Goal: Task Accomplishment & Management: Manage account settings

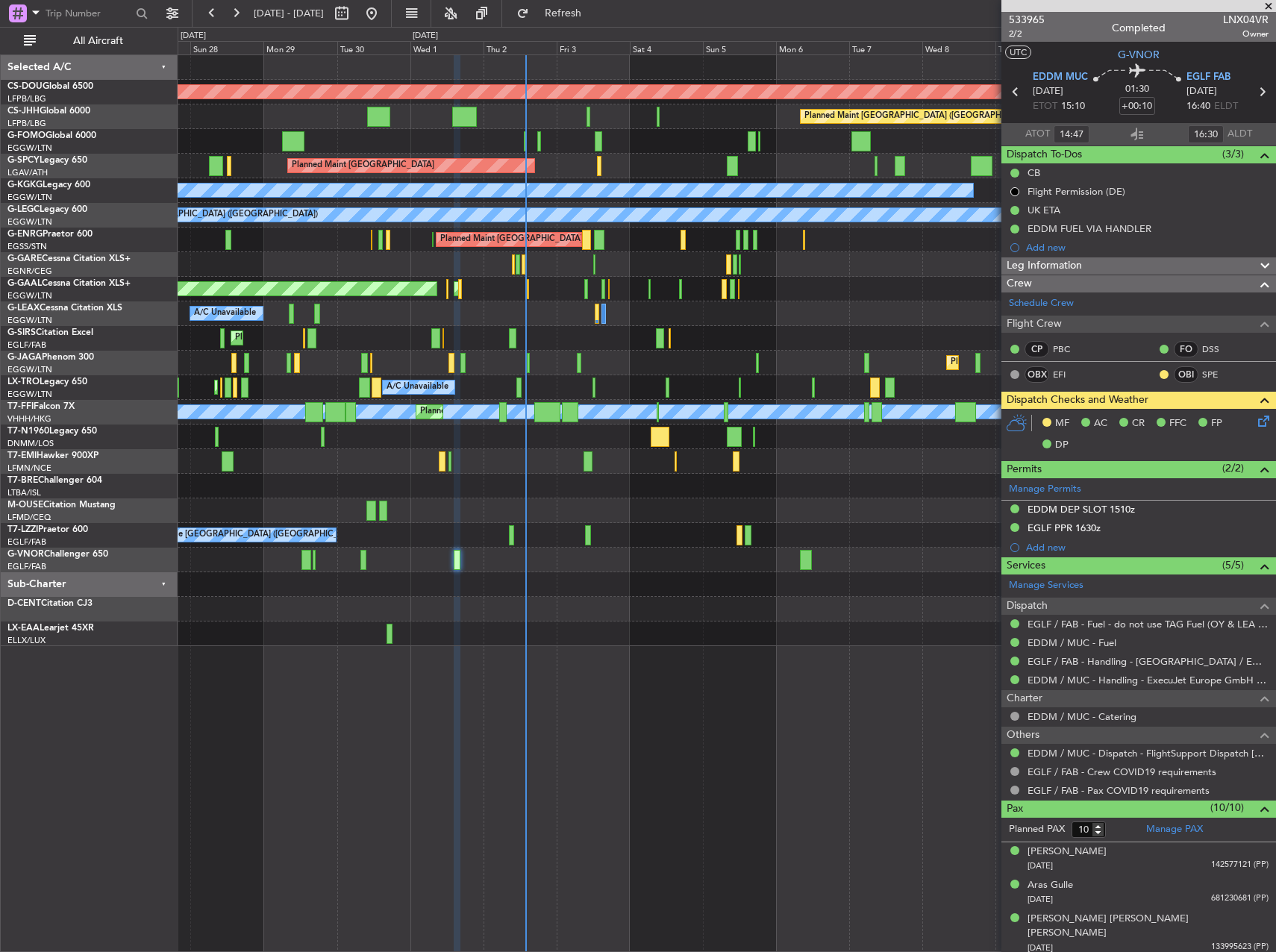
scroll to position [256, 0]
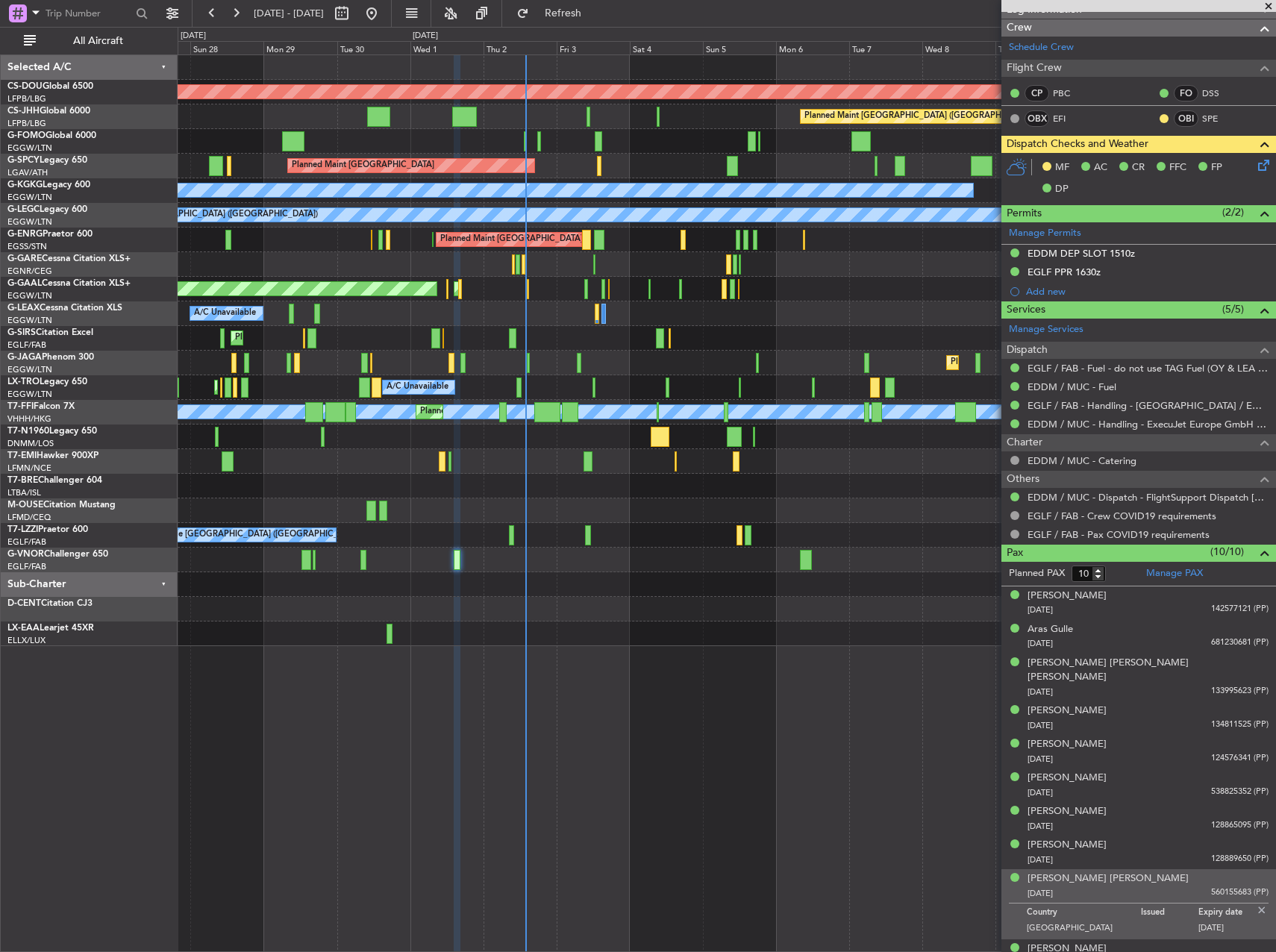
click at [1266, 6] on span at bounding box center [1268, 6] width 15 height 14
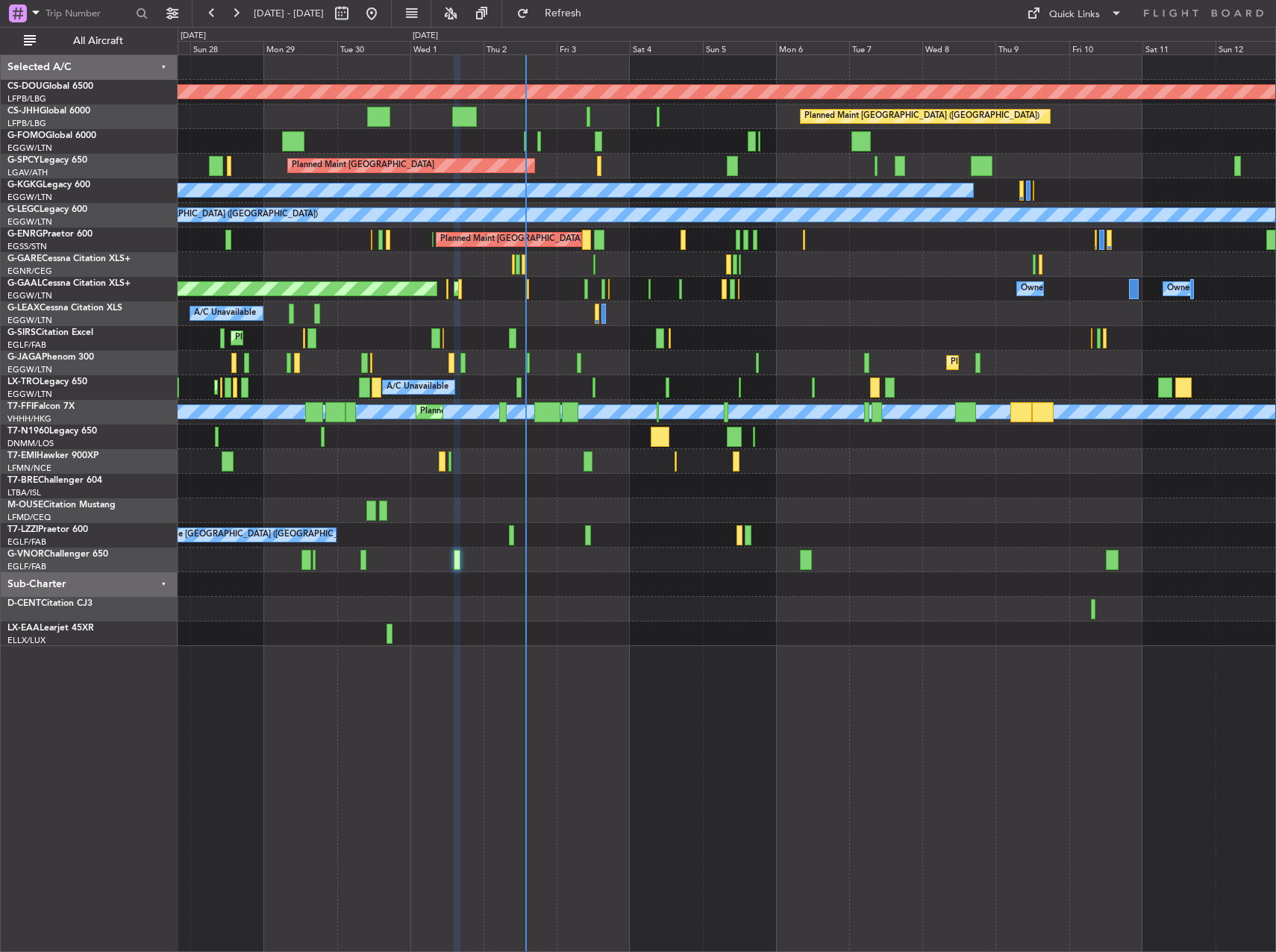
type input "0"
click at [1100, 15] on button "Quick Links" at bounding box center [1074, 14] width 110 height 24
click at [1054, 50] on button "Trip Builder" at bounding box center [1075, 49] width 112 height 36
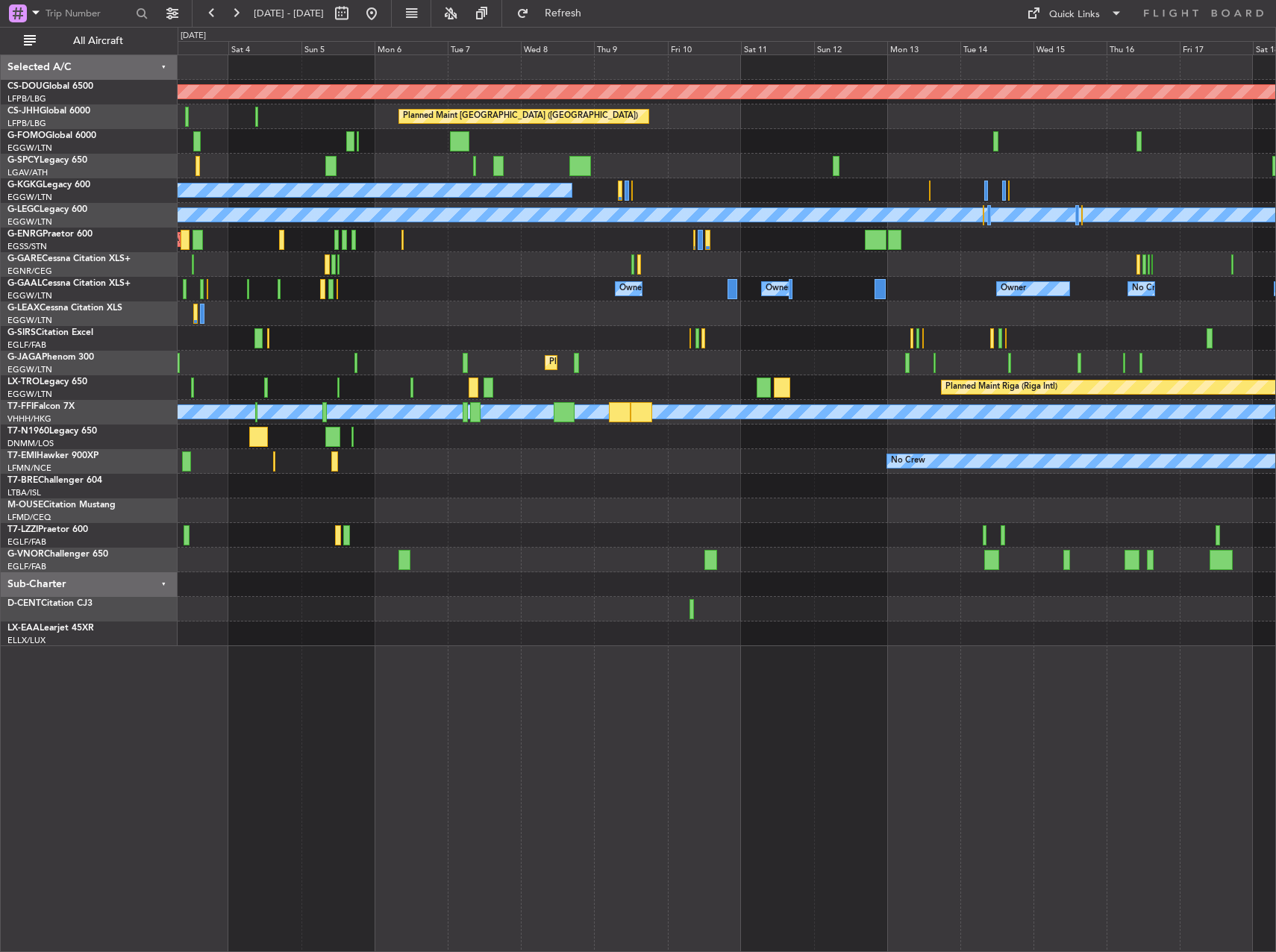
click at [470, 343] on div "Planned Maint London ([GEOGRAPHIC_DATA]) Planned Maint [GEOGRAPHIC_DATA] ([GEOG…" at bounding box center [727, 350] width 1097 height 591
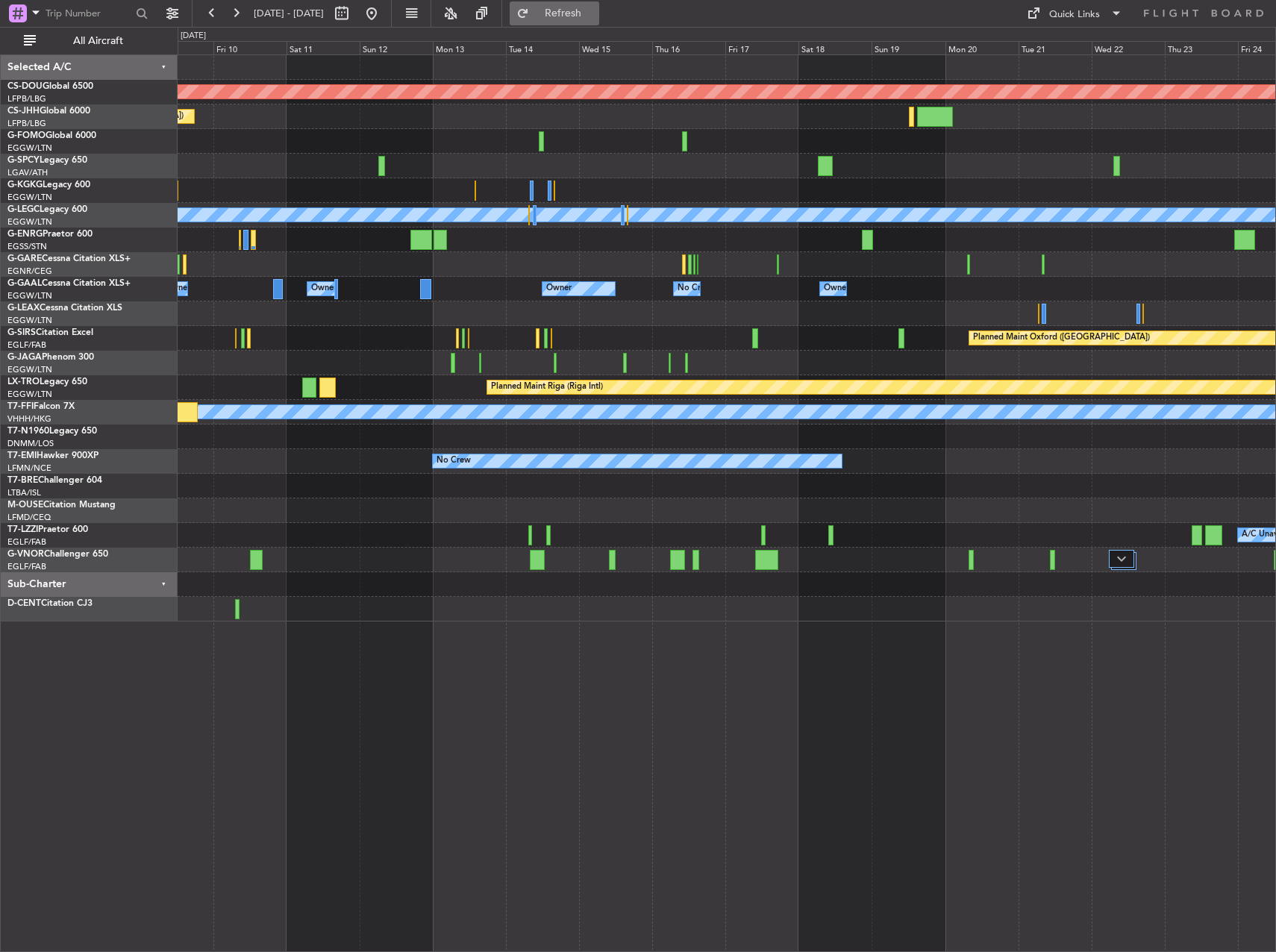
click at [577, 14] on button "Refresh" at bounding box center [554, 14] width 89 height 24
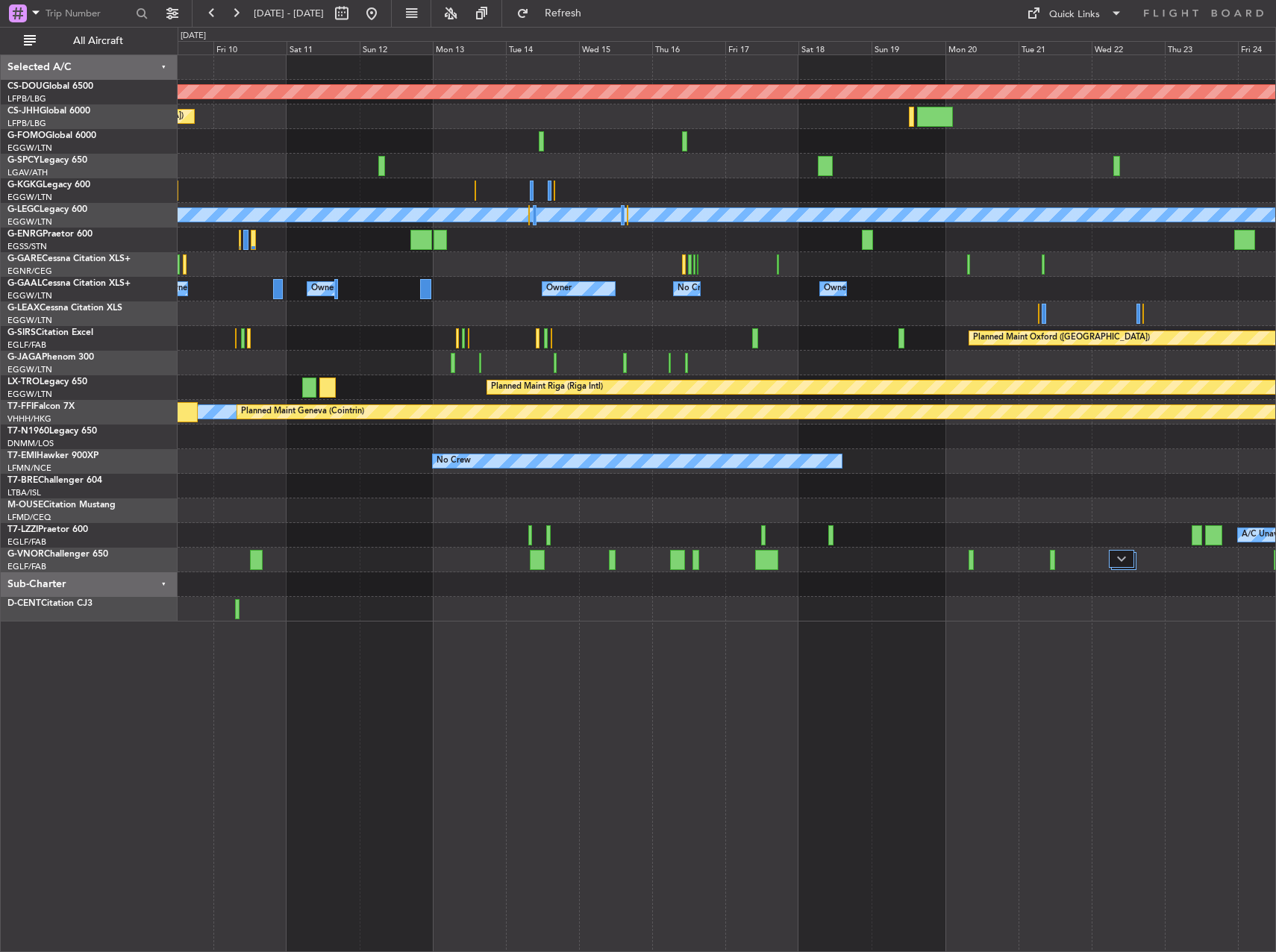
click at [1044, 27] on div "Planned Maint London ([GEOGRAPHIC_DATA]) Planned Maint [GEOGRAPHIC_DATA] ([GEOG…" at bounding box center [638, 490] width 1276 height 925
click at [1051, 19] on div "Quick Links" at bounding box center [1075, 14] width 51 height 15
click at [1048, 54] on button "Trip Builder" at bounding box center [1075, 49] width 112 height 36
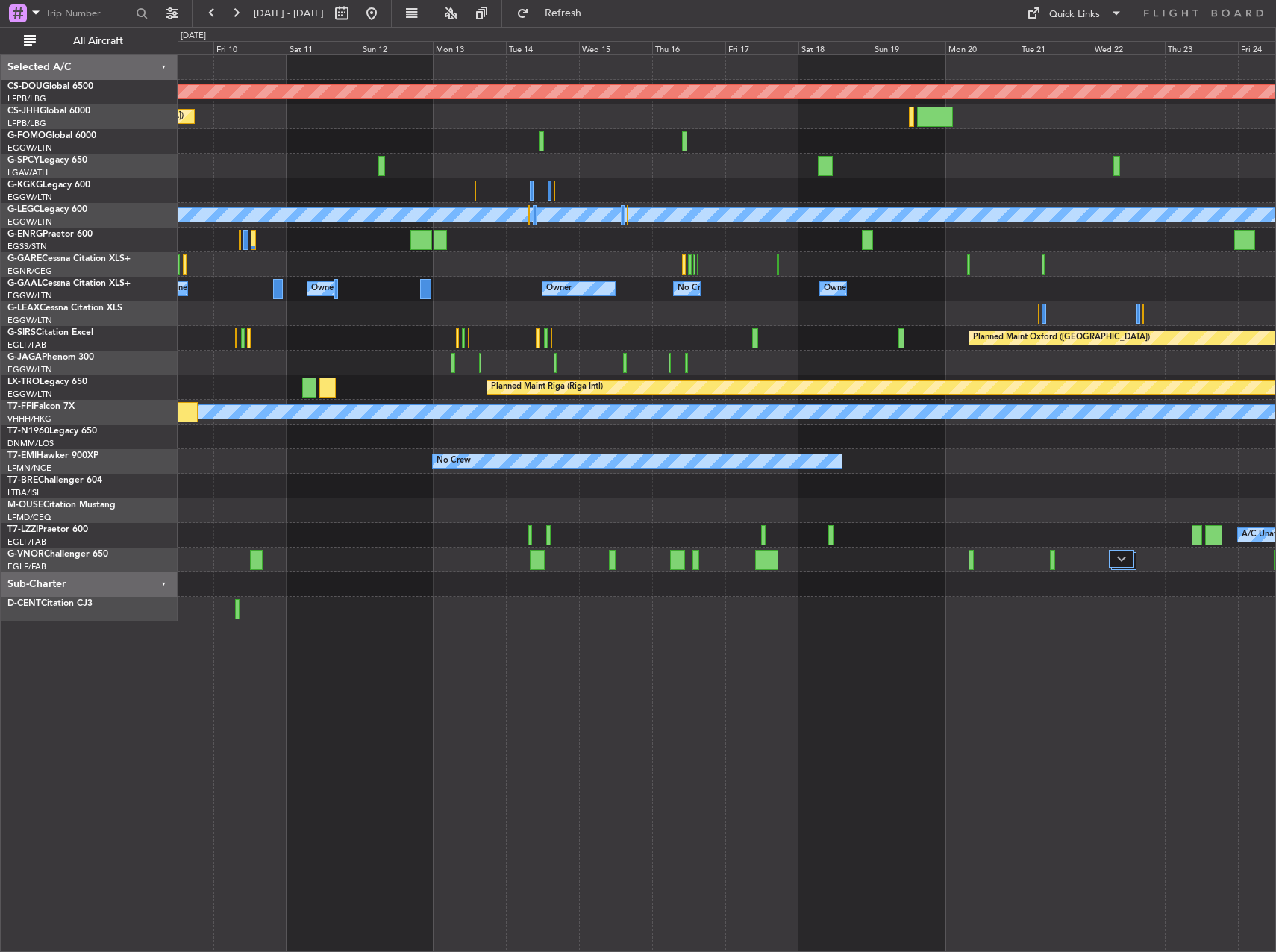
click at [895, 429] on div at bounding box center [727, 436] width 1097 height 25
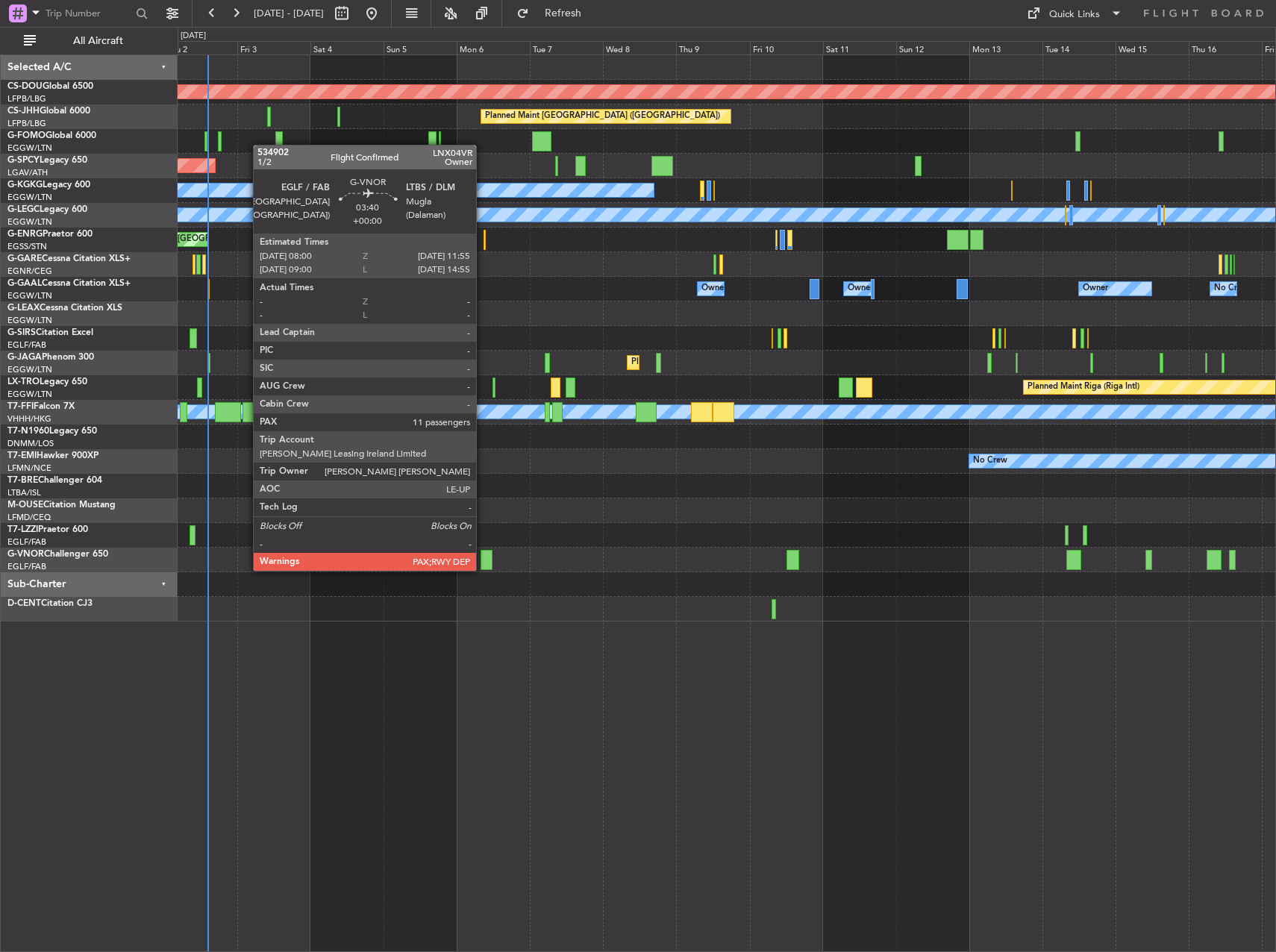
click at [482, 556] on div at bounding box center [487, 560] width 13 height 20
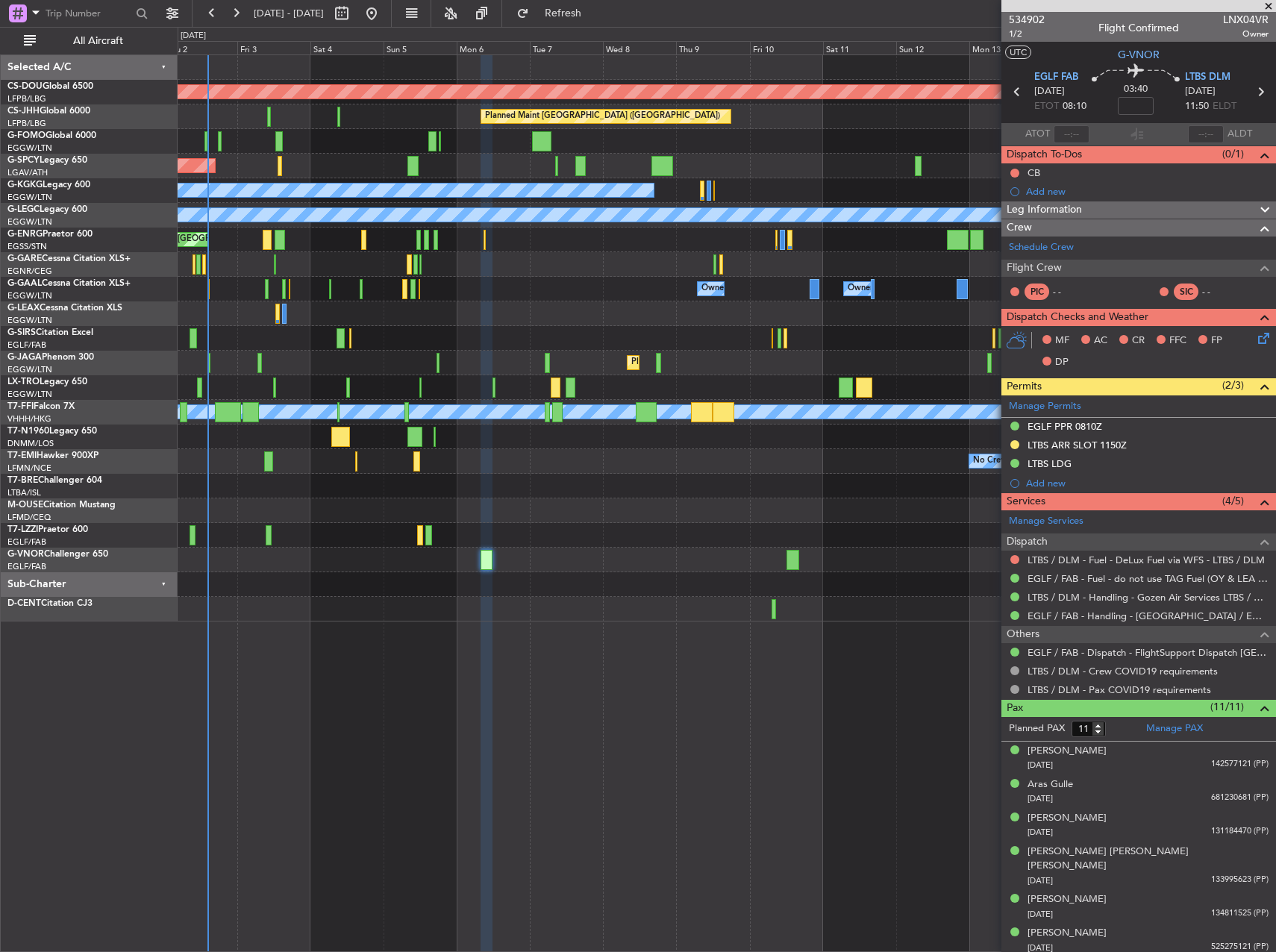
click at [529, 554] on div at bounding box center [727, 560] width 1097 height 25
click at [1069, 254] on link "Schedule Crew" at bounding box center [1041, 247] width 65 height 15
click at [408, 157] on div at bounding box center [413, 166] width 11 height 20
type input "+00:15"
type input "3"
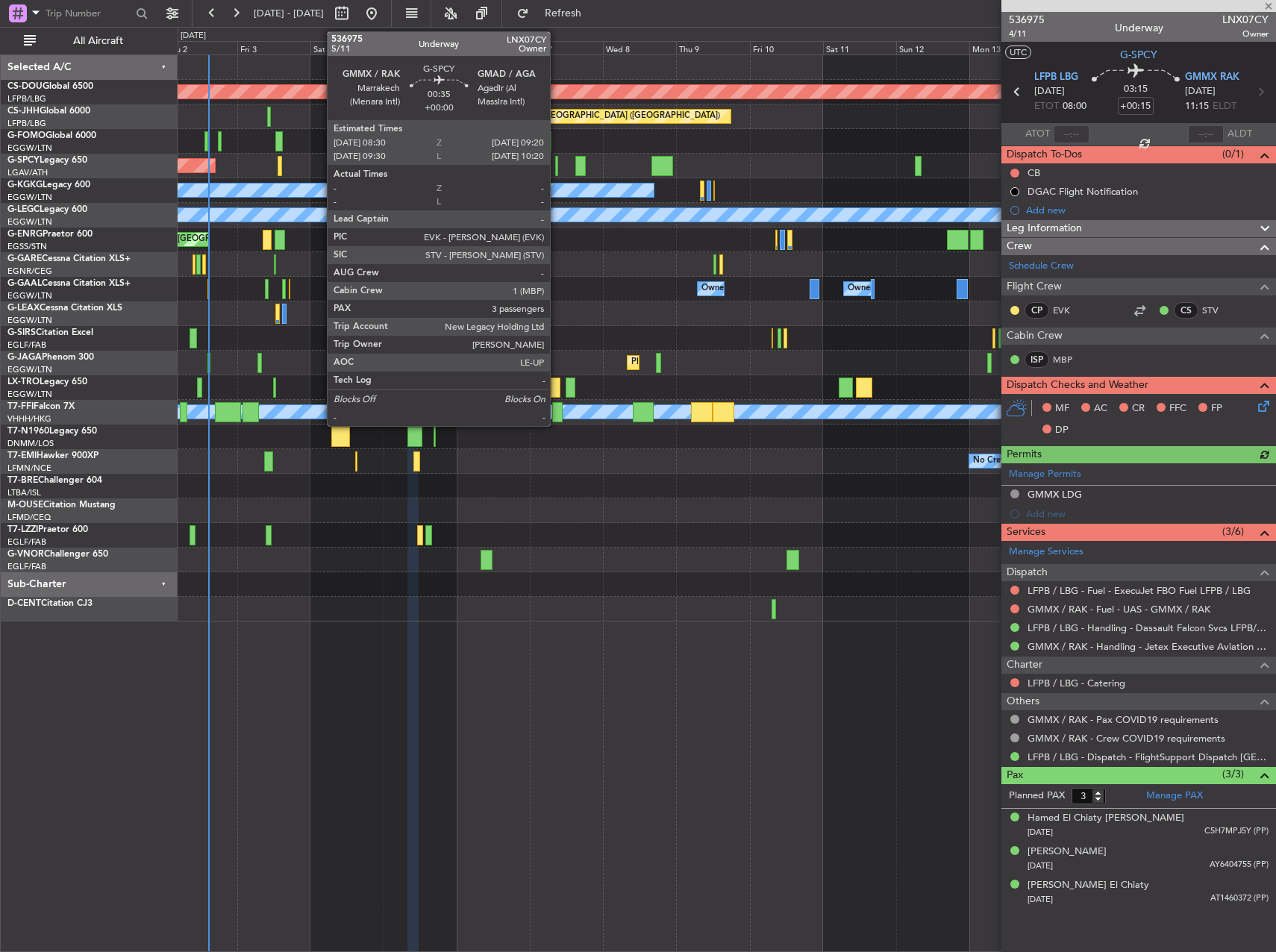
click at [557, 163] on div at bounding box center [557, 166] width 3 height 20
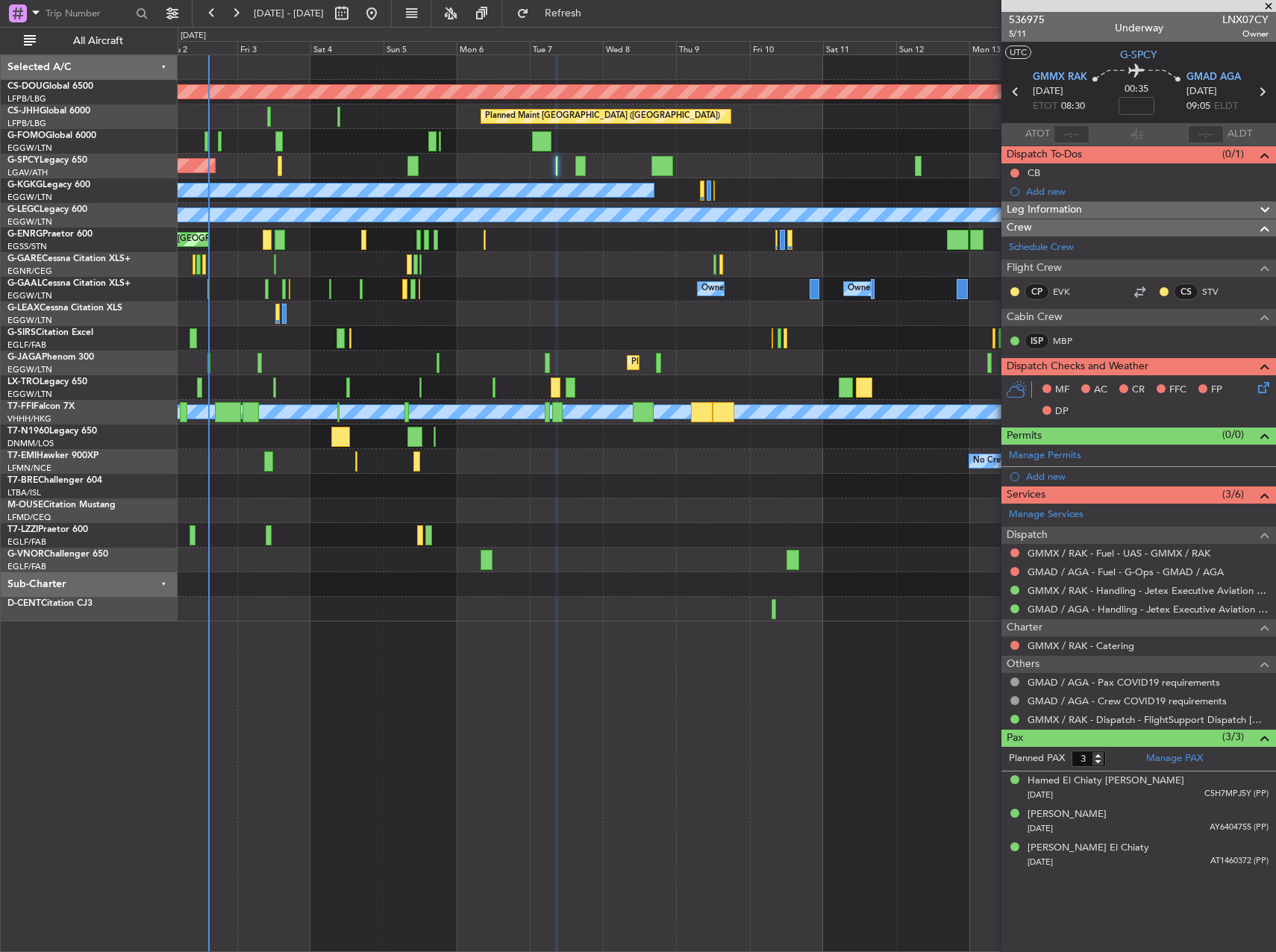
click at [573, 164] on div "Planned Maint [GEOGRAPHIC_DATA]" at bounding box center [727, 166] width 1097 height 25
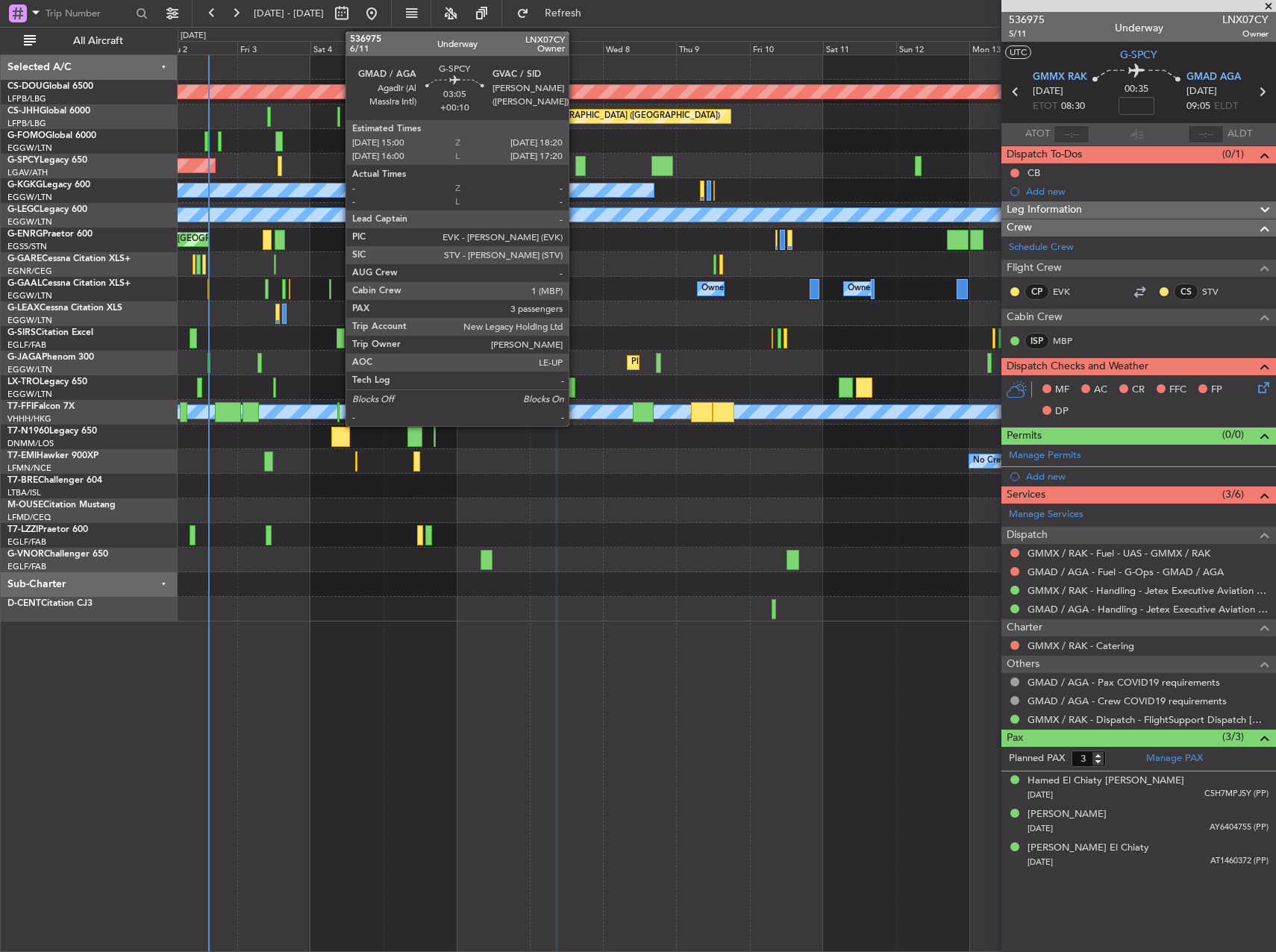
click at [577, 164] on div at bounding box center [580, 166] width 10 height 20
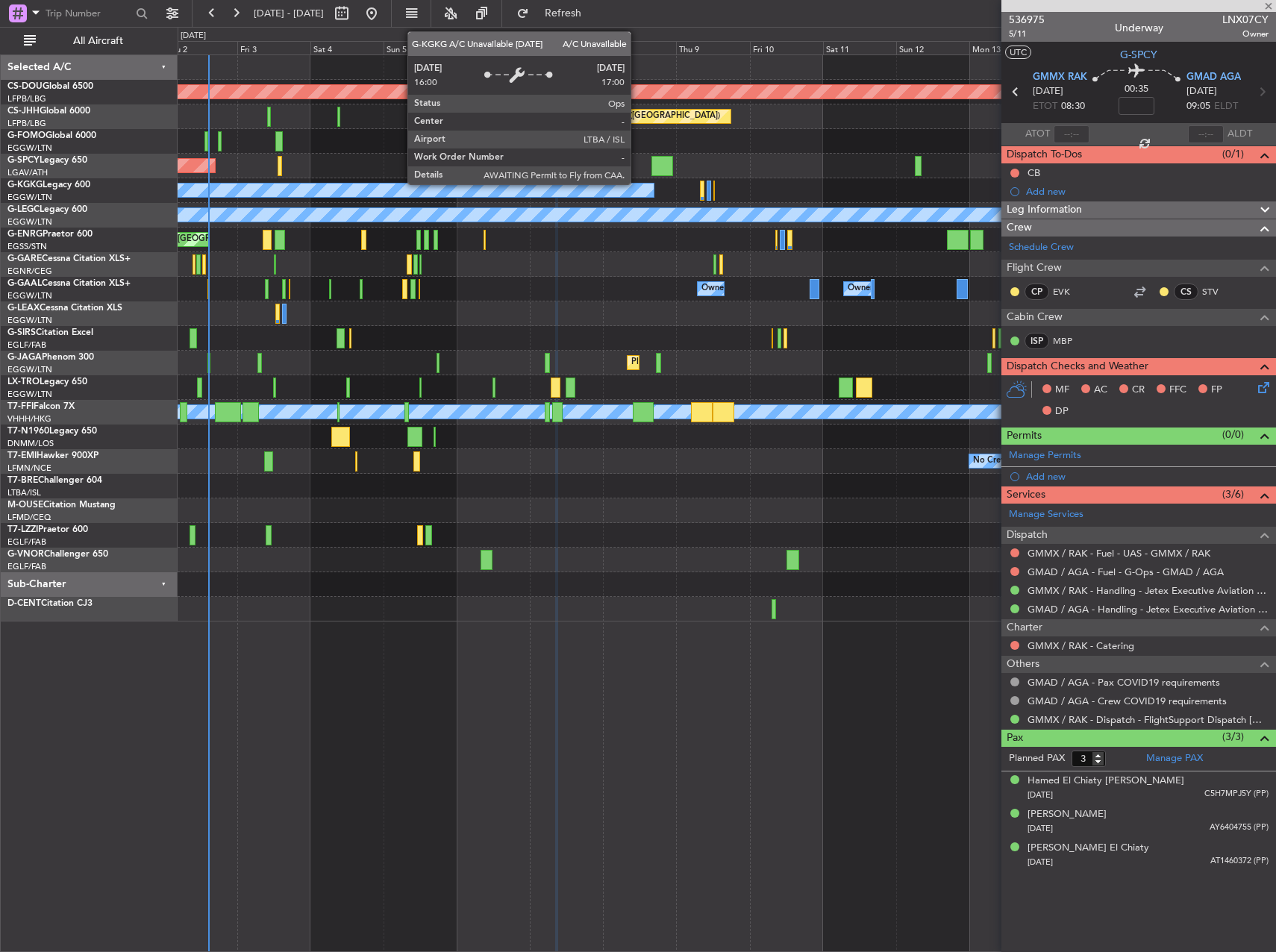
type input "+00:10"
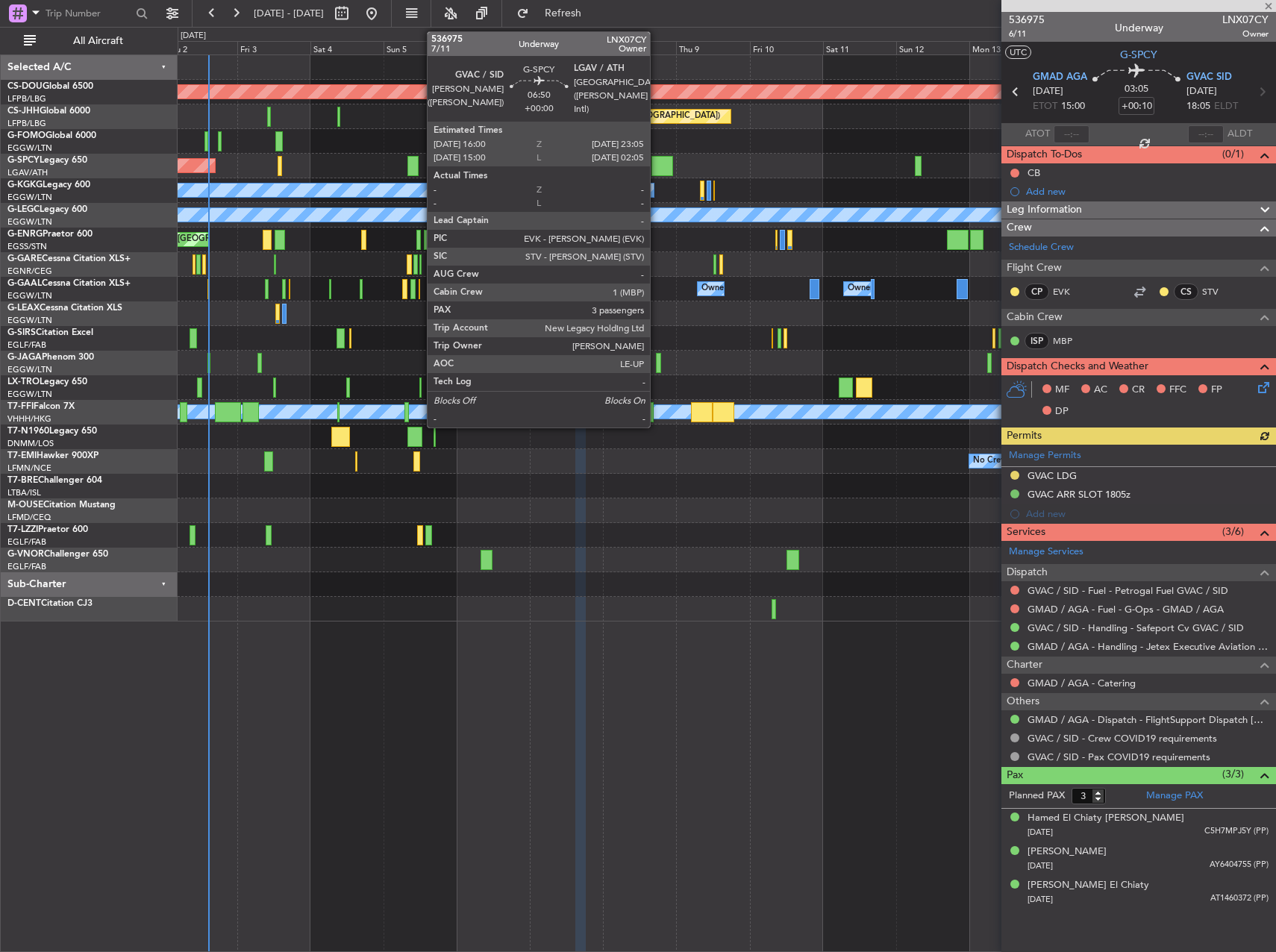
click at [656, 165] on div at bounding box center [662, 166] width 22 height 20
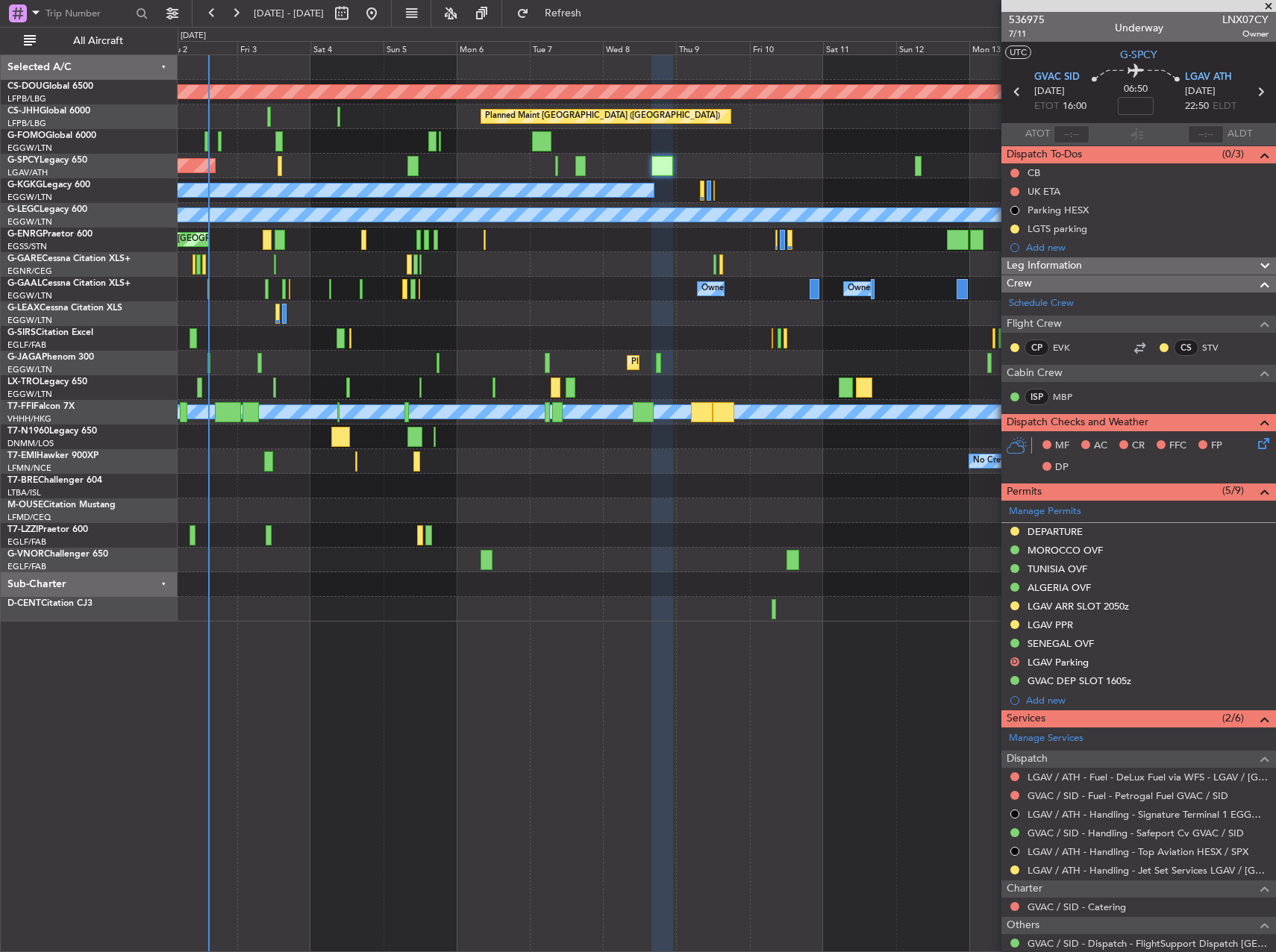
click at [668, 305] on div "A/C Unavailable" at bounding box center [727, 313] width 1097 height 25
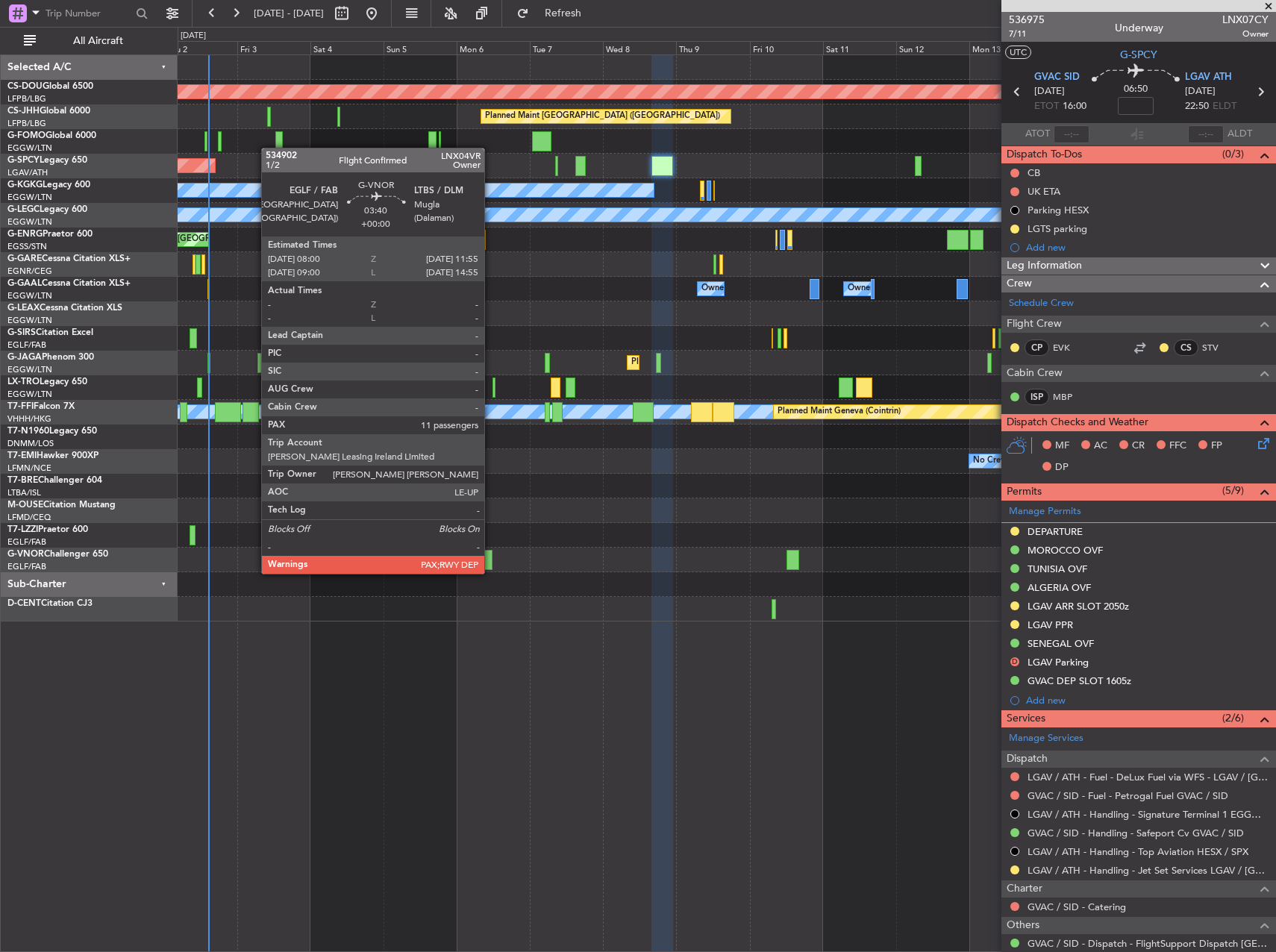
click at [490, 561] on div at bounding box center [487, 560] width 13 height 20
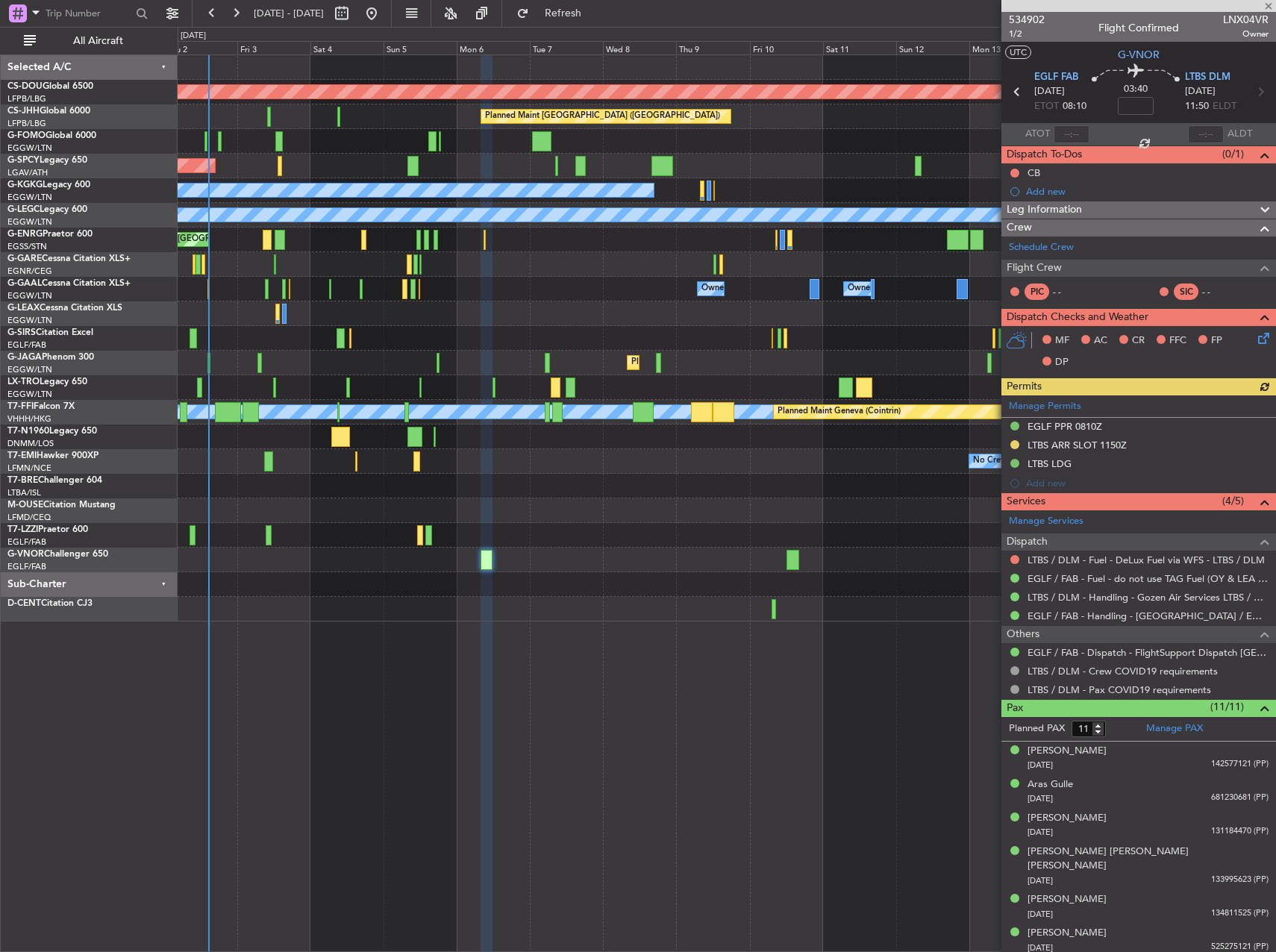
click at [1072, 421] on div "Manage Permits EGLF PPR 0810Z LTBS ARR SLOT 1150Z LTBS LDG Add new" at bounding box center [1139, 444] width 274 height 98
click at [1052, 430] on div "EGLF PPR 0810Z" at bounding box center [1065, 427] width 75 height 13
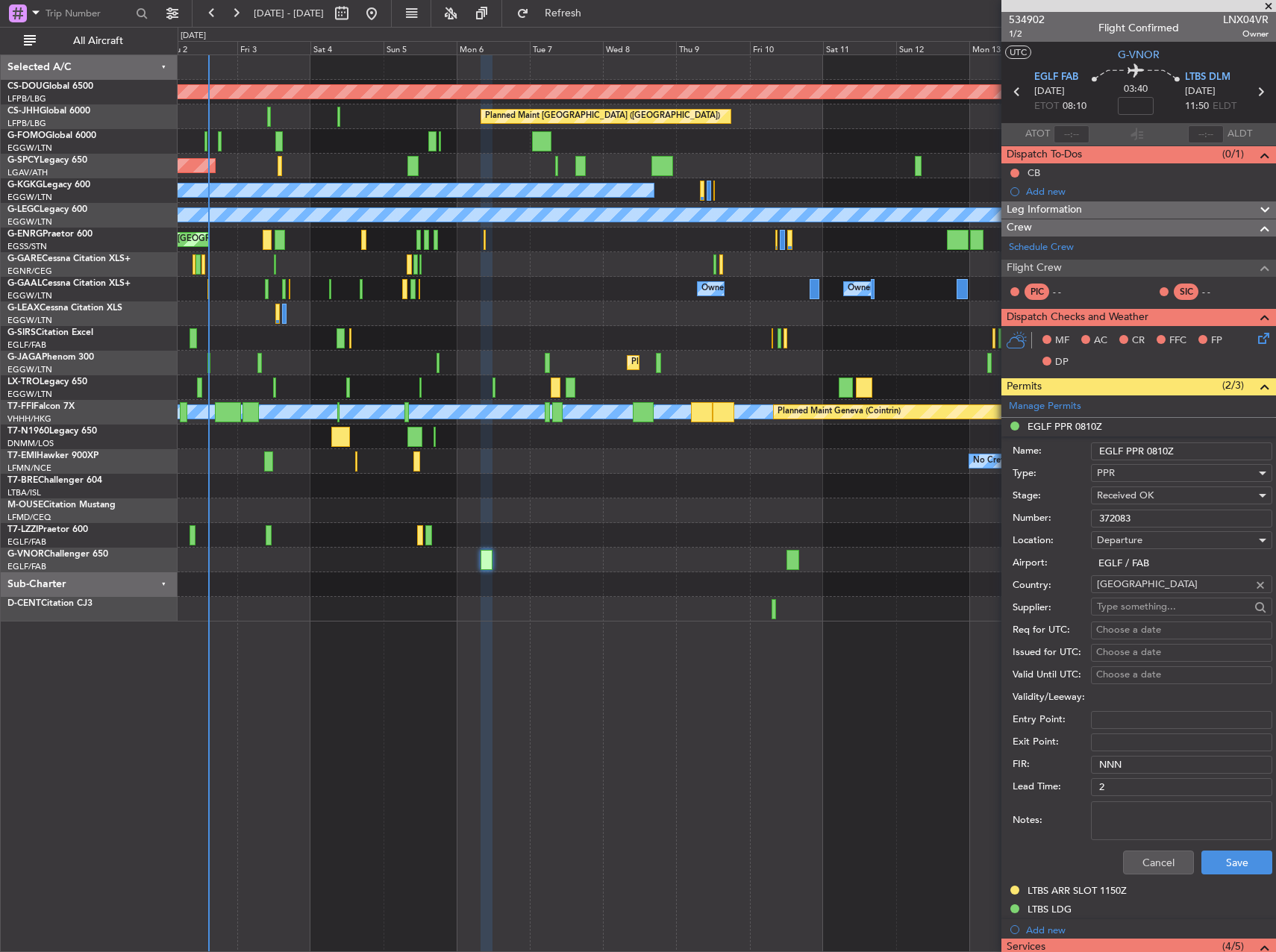
click at [1125, 513] on input "372083" at bounding box center [1181, 518] width 181 height 18
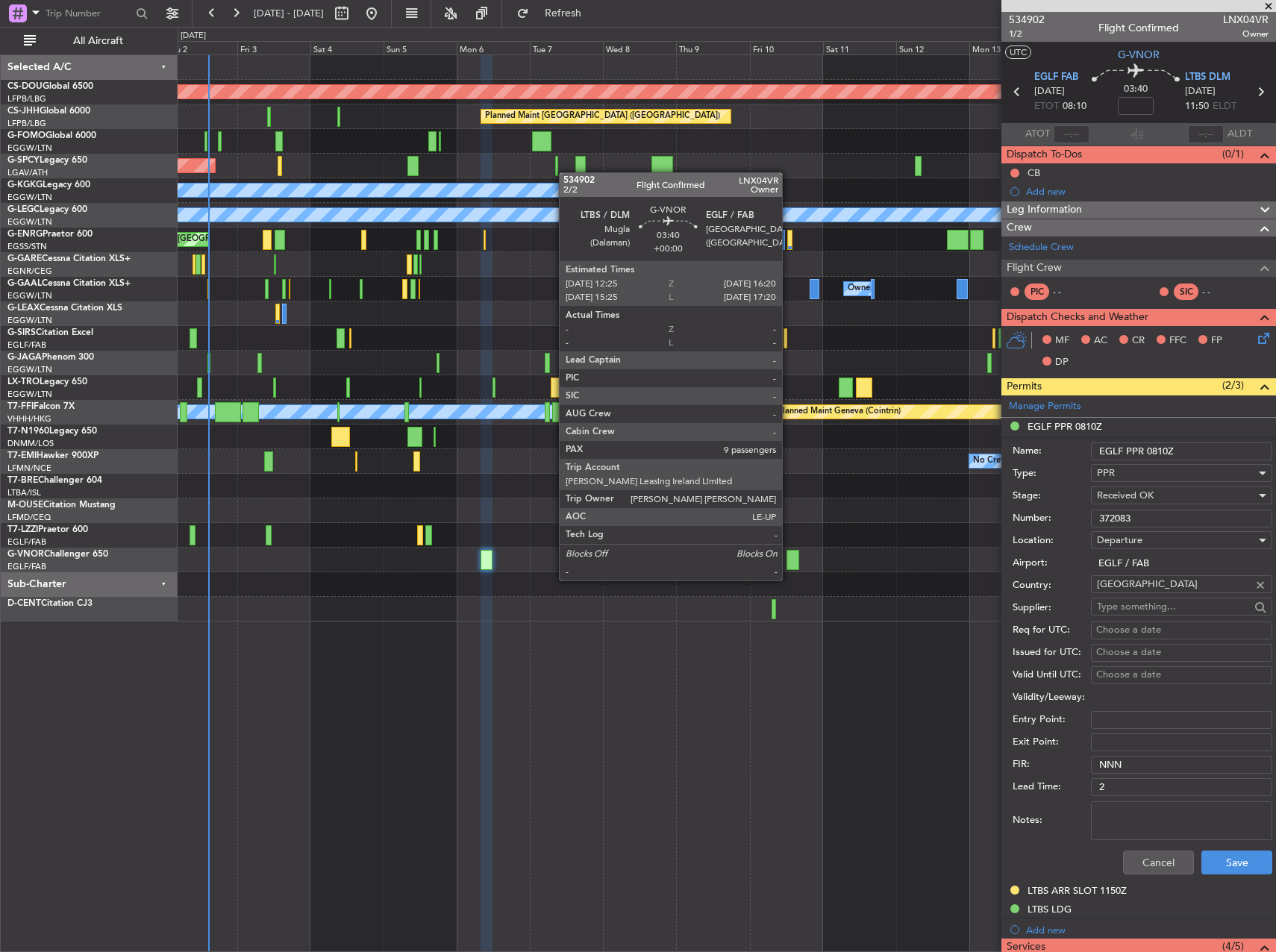
click at [791, 561] on div at bounding box center [793, 560] width 13 height 20
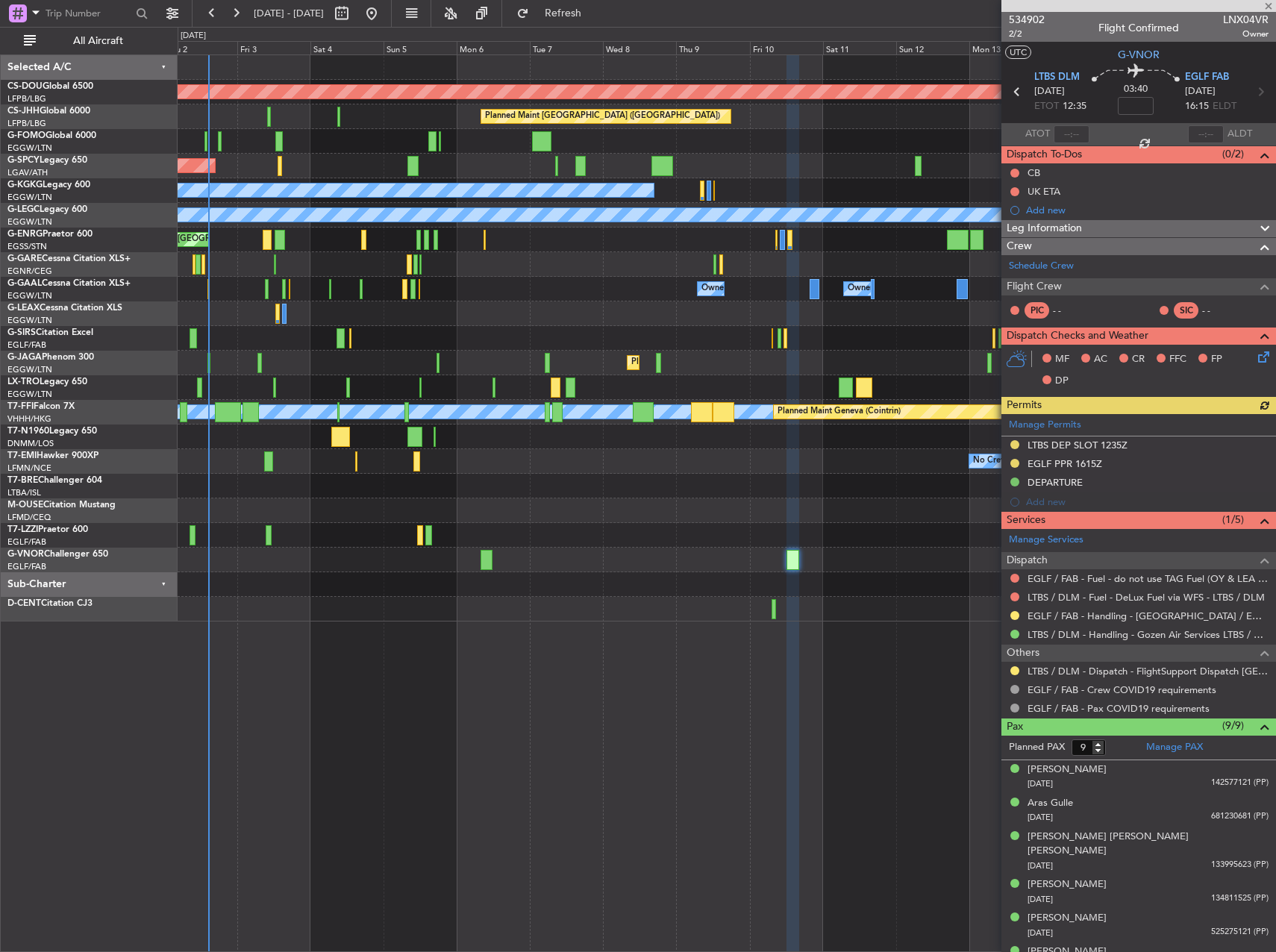
click at [1066, 462] on div "Manage Permits LTBS DEP SLOT 1235Z EGLF PPR 1615Z DEPARTURE Add new" at bounding box center [1139, 462] width 274 height 98
click at [1042, 468] on div "EGLF PPR 1615Z" at bounding box center [1065, 464] width 75 height 13
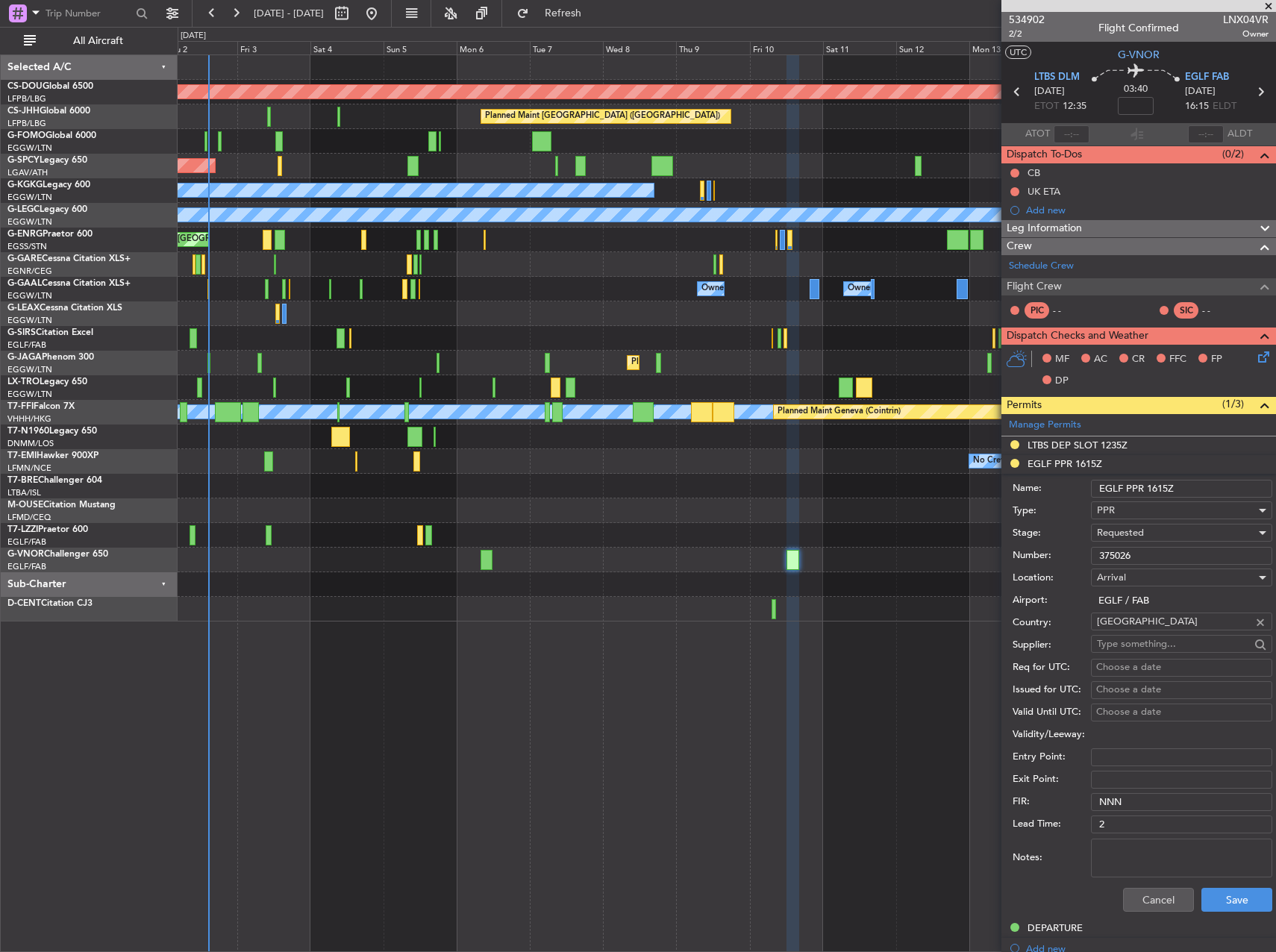
click at [1115, 553] on input "375026" at bounding box center [1181, 556] width 181 height 18
click at [1124, 900] on button "Cancel" at bounding box center [1158, 900] width 71 height 24
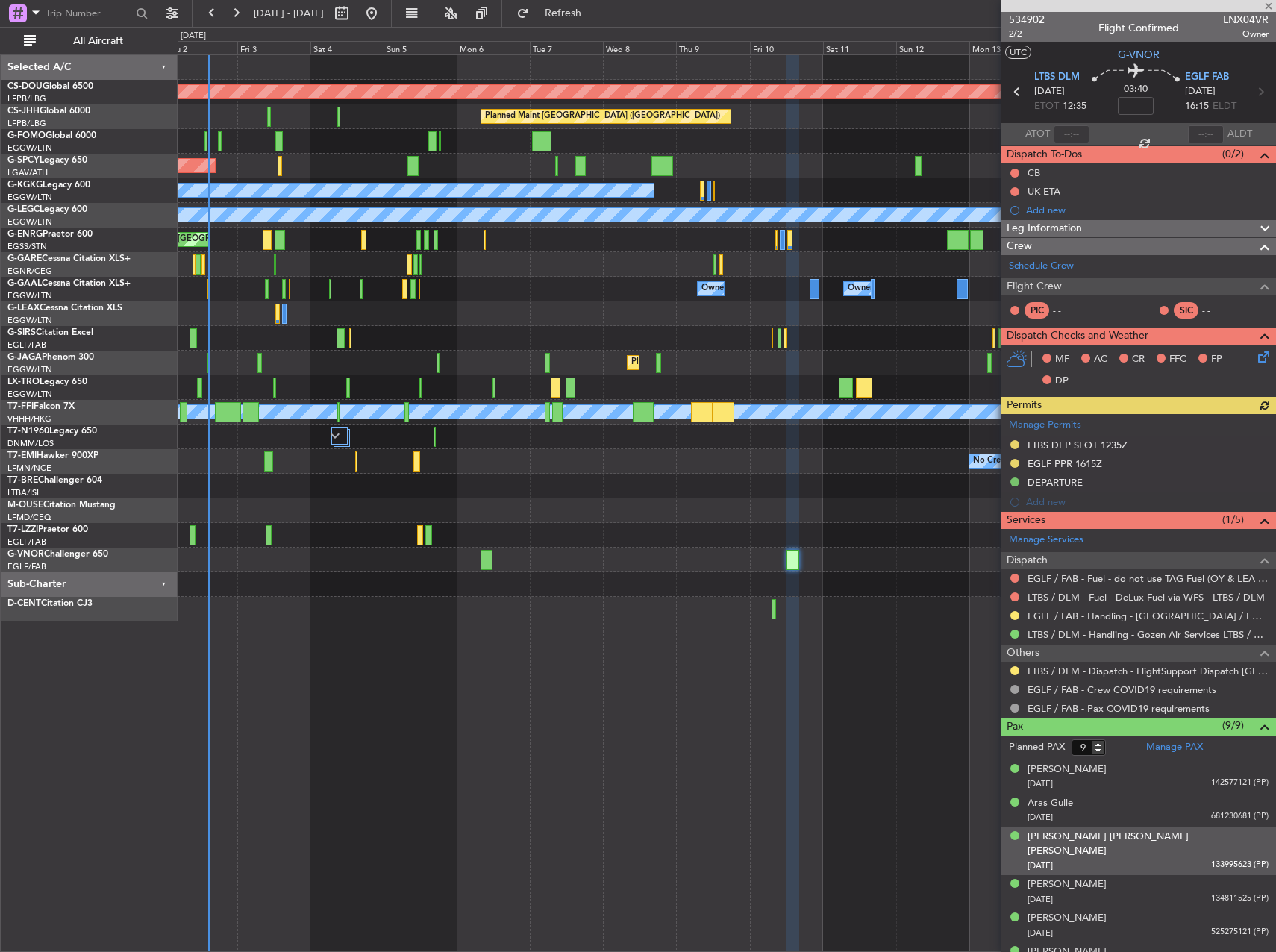
scroll to position [110, 0]
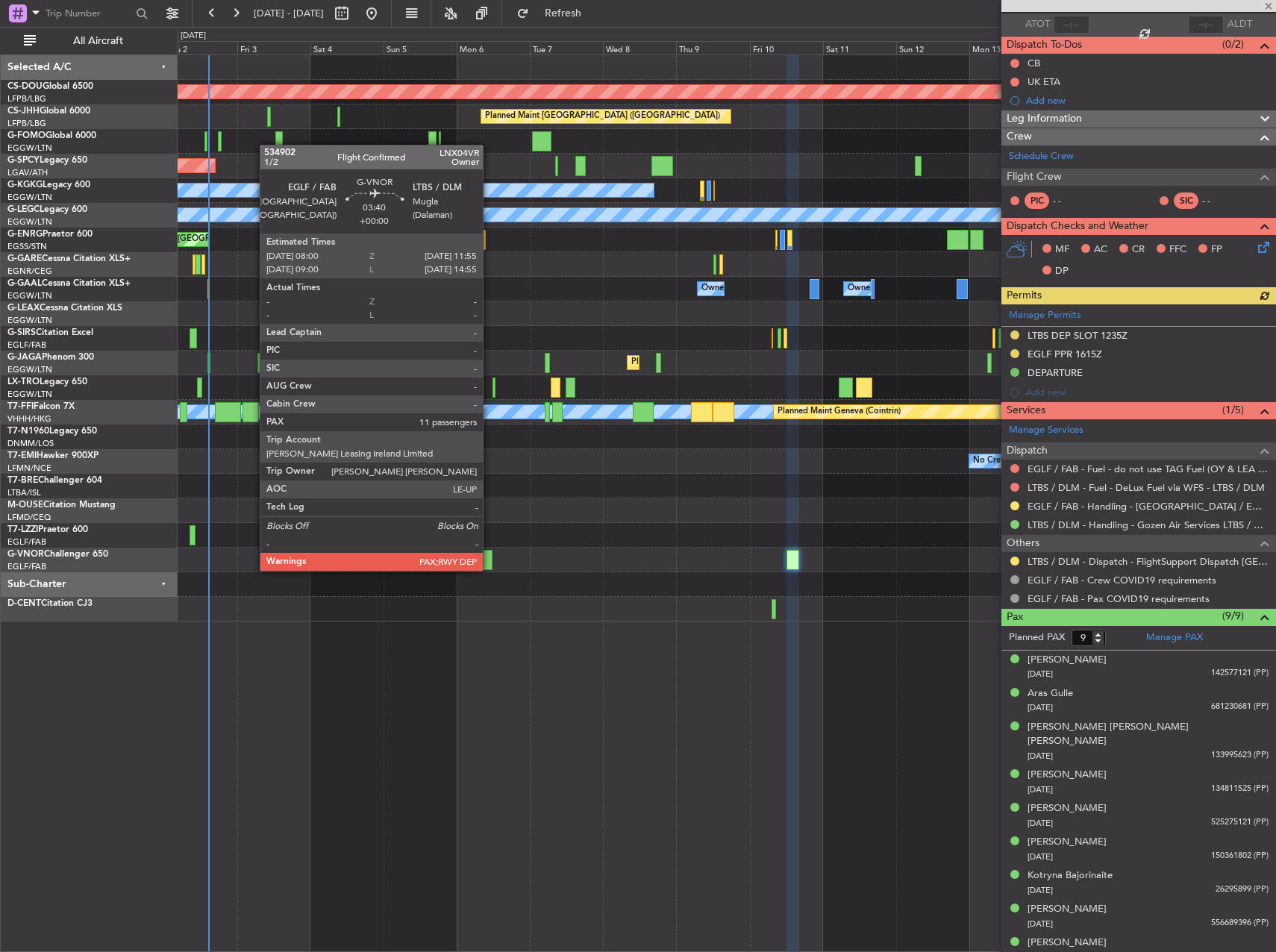
click at [490, 552] on div at bounding box center [487, 560] width 13 height 20
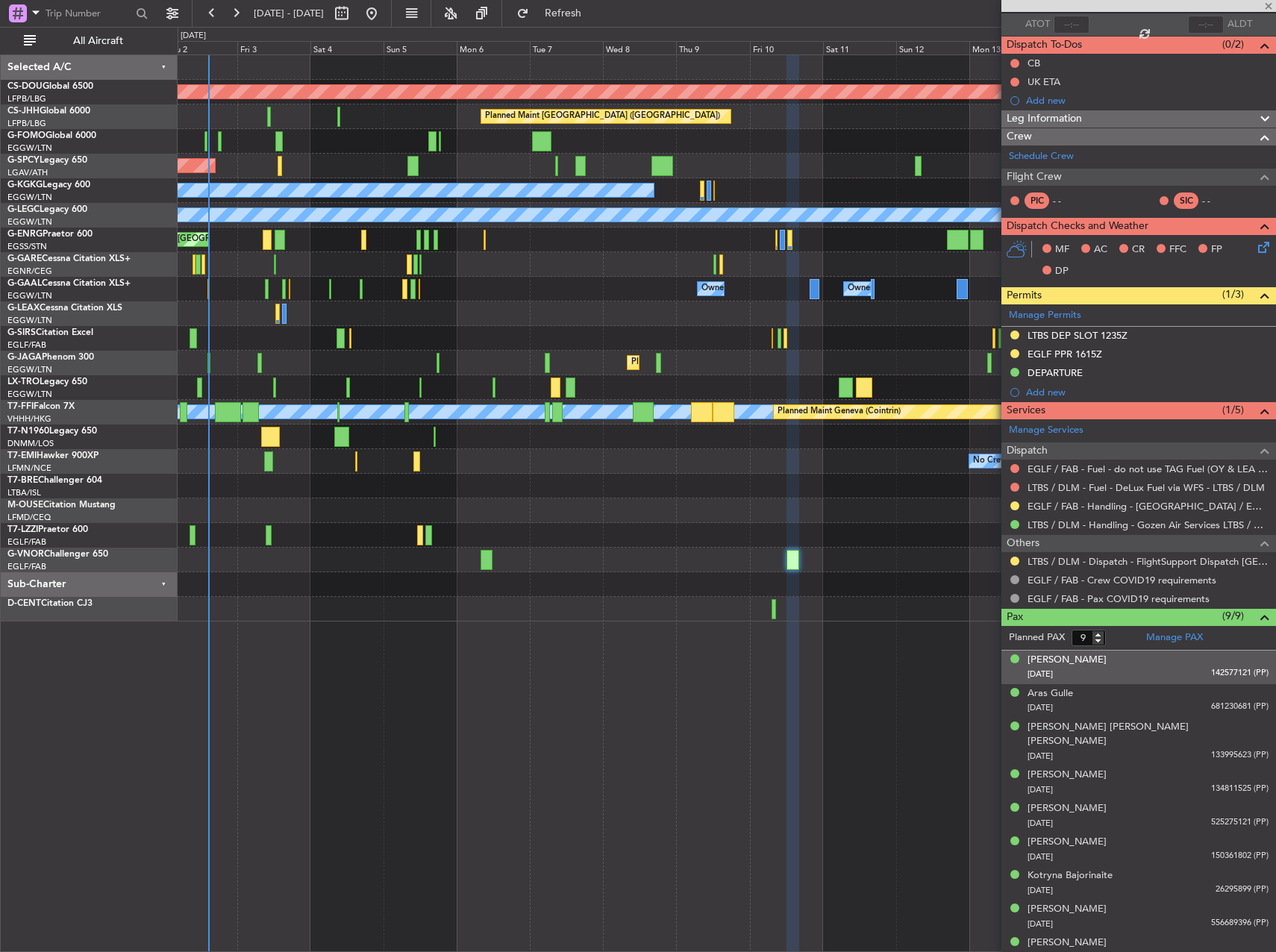
type input "11"
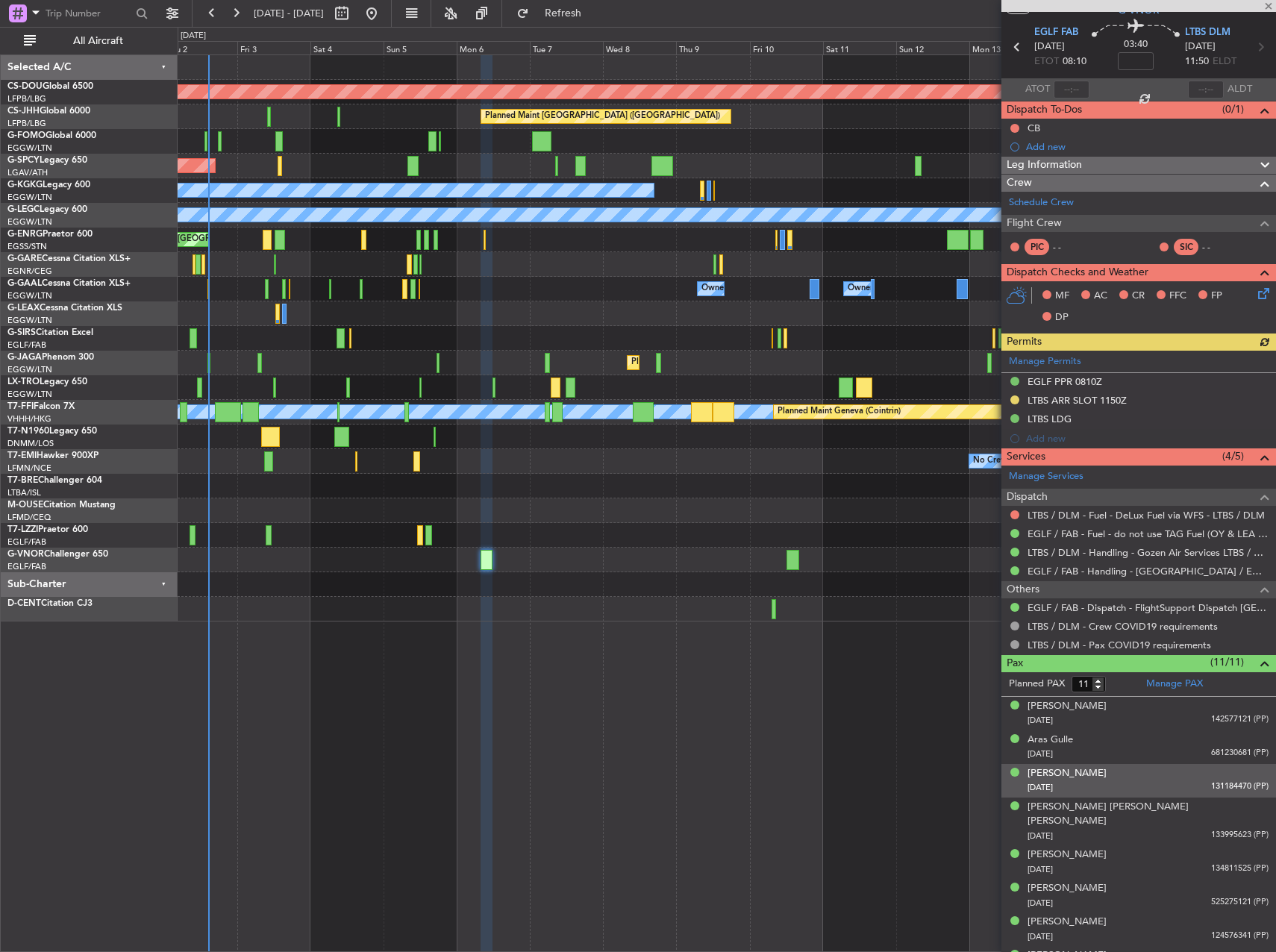
scroll to position [158, 0]
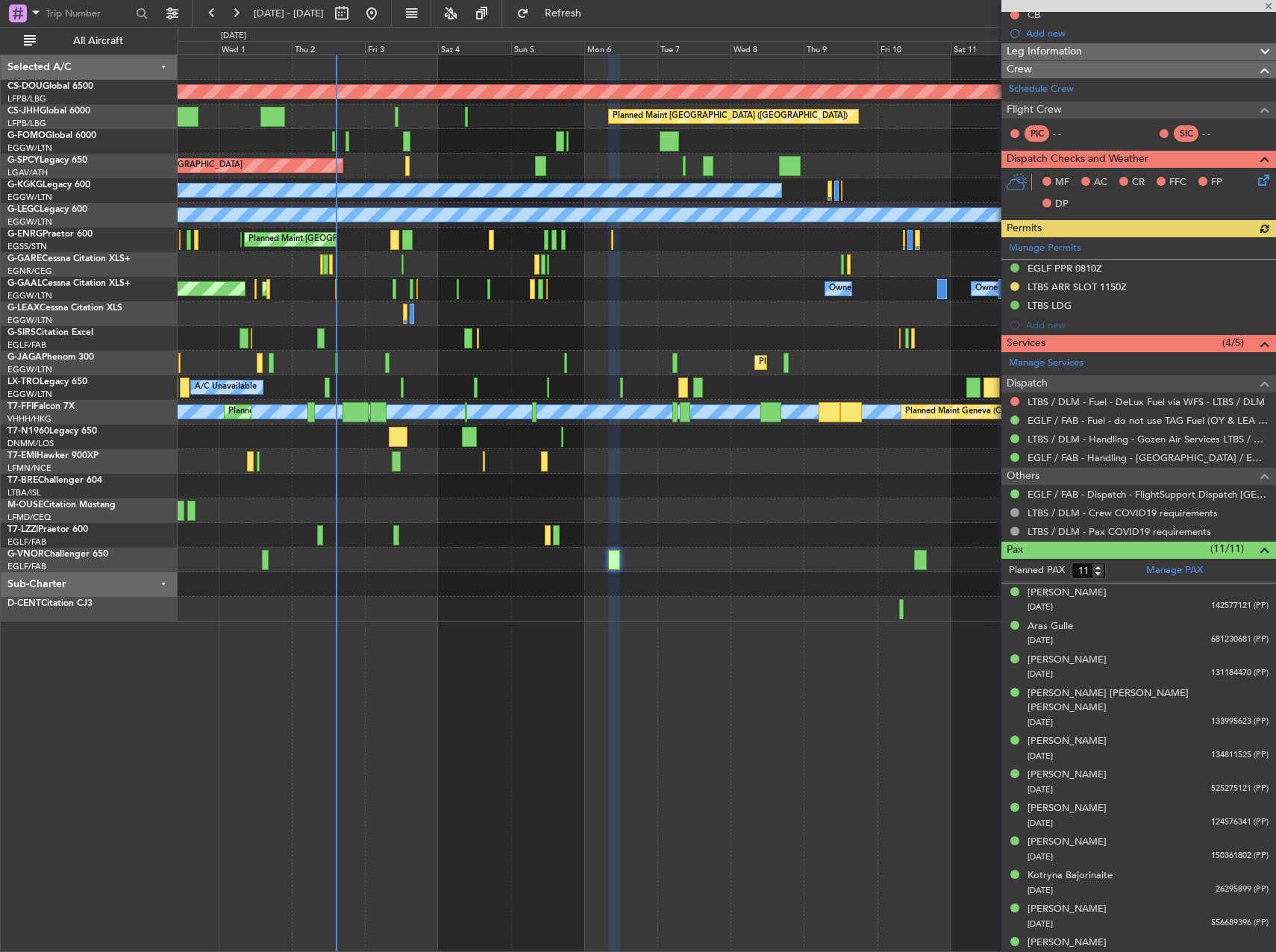
click at [640, 624] on div "Planned Maint London ([GEOGRAPHIC_DATA]) Planned Maint [GEOGRAPHIC_DATA] ([GEOG…" at bounding box center [727, 503] width 1098 height 898
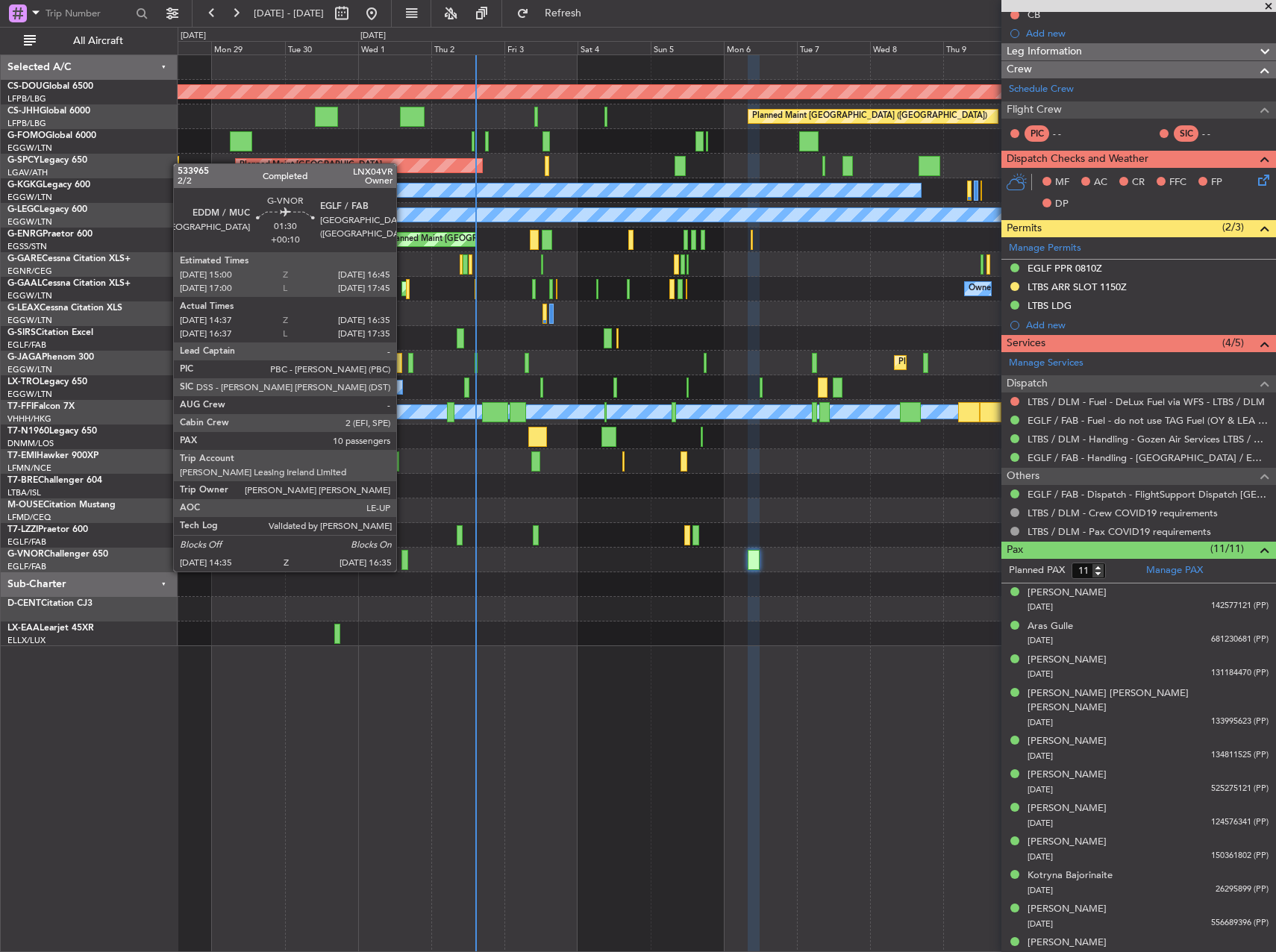
click at [403, 557] on div at bounding box center [404, 560] width 6 height 20
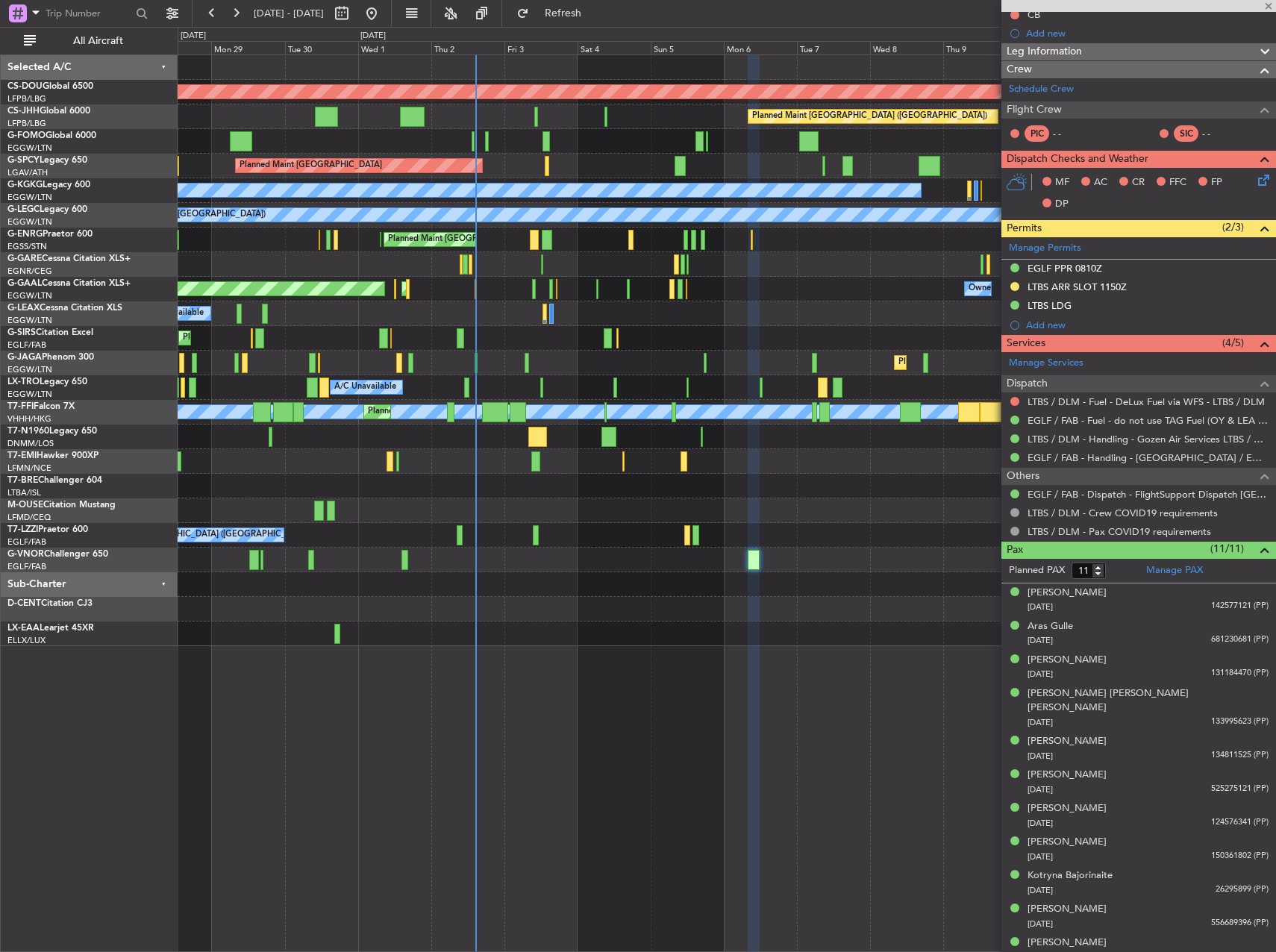
type input "+00:10"
type input "14:47"
type input "16:30"
type input "10"
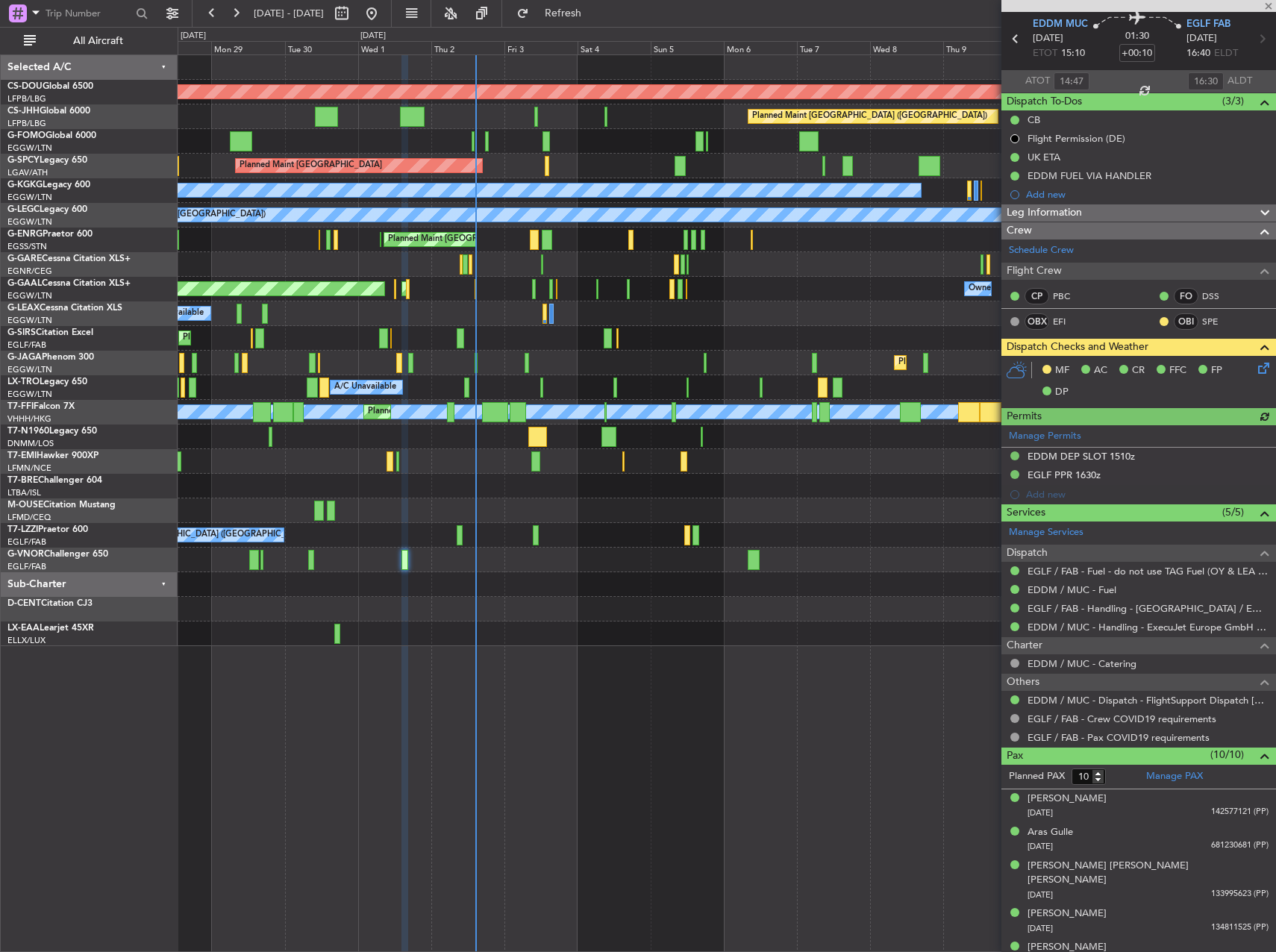
scroll to position [226, 0]
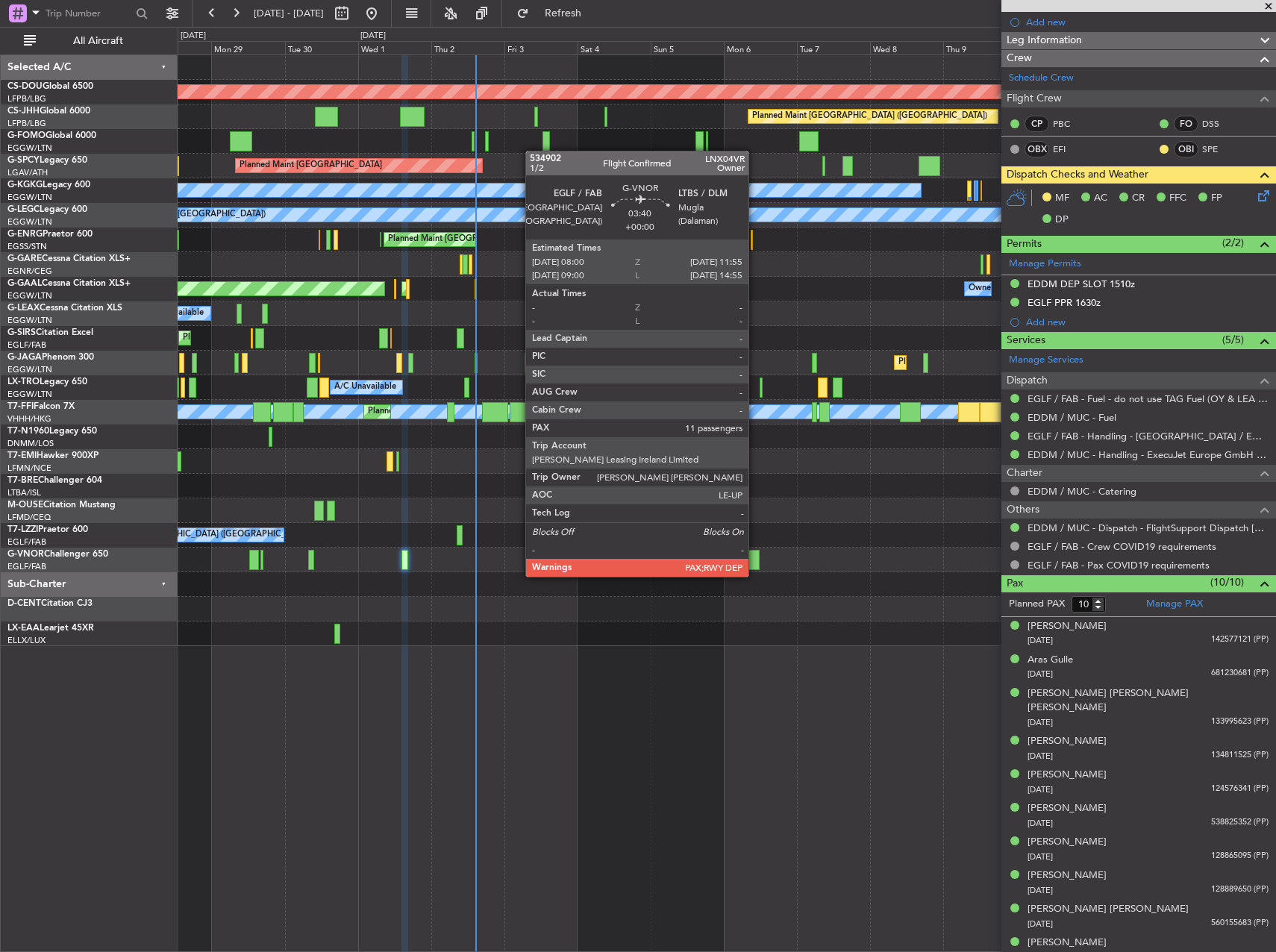
click at [755, 562] on div at bounding box center [754, 560] width 13 height 20
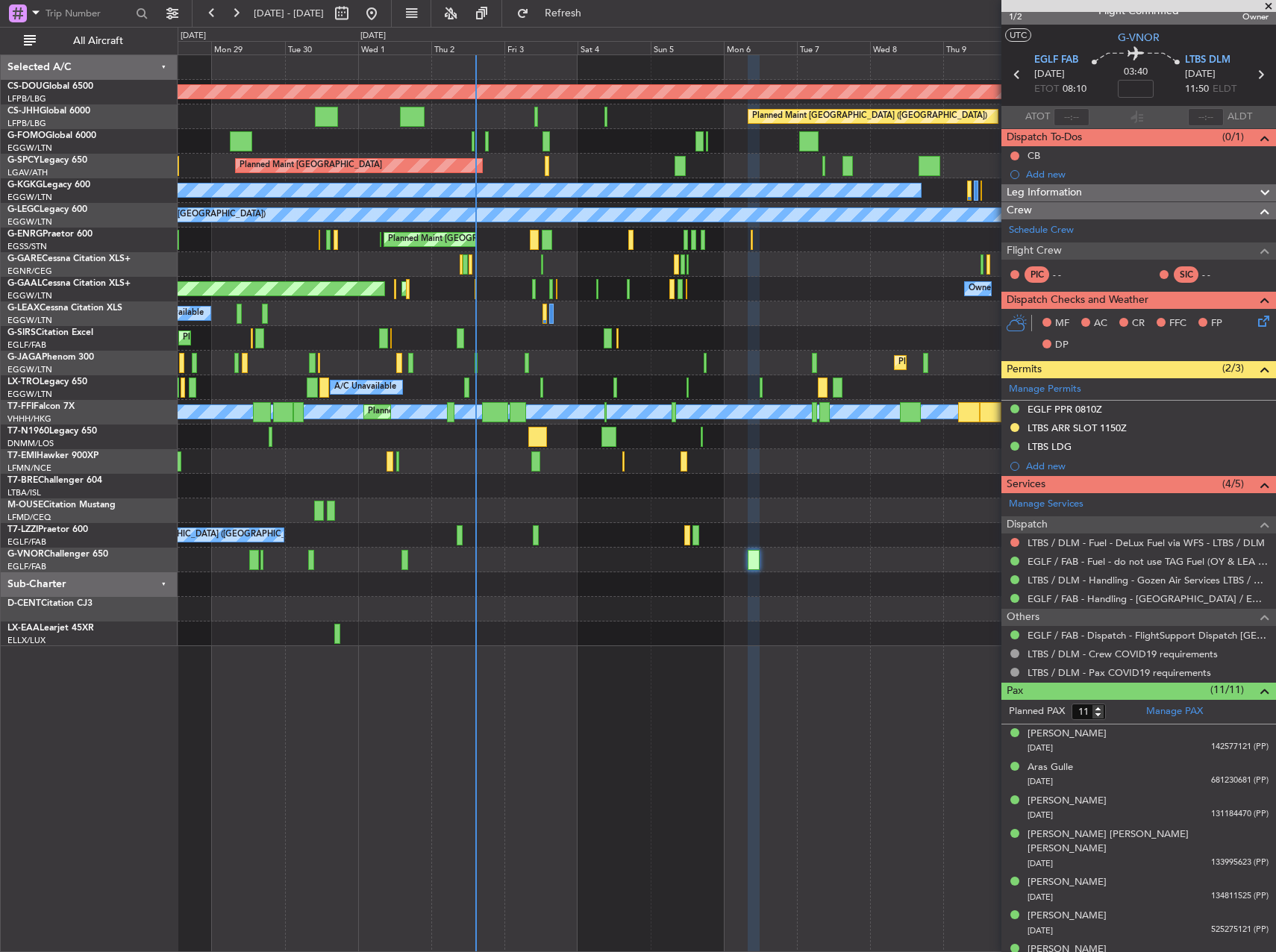
scroll to position [0, 0]
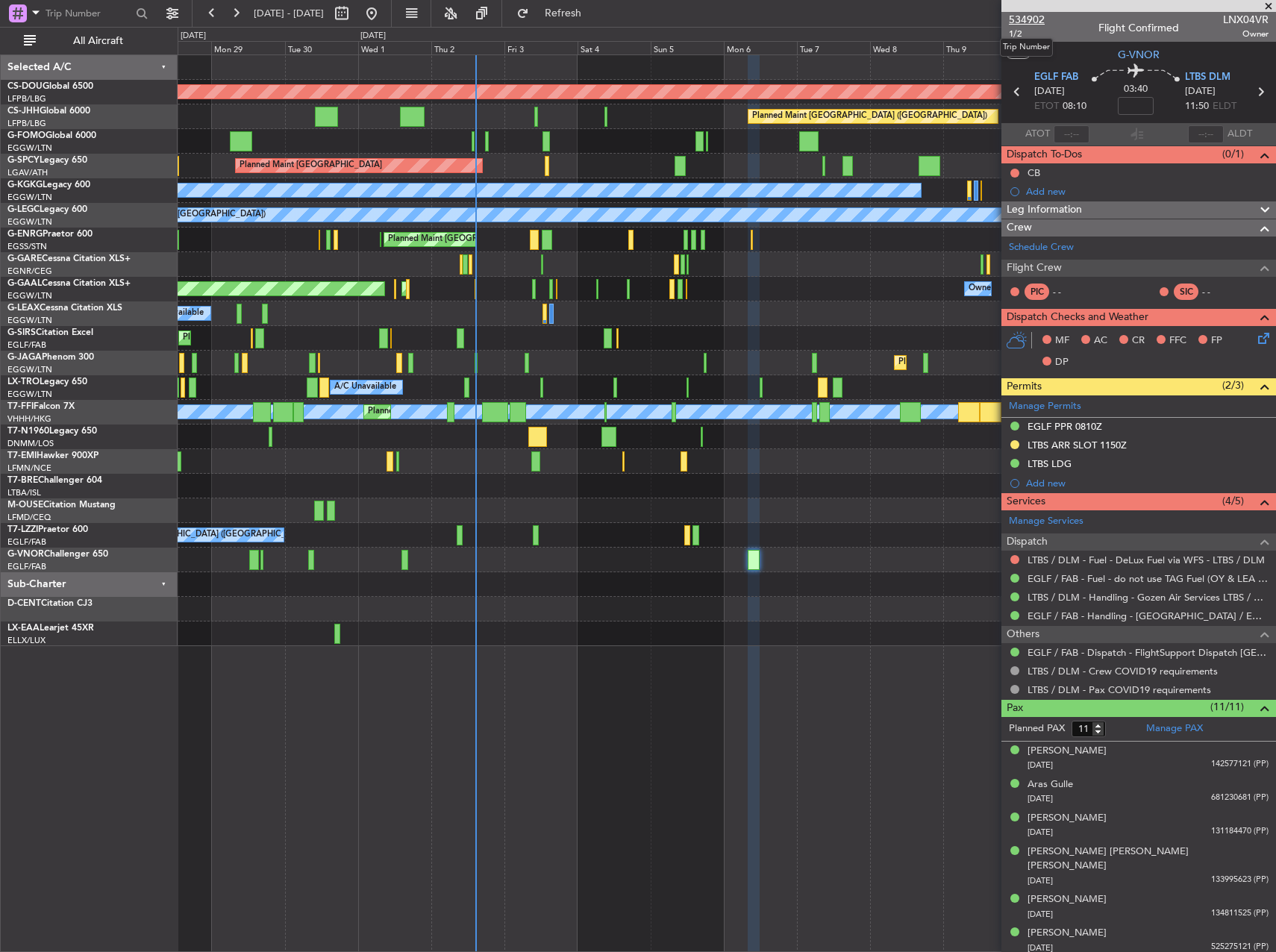
click at [1026, 25] on span "534902" at bounding box center [1026, 20] width 36 height 16
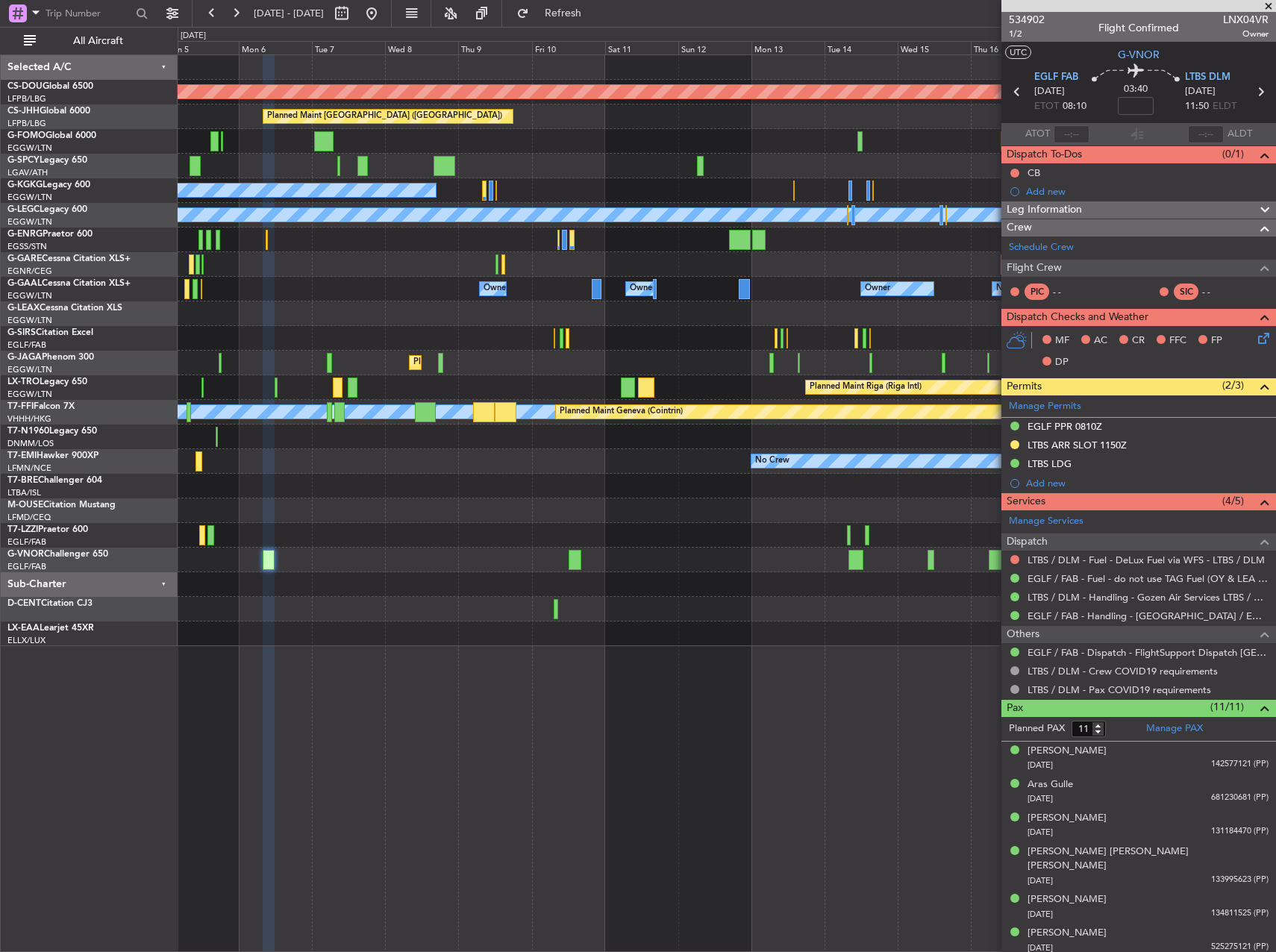
click at [288, 600] on div "Planned Maint London ([GEOGRAPHIC_DATA]) Planned Maint [GEOGRAPHIC_DATA] ([GEOG…" at bounding box center [727, 350] width 1097 height 591
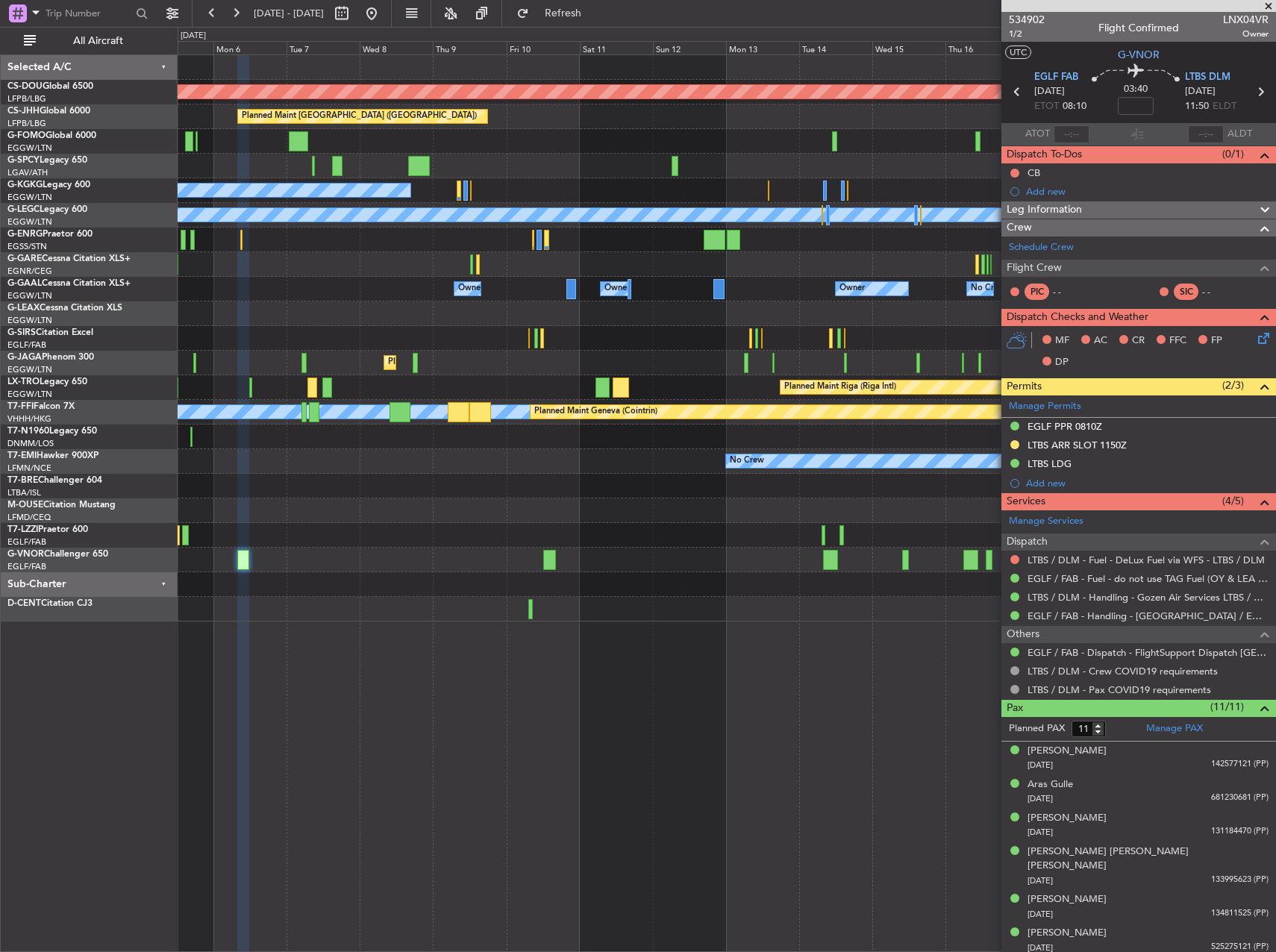
click at [583, 512] on div at bounding box center [727, 510] width 1097 height 25
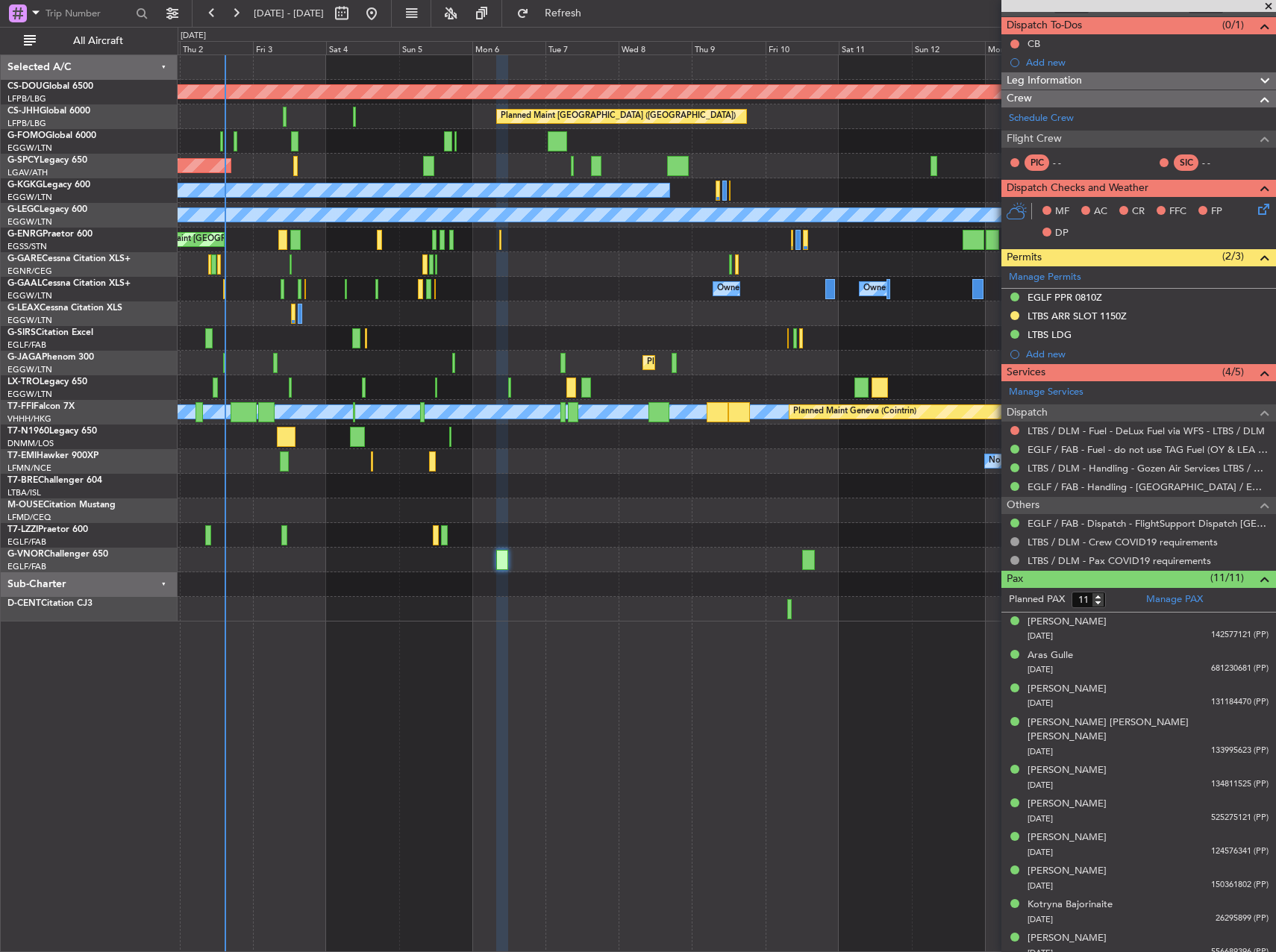
scroll to position [158, 0]
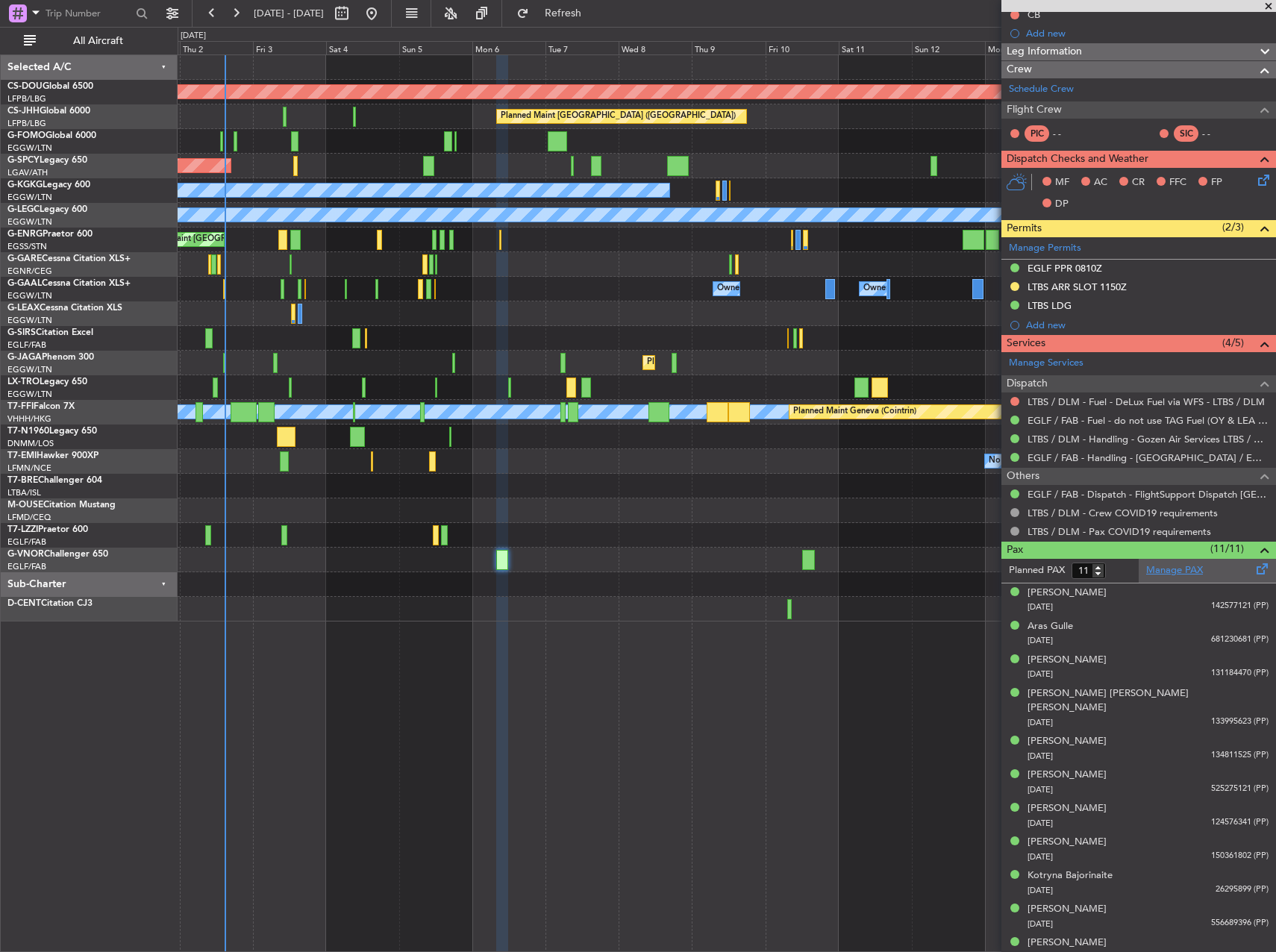
click at [1164, 568] on link "Manage PAX" at bounding box center [1174, 570] width 57 height 15
click at [398, 736] on div "Planned Maint London ([GEOGRAPHIC_DATA]) Planned Maint [GEOGRAPHIC_DATA] ([GEOG…" at bounding box center [727, 503] width 1098 height 898
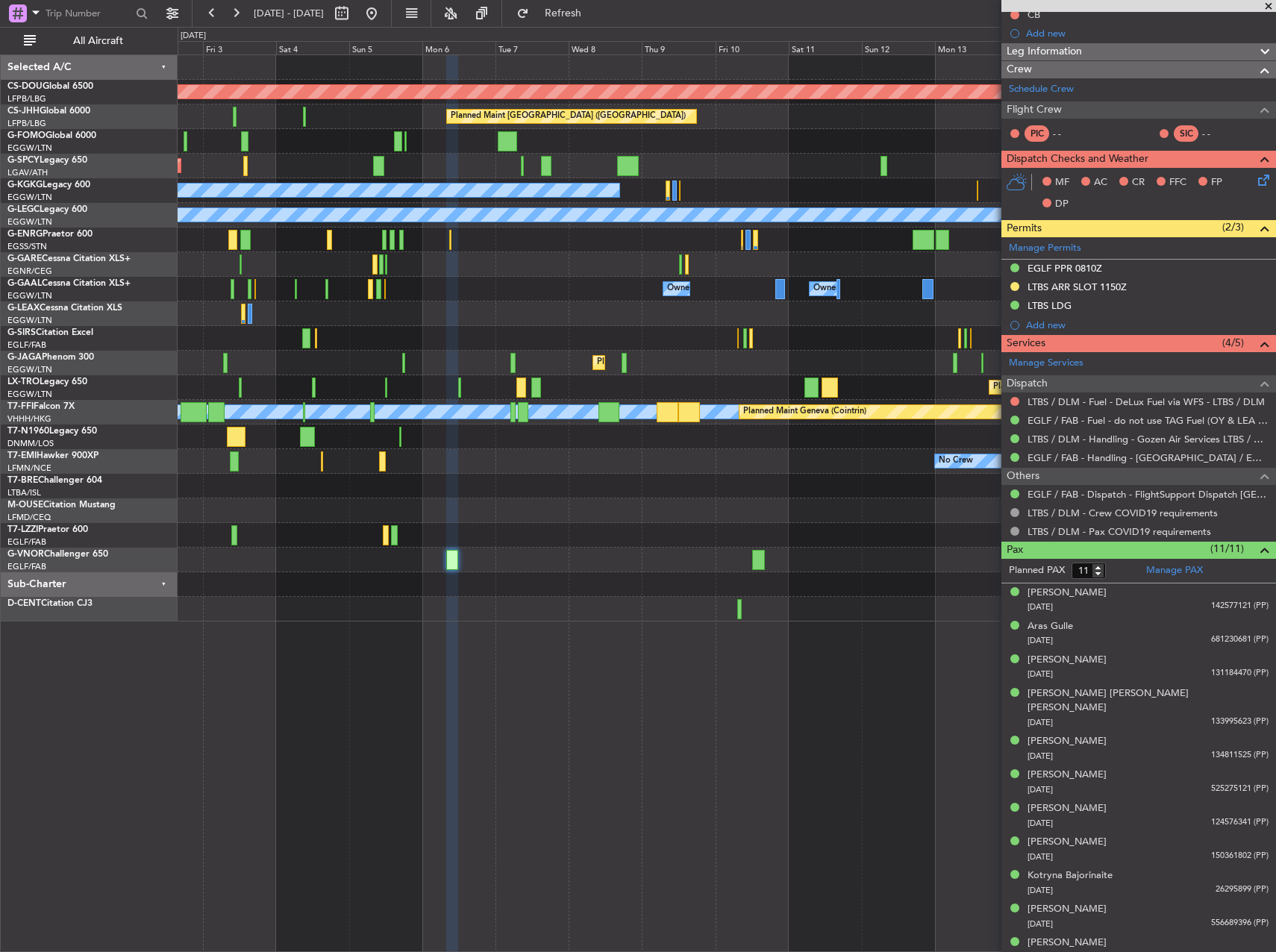
click at [490, 579] on div at bounding box center [727, 584] width 1097 height 25
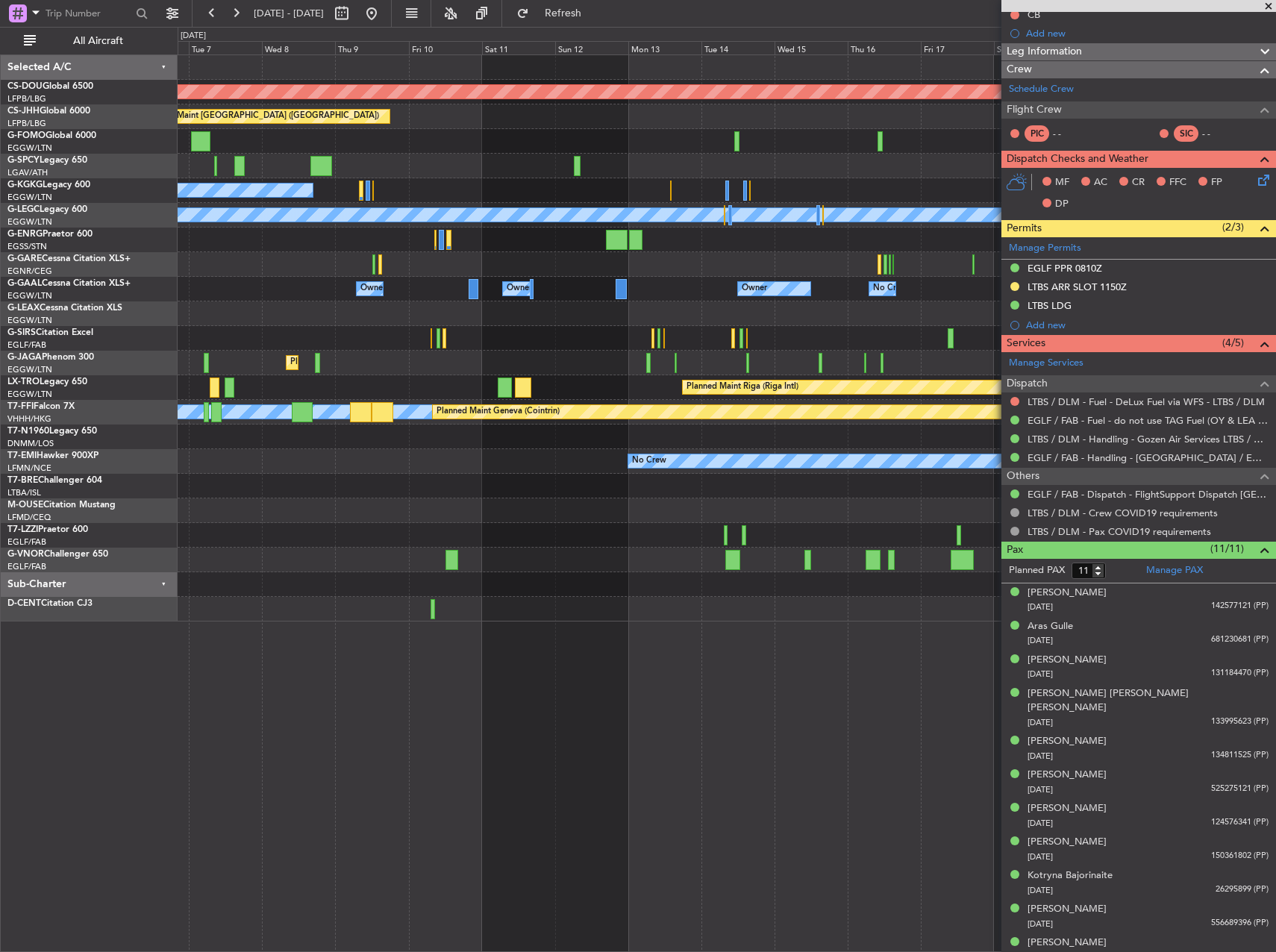
click at [357, 547] on div "Planned Maint London ([GEOGRAPHIC_DATA]) Planned Maint [GEOGRAPHIC_DATA] ([GEOG…" at bounding box center [727, 338] width 1097 height 566
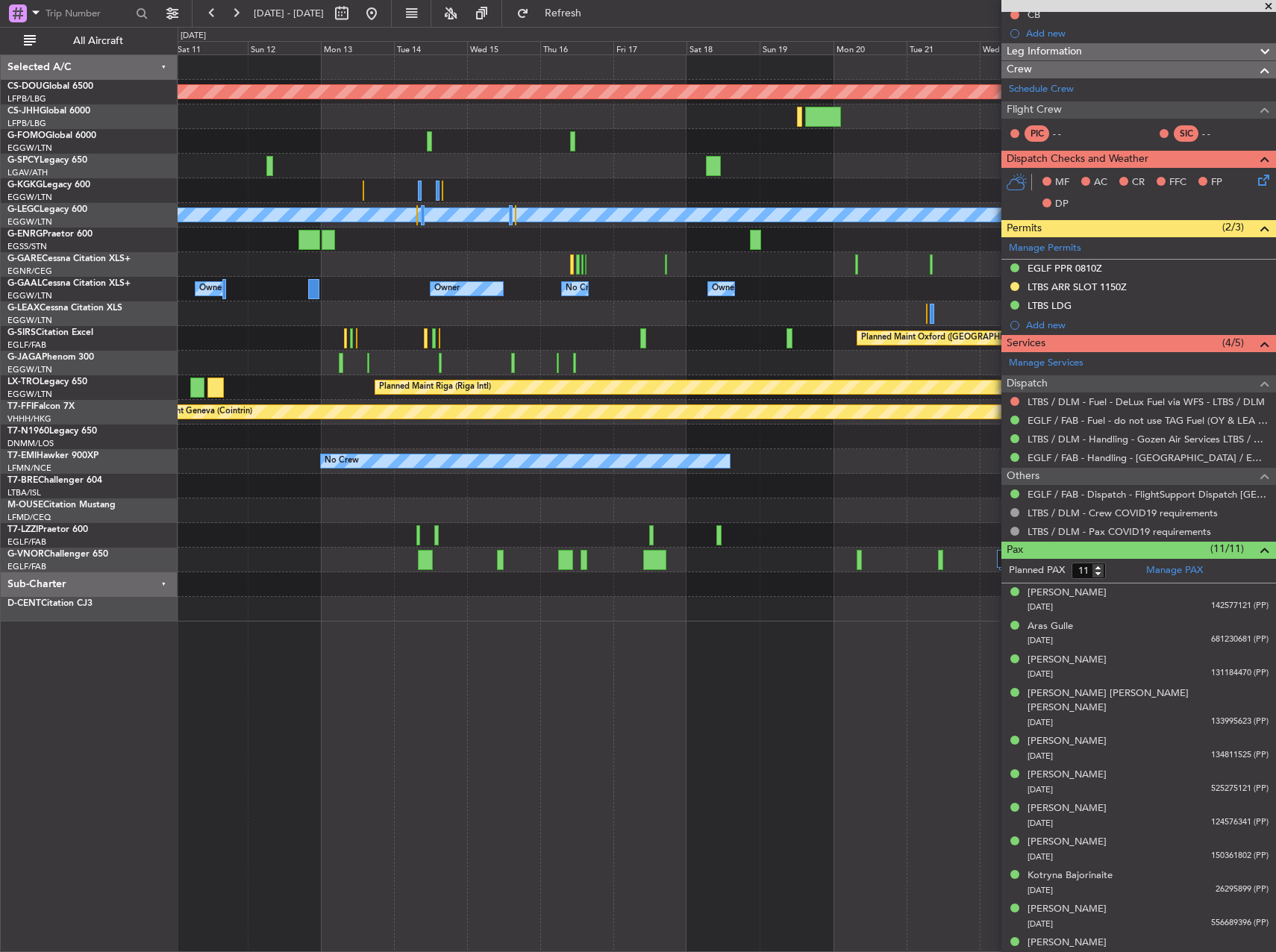
click at [305, 553] on div at bounding box center [727, 560] width 1097 height 25
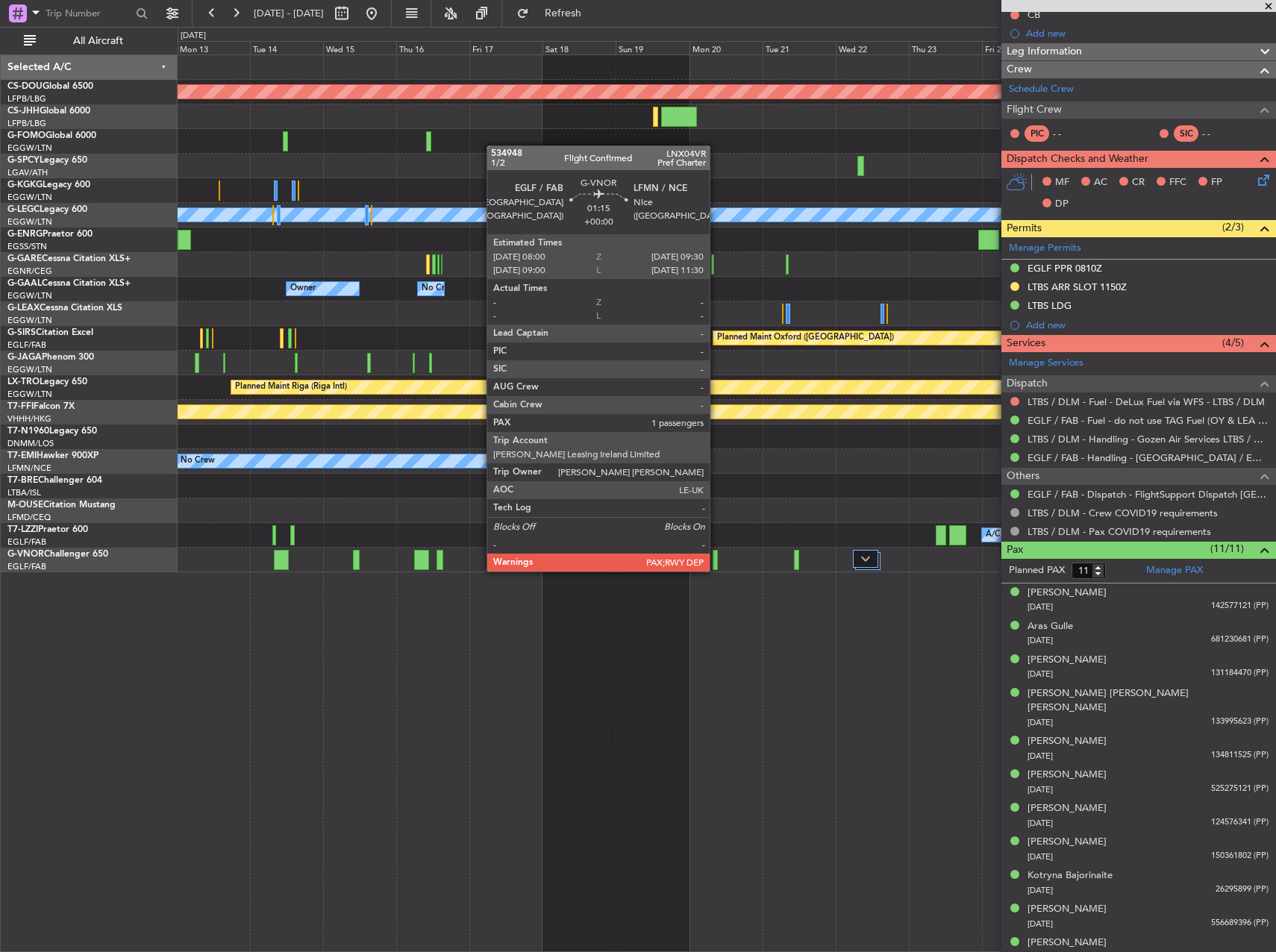
click at [716, 557] on div at bounding box center [715, 560] width 6 height 20
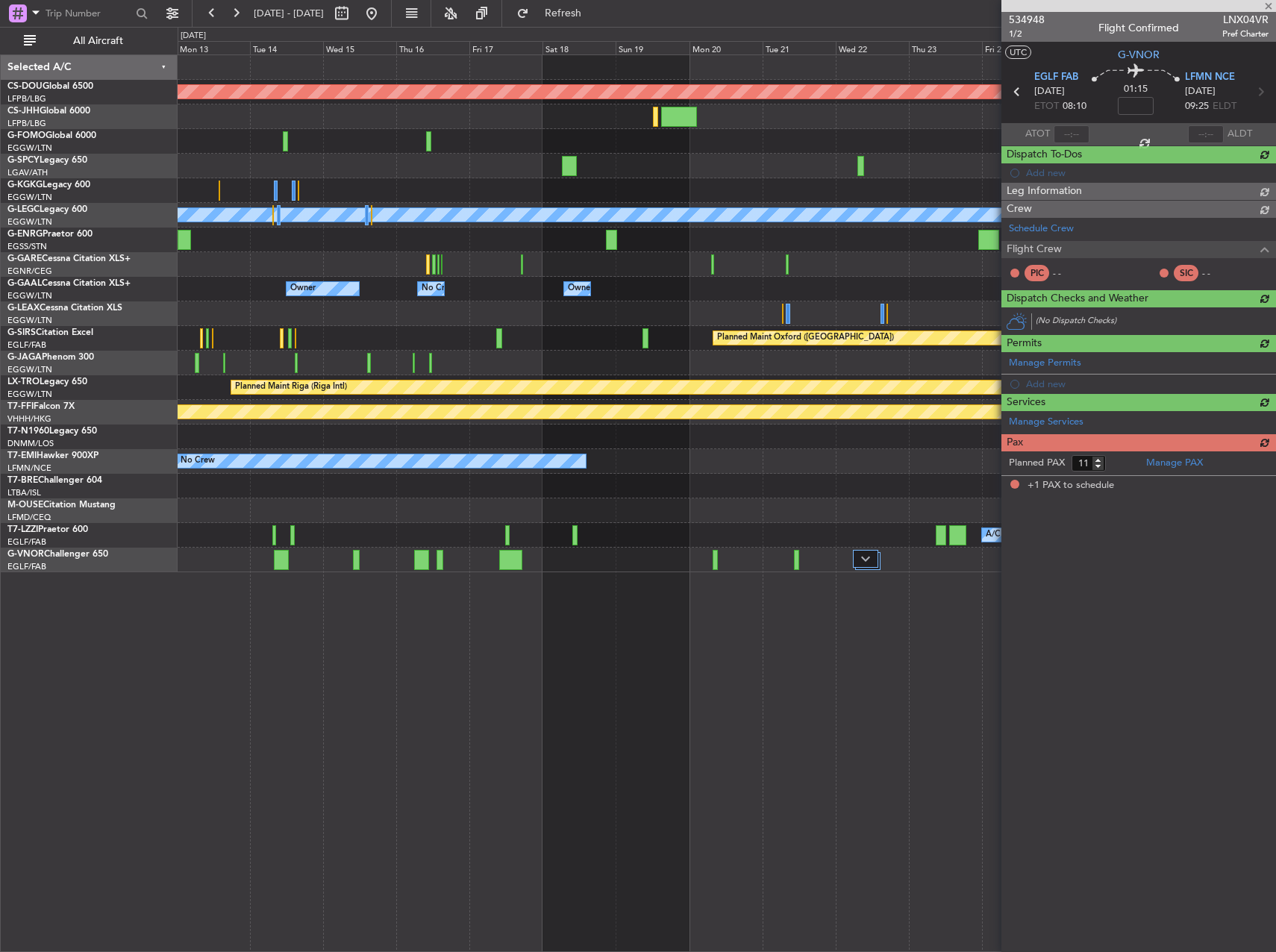
type input "1"
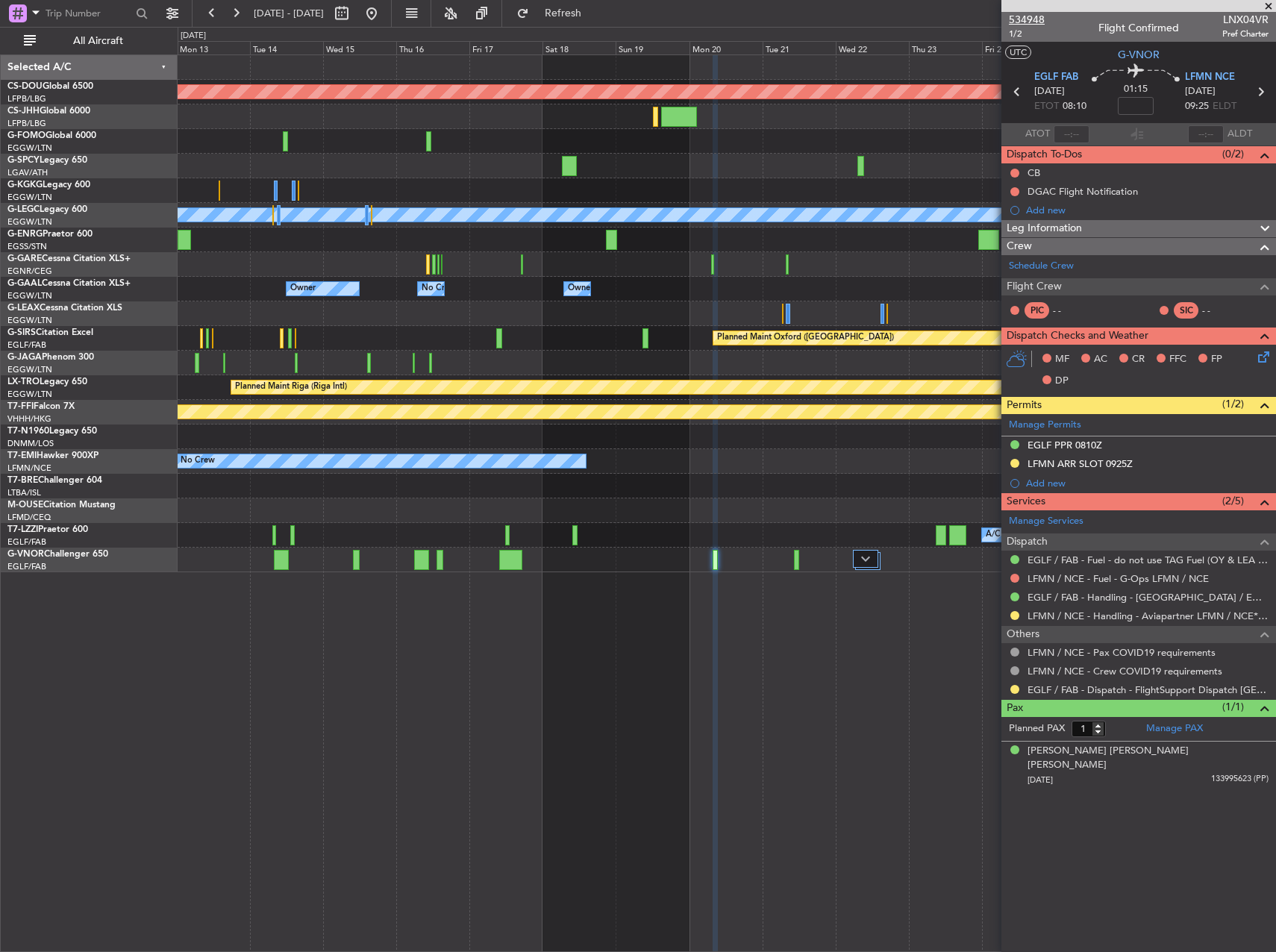
click at [1030, 17] on span "534948" at bounding box center [1026, 20] width 36 height 16
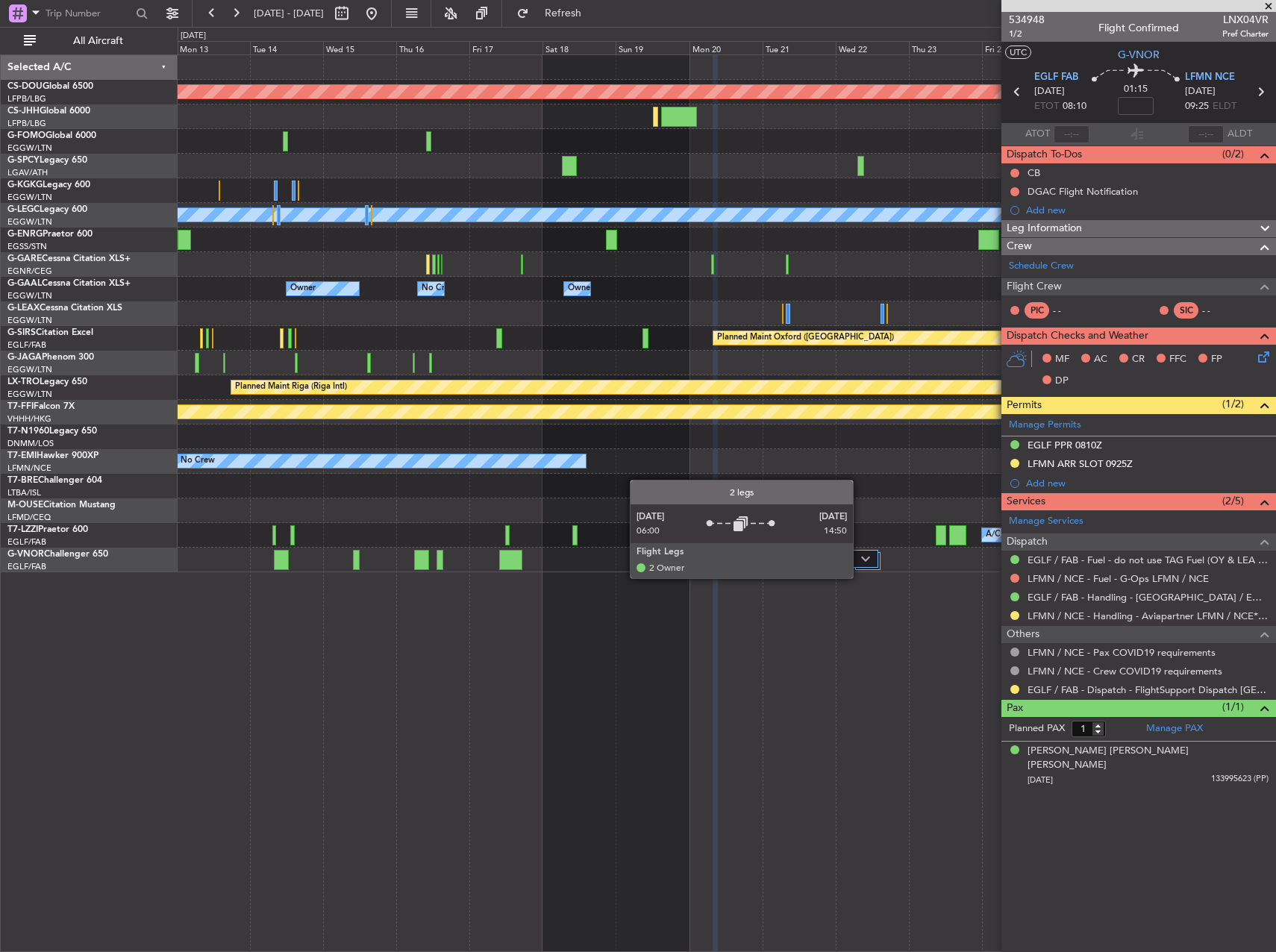
click at [861, 571] on div at bounding box center [867, 565] width 28 height 31
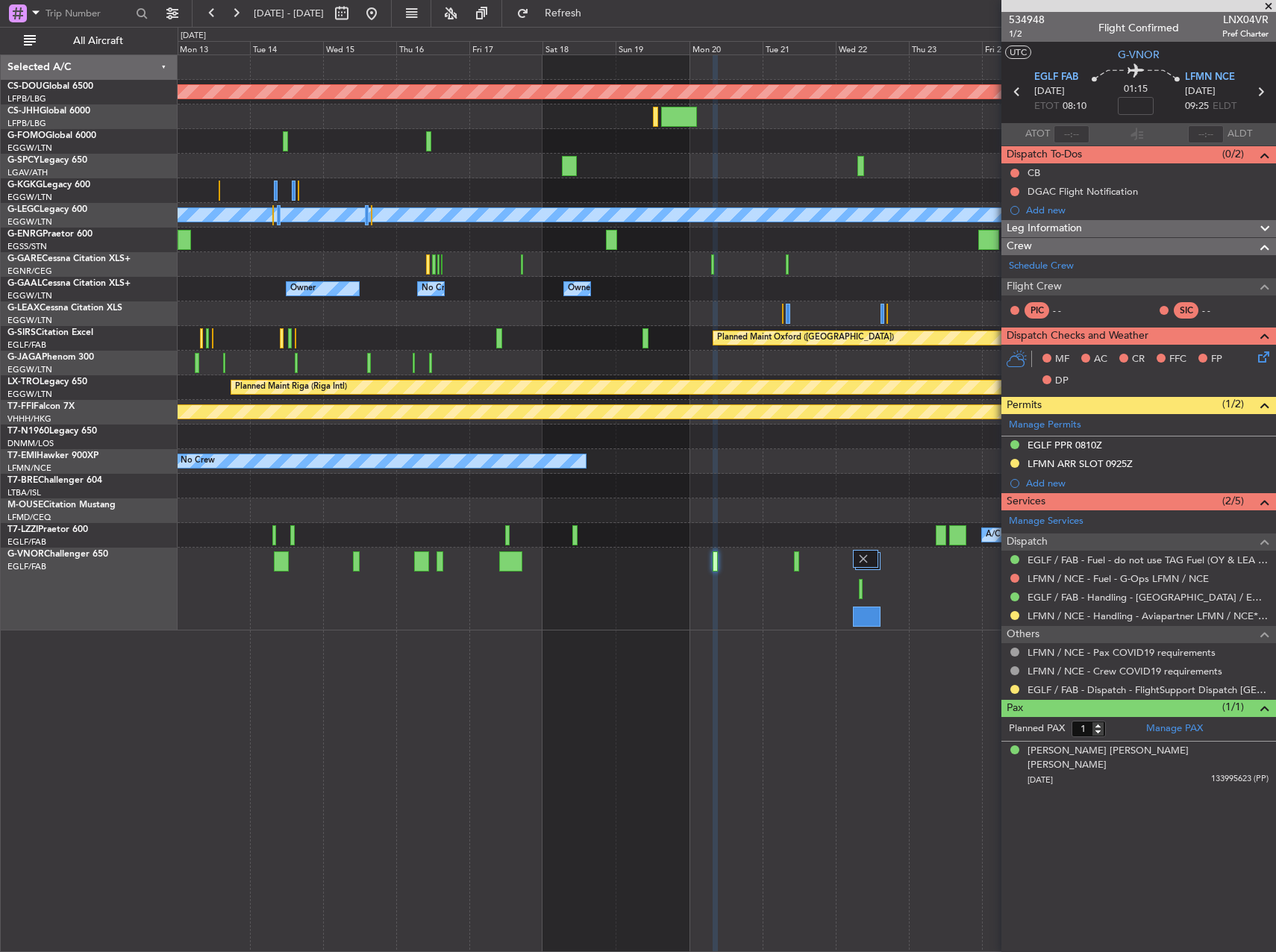
click at [825, 617] on div at bounding box center [727, 589] width 1097 height 83
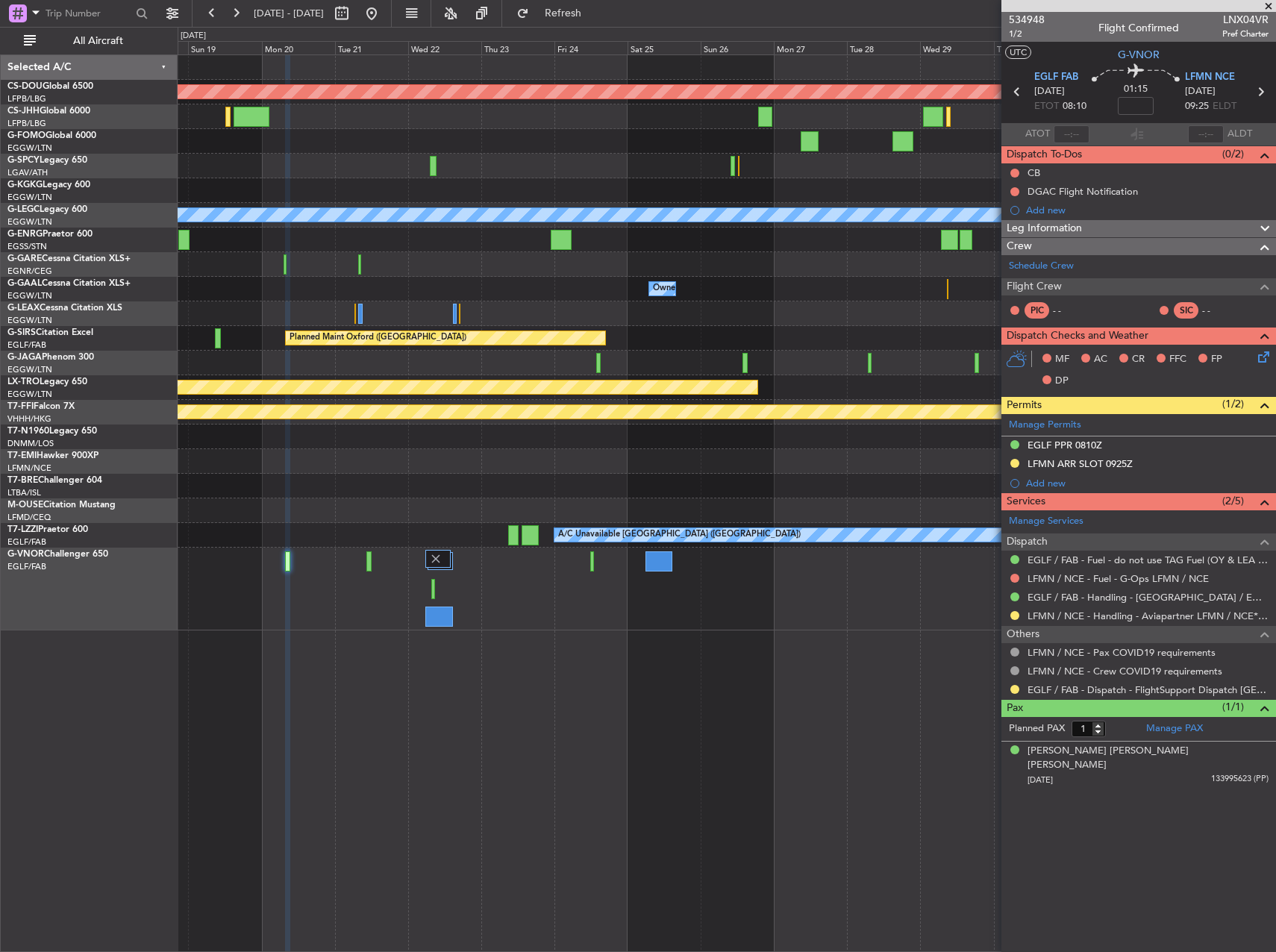
click at [384, 543] on div "Planned Maint London ([GEOGRAPHIC_DATA]) A/C Unavailable [GEOGRAPHIC_DATA] ([GE…" at bounding box center [727, 342] width 1097 height 575
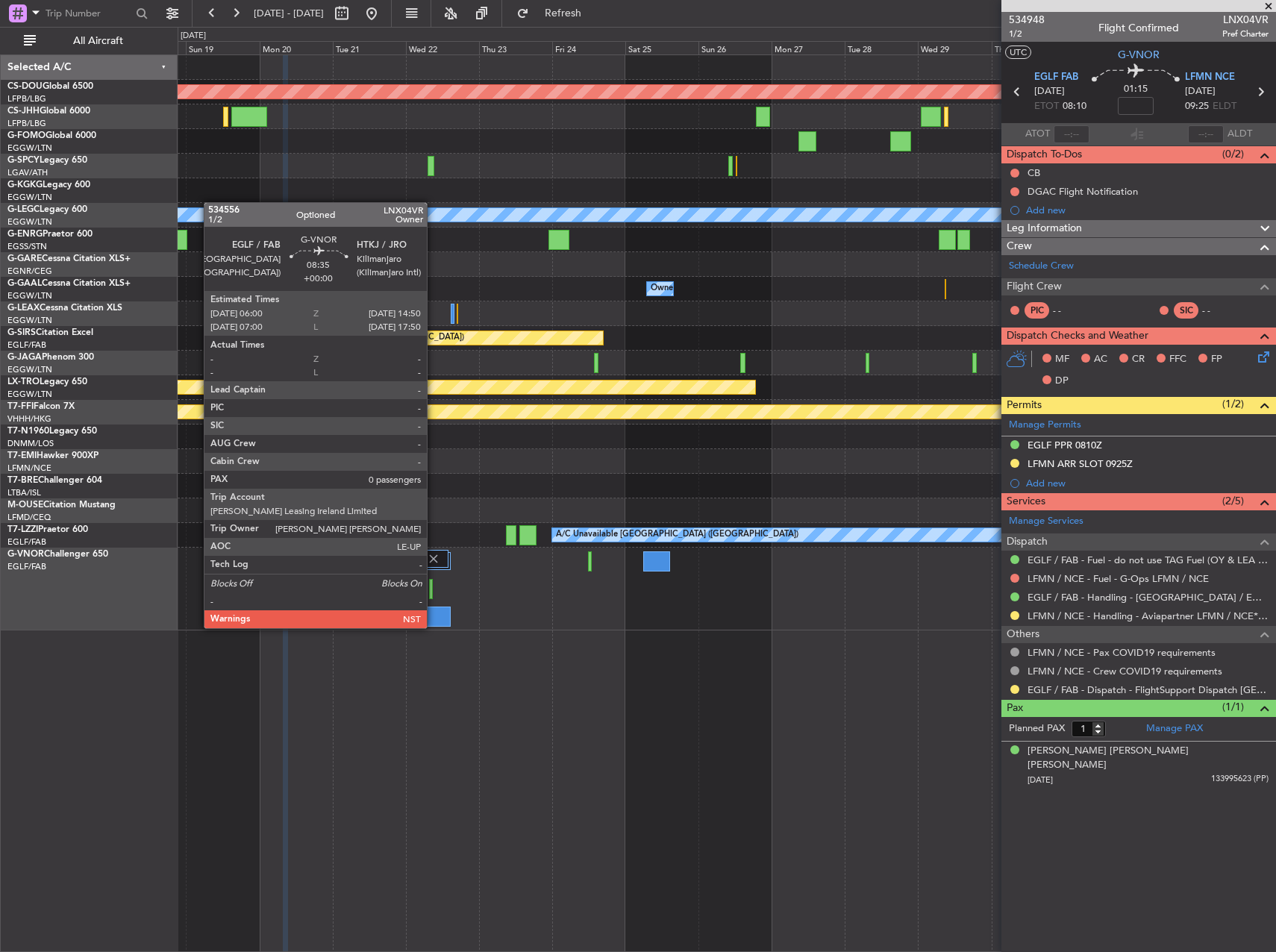
click at [434, 613] on div at bounding box center [437, 616] width 28 height 20
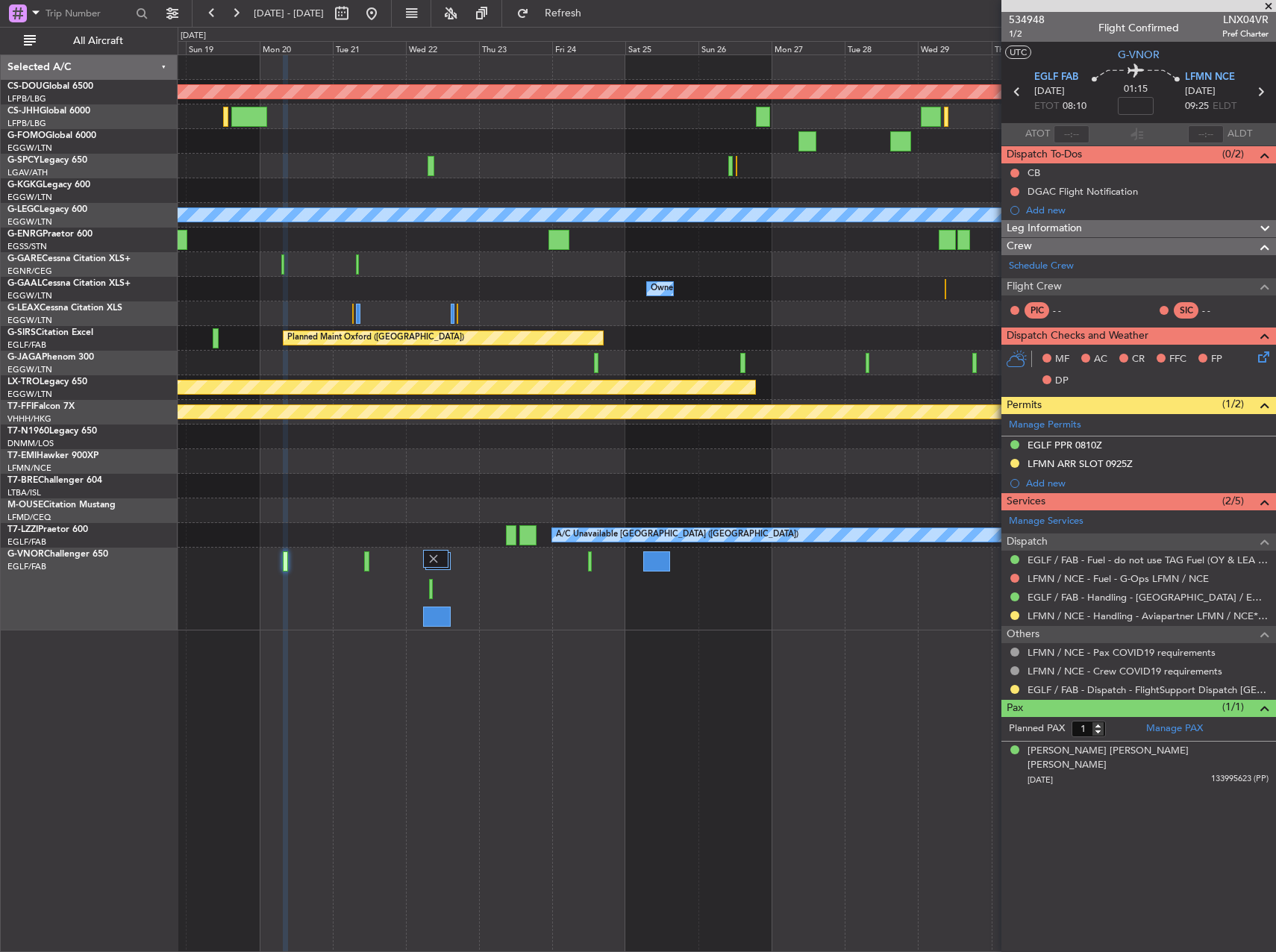
click at [588, 26] on fb-refresh-button "Refresh" at bounding box center [554, 14] width 104 height 27
click at [591, 21] on button "Refresh" at bounding box center [554, 14] width 89 height 24
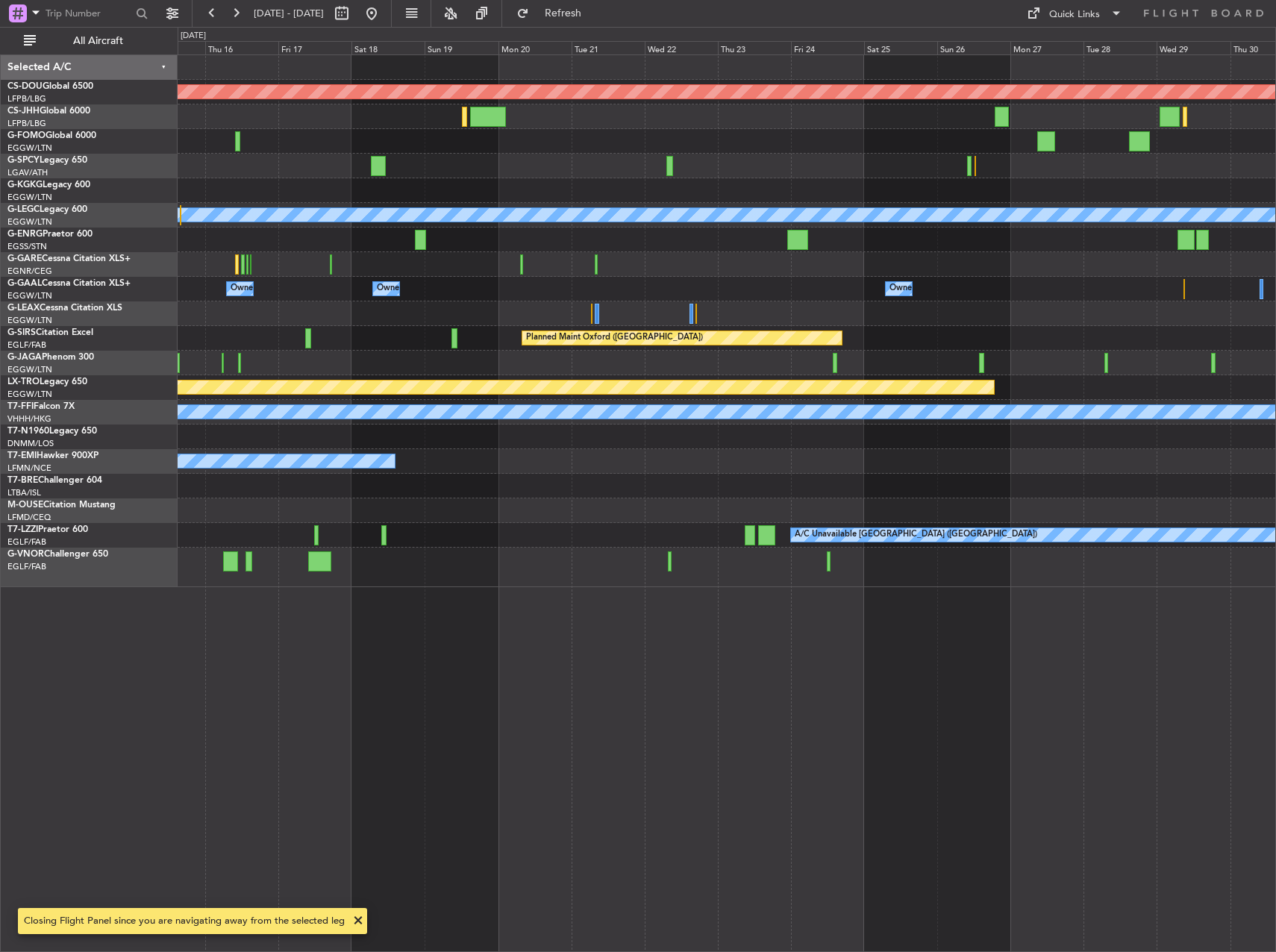
click at [585, 540] on div "Planned Maint London ([GEOGRAPHIC_DATA]) A/C Unavailable [GEOGRAPHIC_DATA] ([GE…" at bounding box center [727, 321] width 1097 height 532
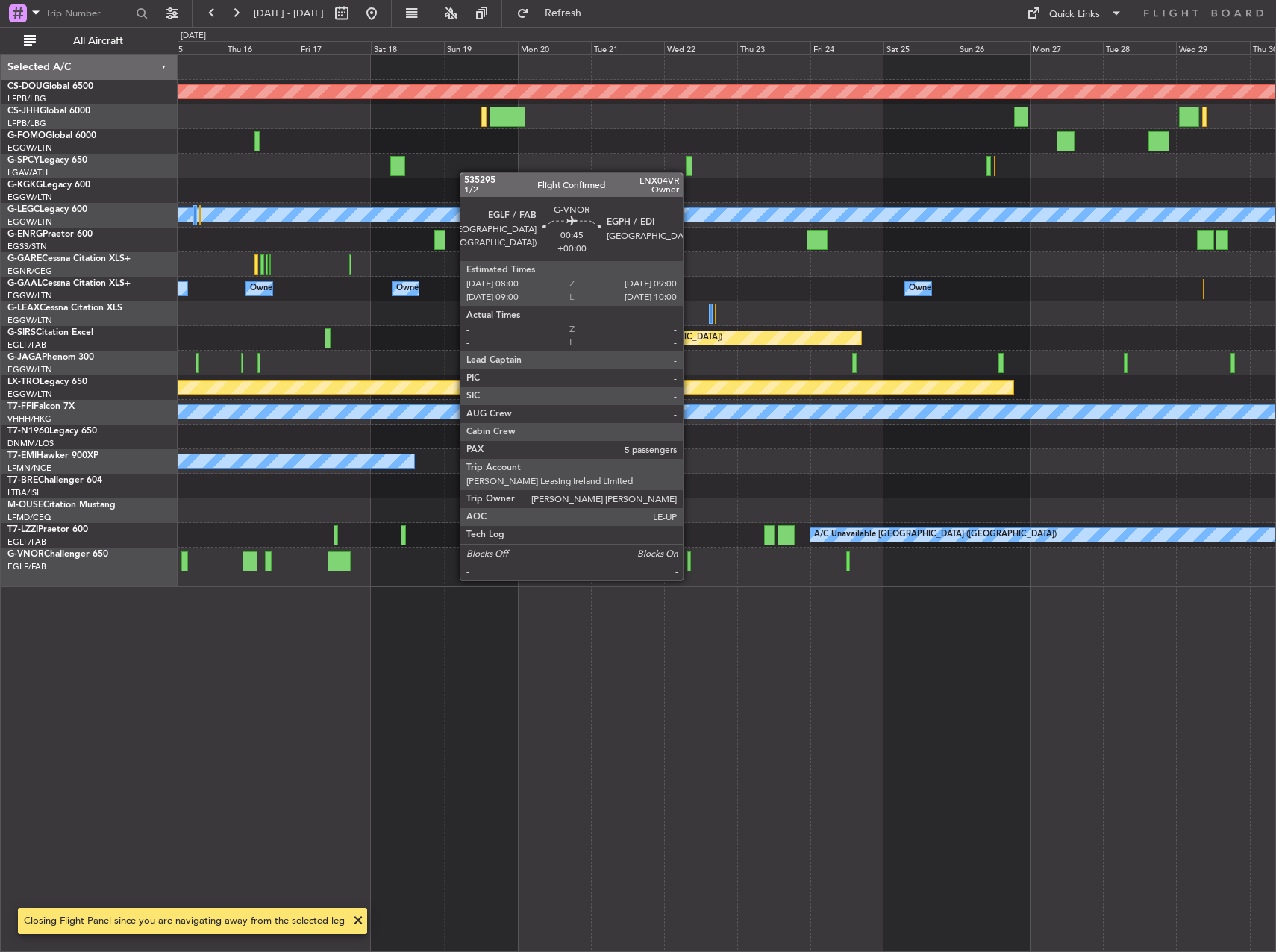
click at [690, 565] on div at bounding box center [689, 561] width 4 height 20
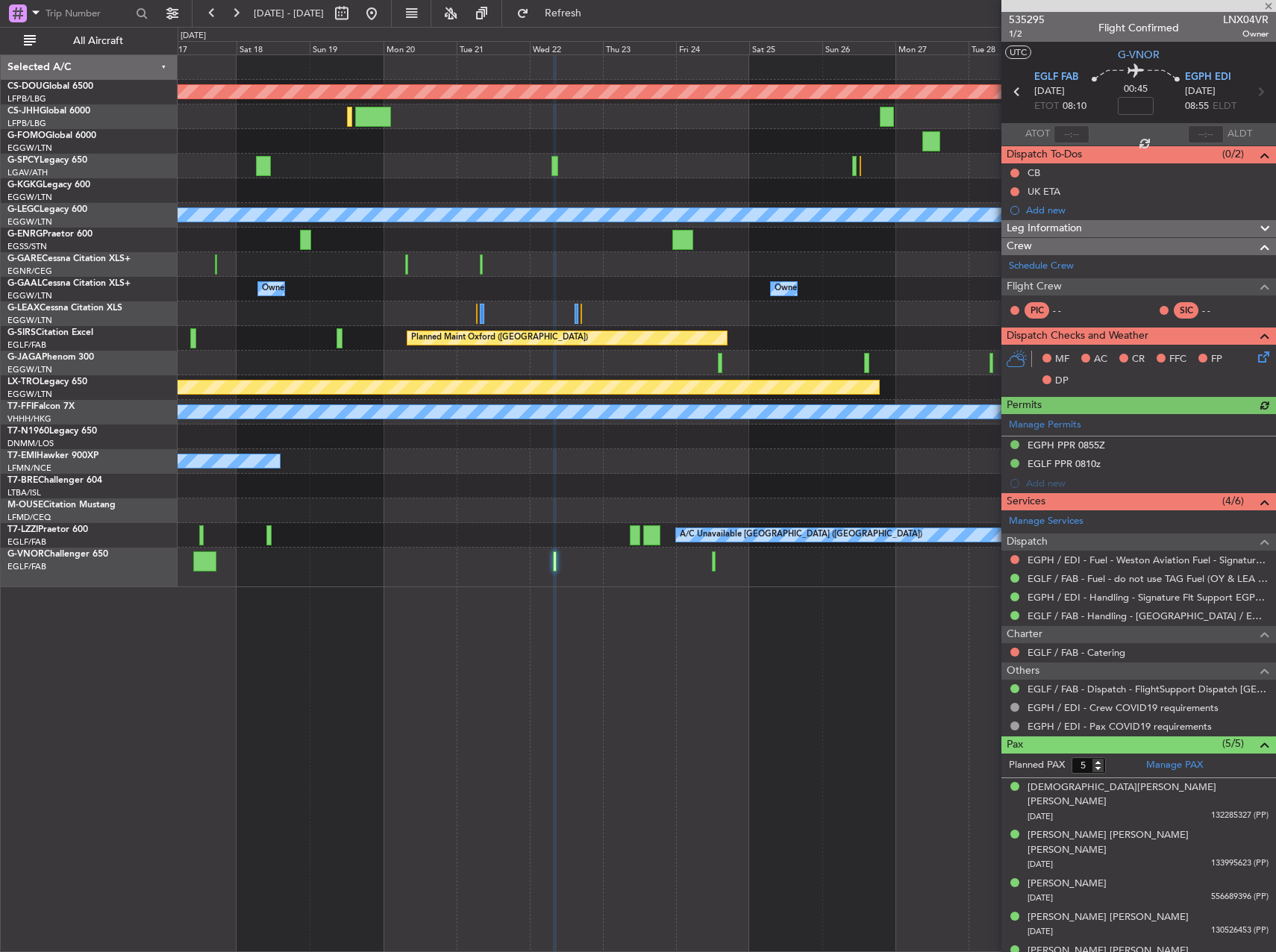
click at [371, 515] on div "Planned Maint London ([GEOGRAPHIC_DATA]) A/C Unavailable [GEOGRAPHIC_DATA] ([GE…" at bounding box center [727, 321] width 1097 height 532
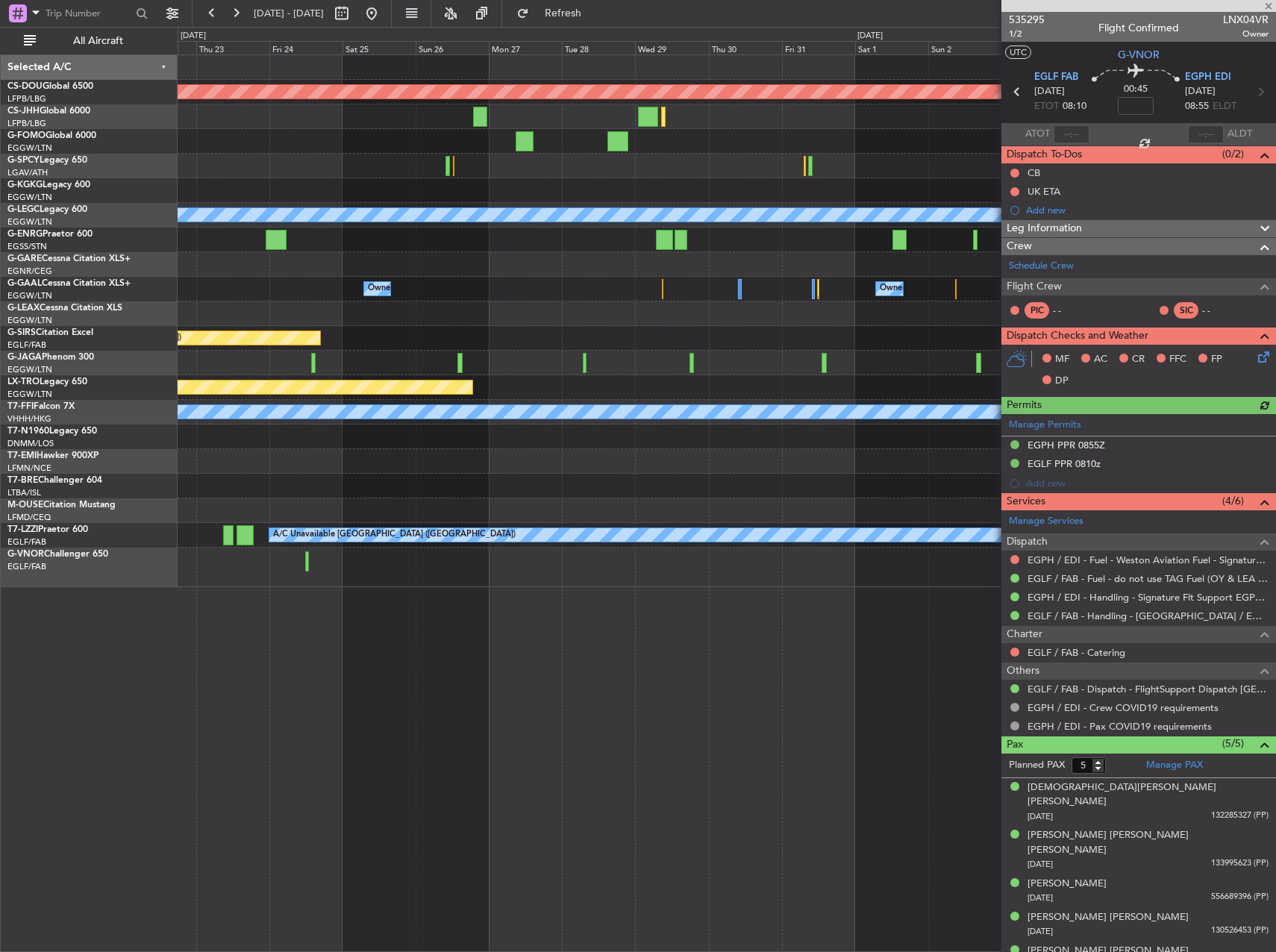
click at [491, 562] on div at bounding box center [727, 568] width 1097 height 40
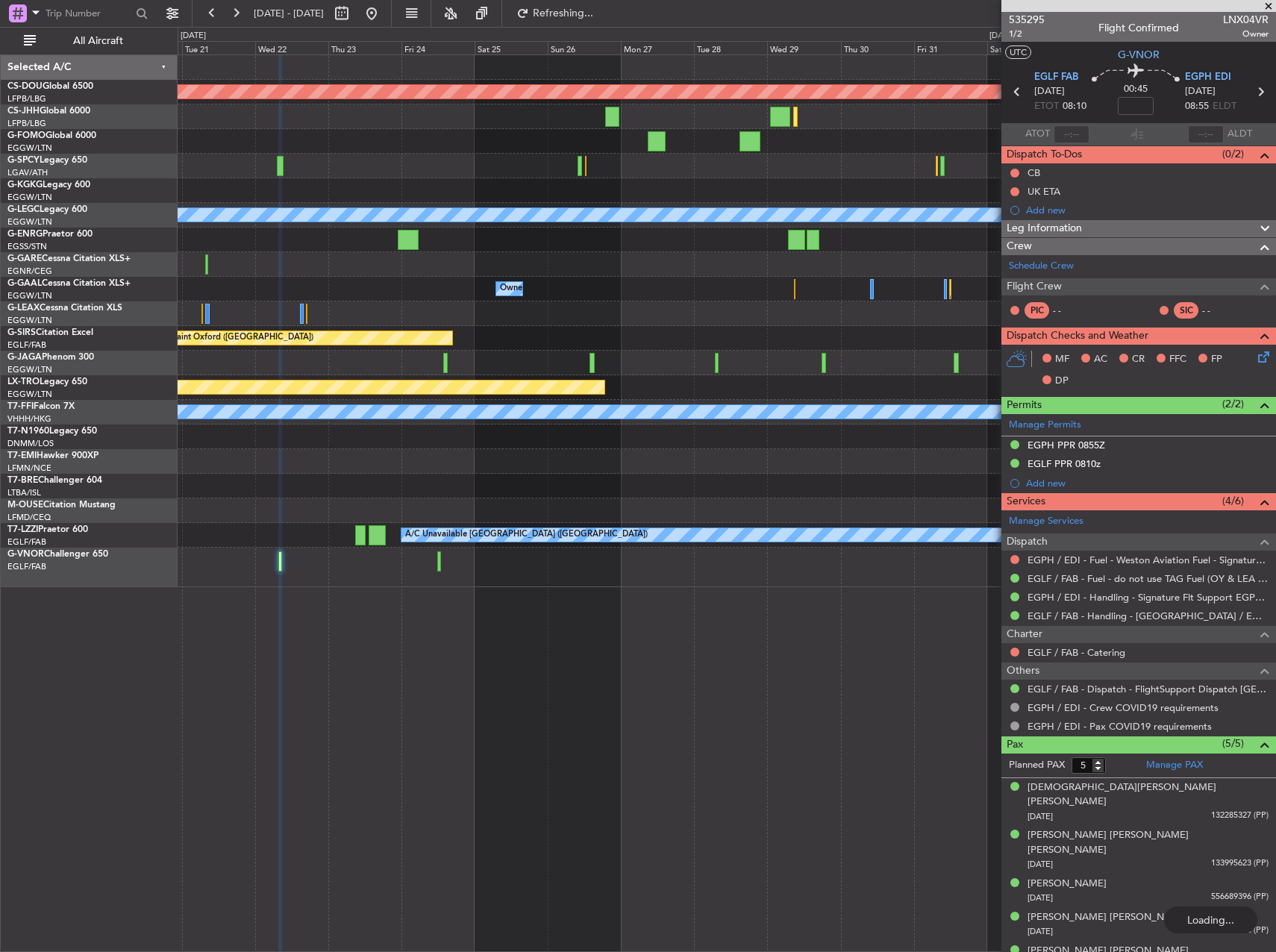
click at [874, 566] on div at bounding box center [727, 568] width 1097 height 40
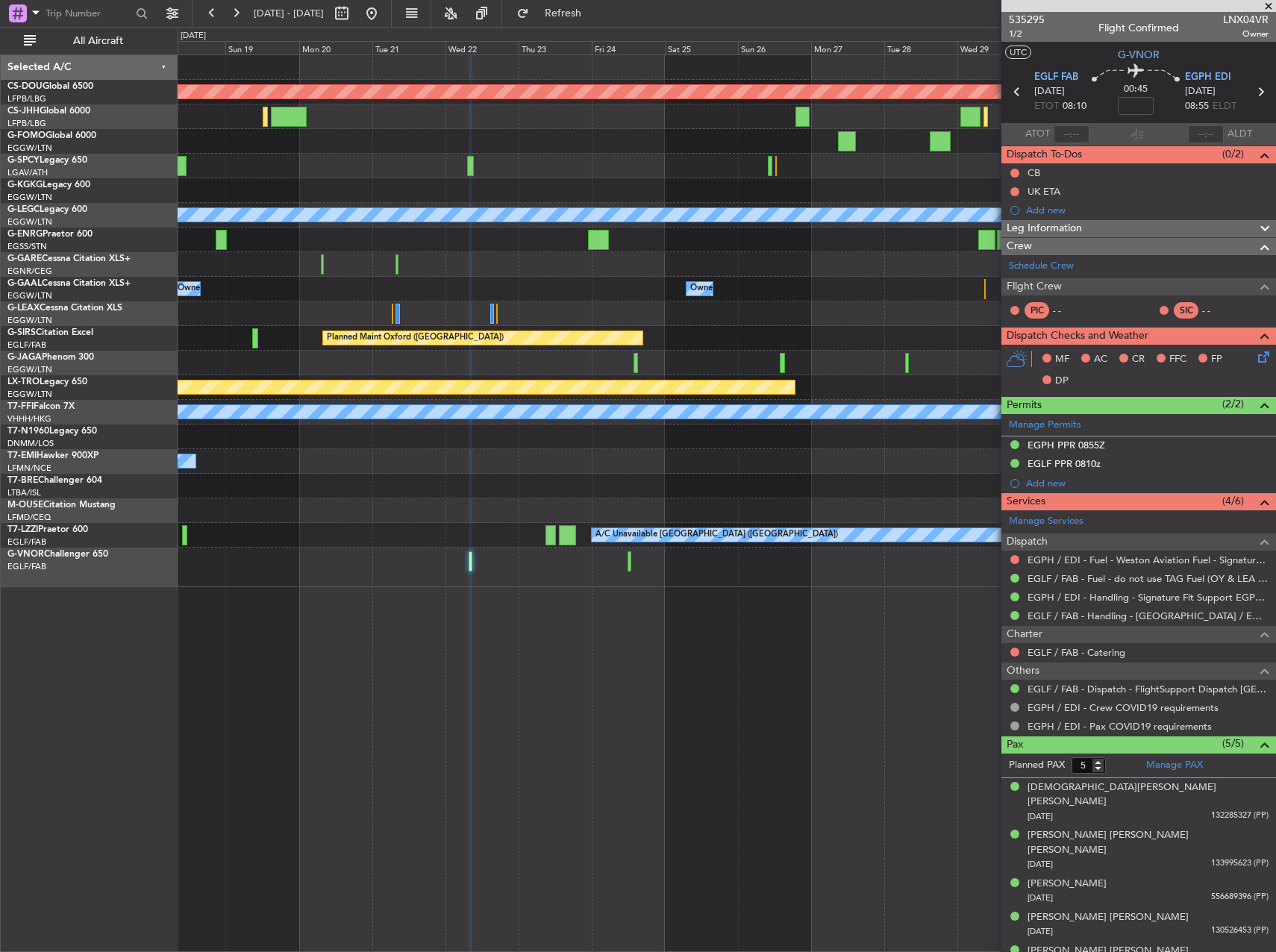
click at [285, 588] on div "Planned Maint London ([GEOGRAPHIC_DATA]) A/C Unavailable [GEOGRAPHIC_DATA] ([GE…" at bounding box center [727, 503] width 1098 height 898
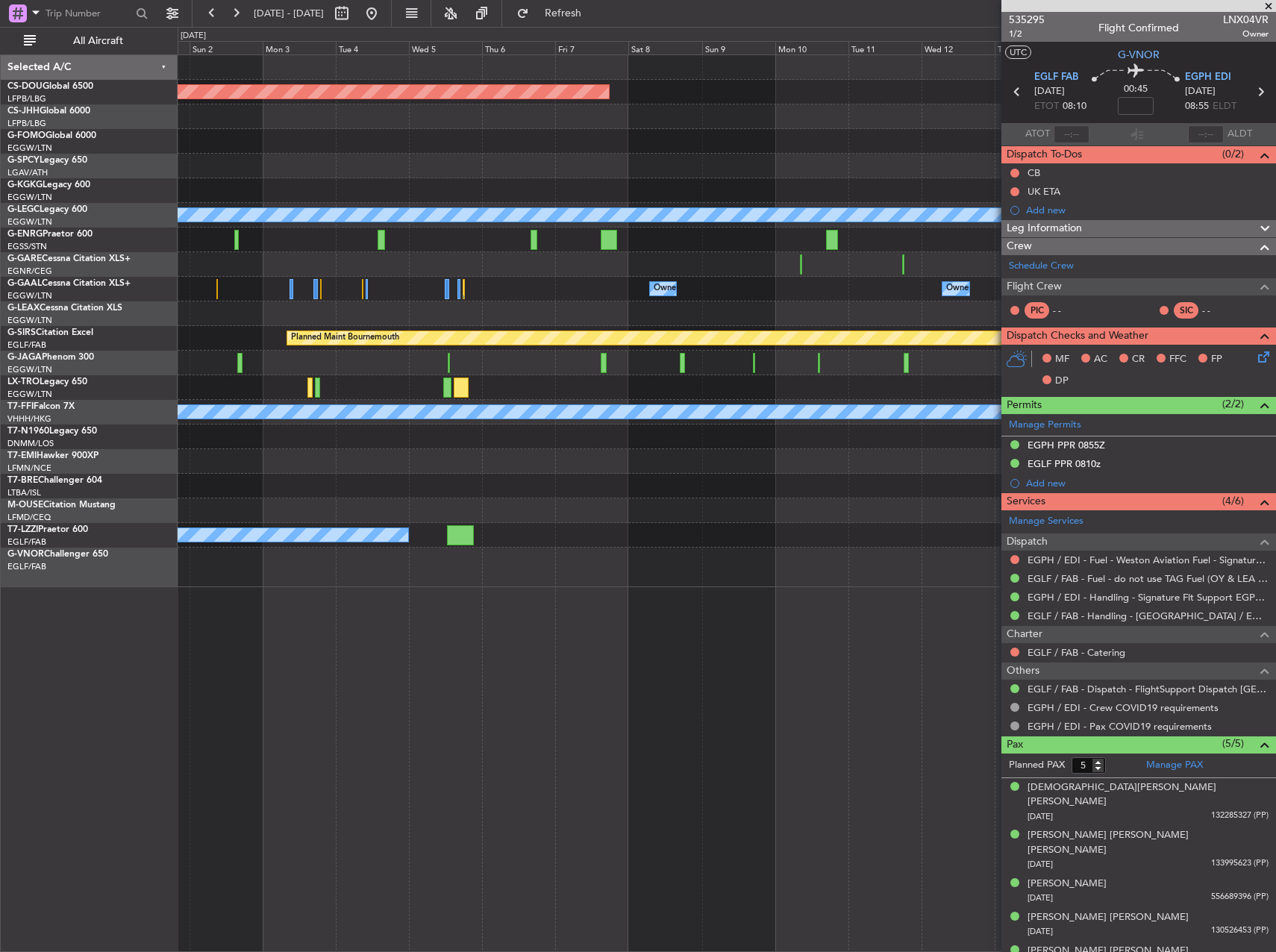
click at [186, 561] on div at bounding box center [727, 568] width 1097 height 40
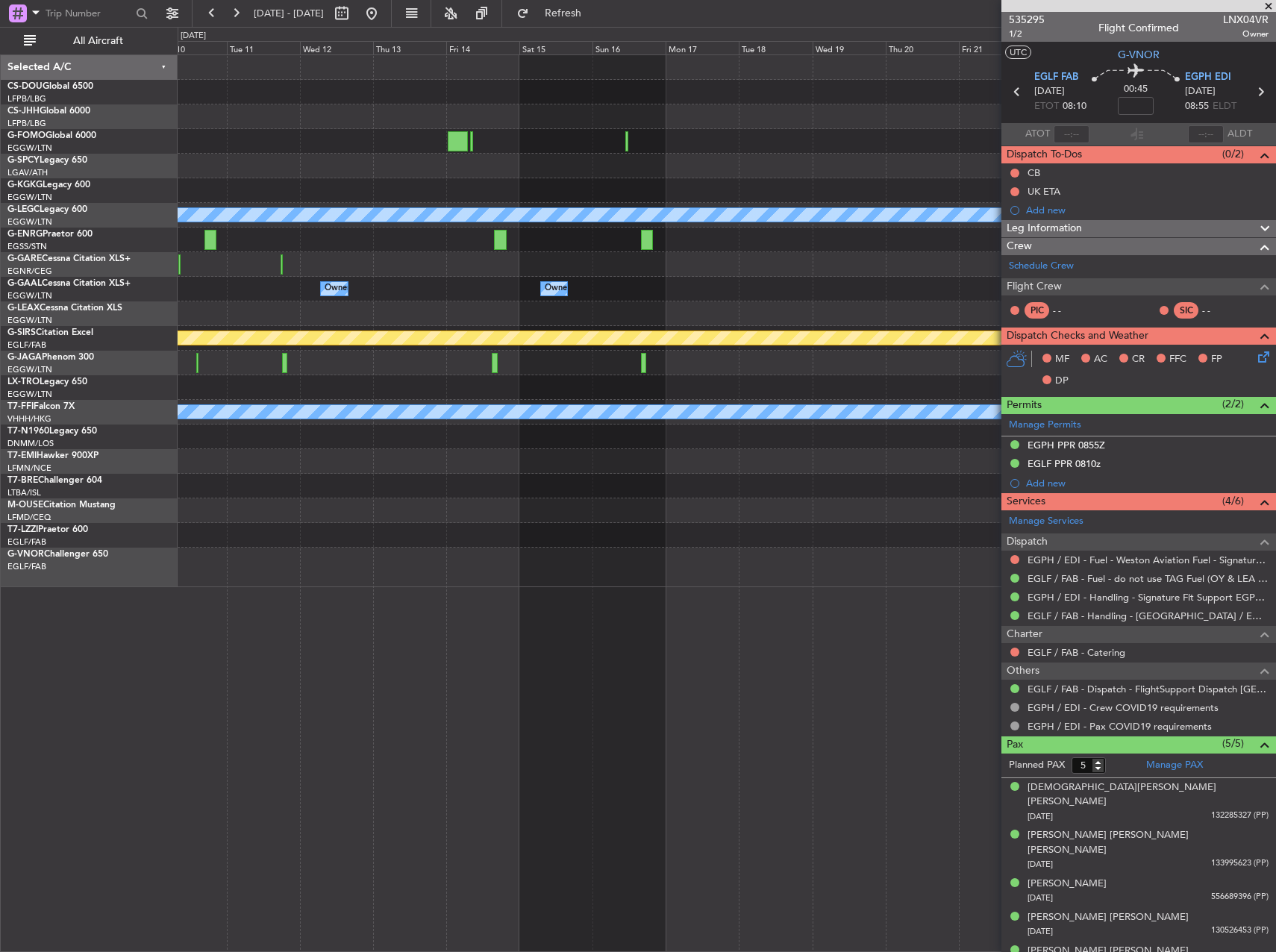
click at [352, 580] on div at bounding box center [727, 568] width 1097 height 40
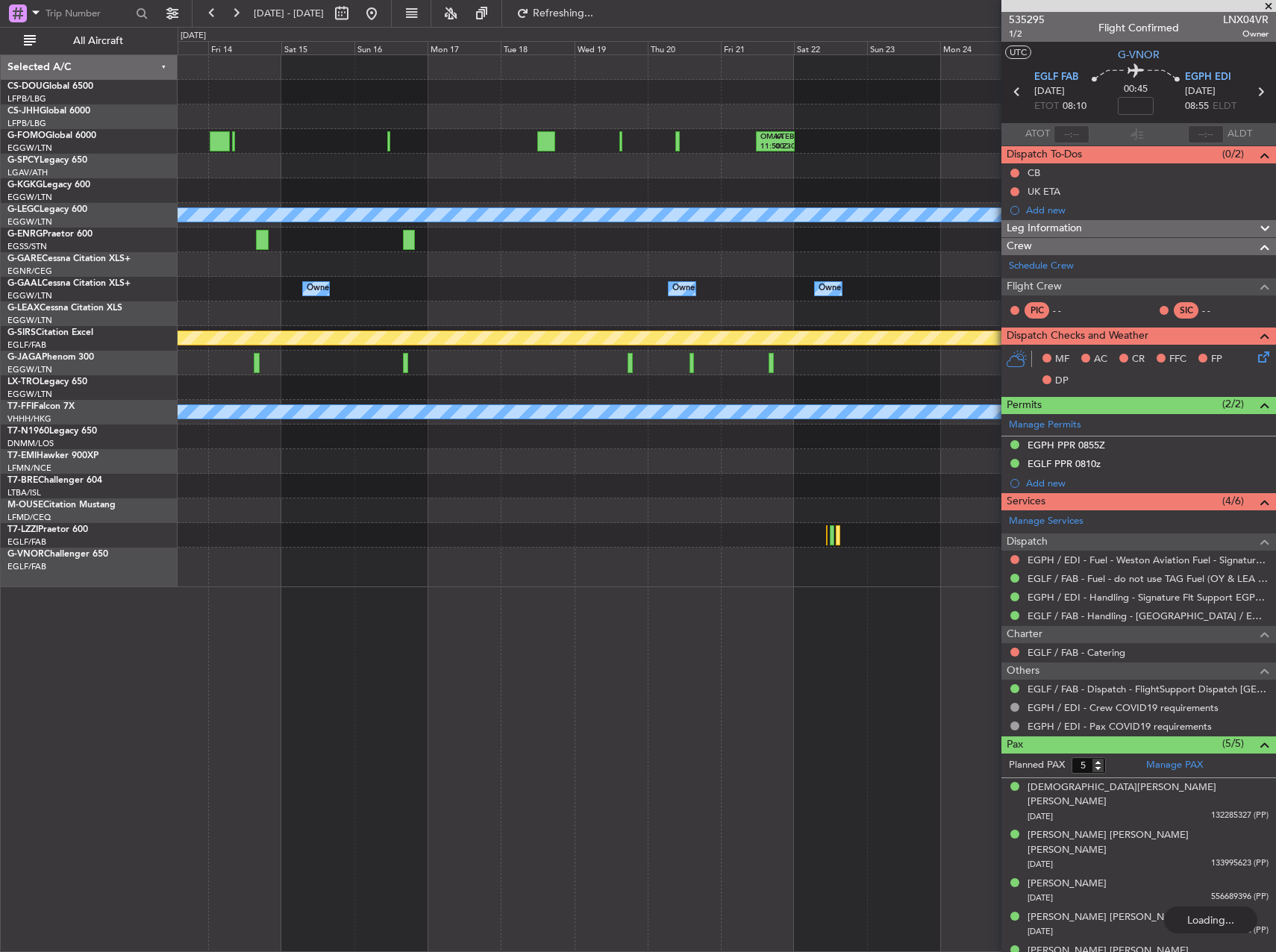
click at [504, 558] on div "OMAA 11:50 Z KTEB 00:30 Z A/C Unavailable [GEOGRAPHIC_DATA] ([GEOGRAPHIC_DATA])…" at bounding box center [727, 503] width 1098 height 898
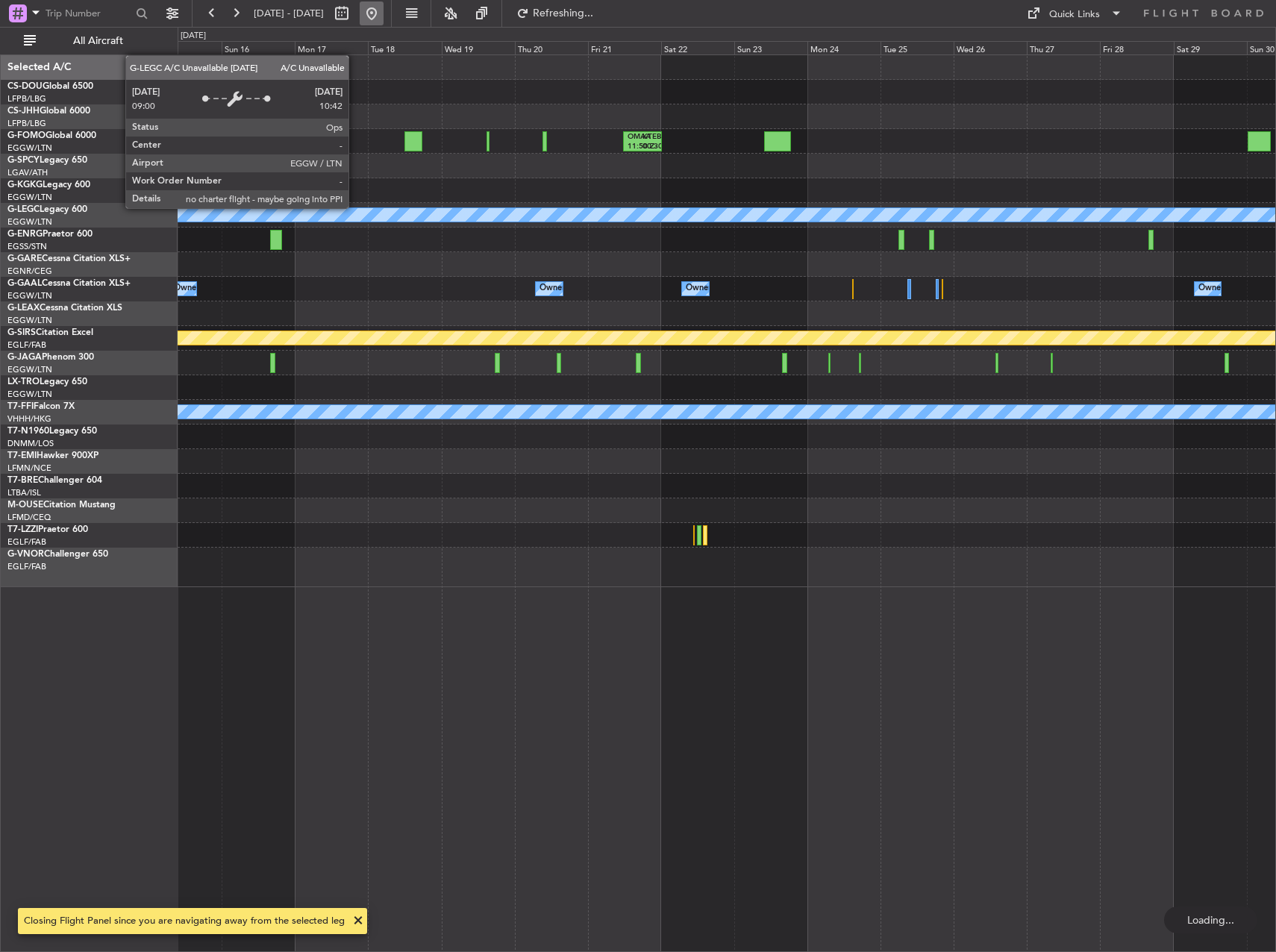
click at [384, 10] on button at bounding box center [372, 14] width 24 height 24
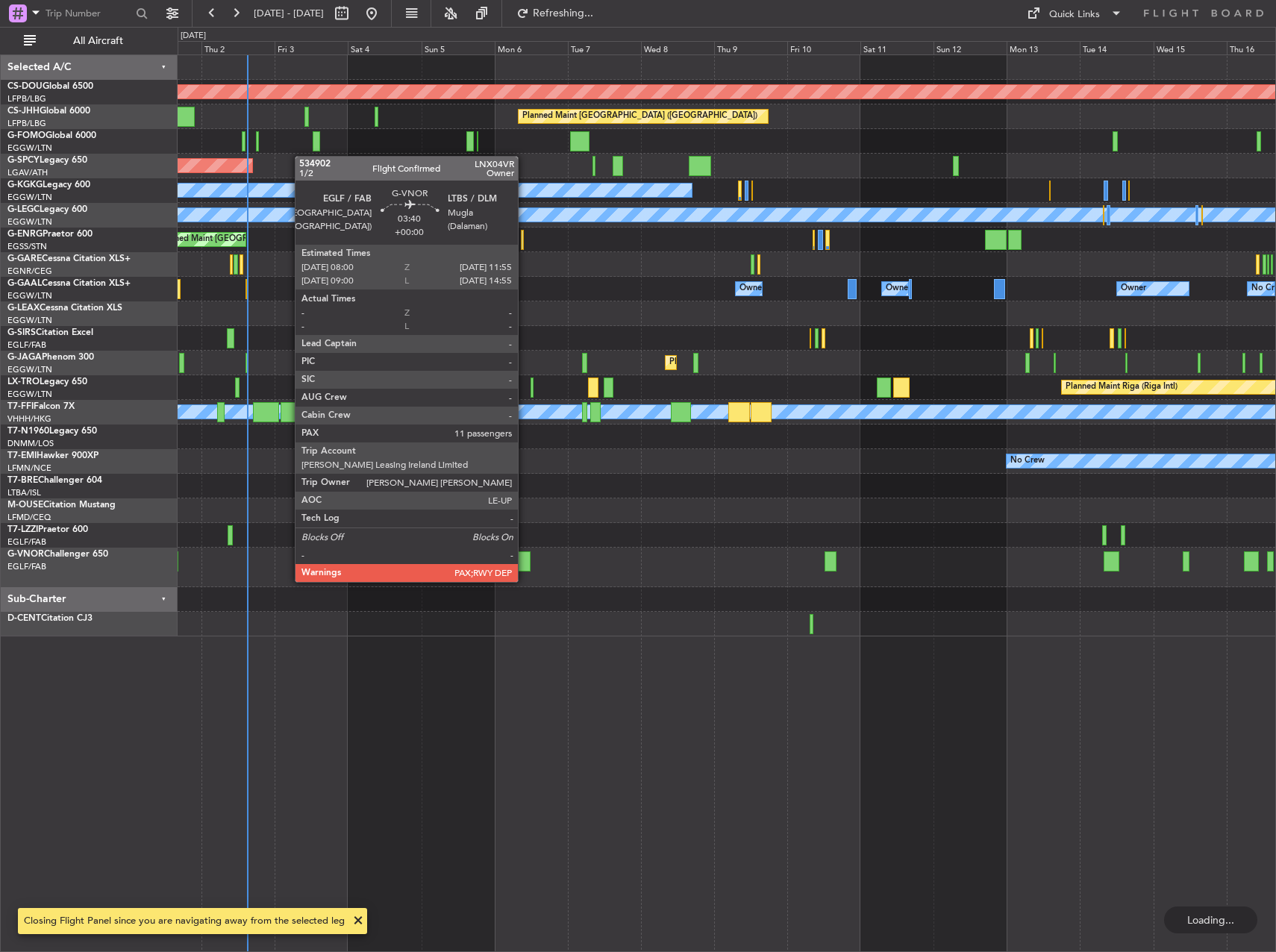
click at [525, 567] on div at bounding box center [524, 561] width 13 height 20
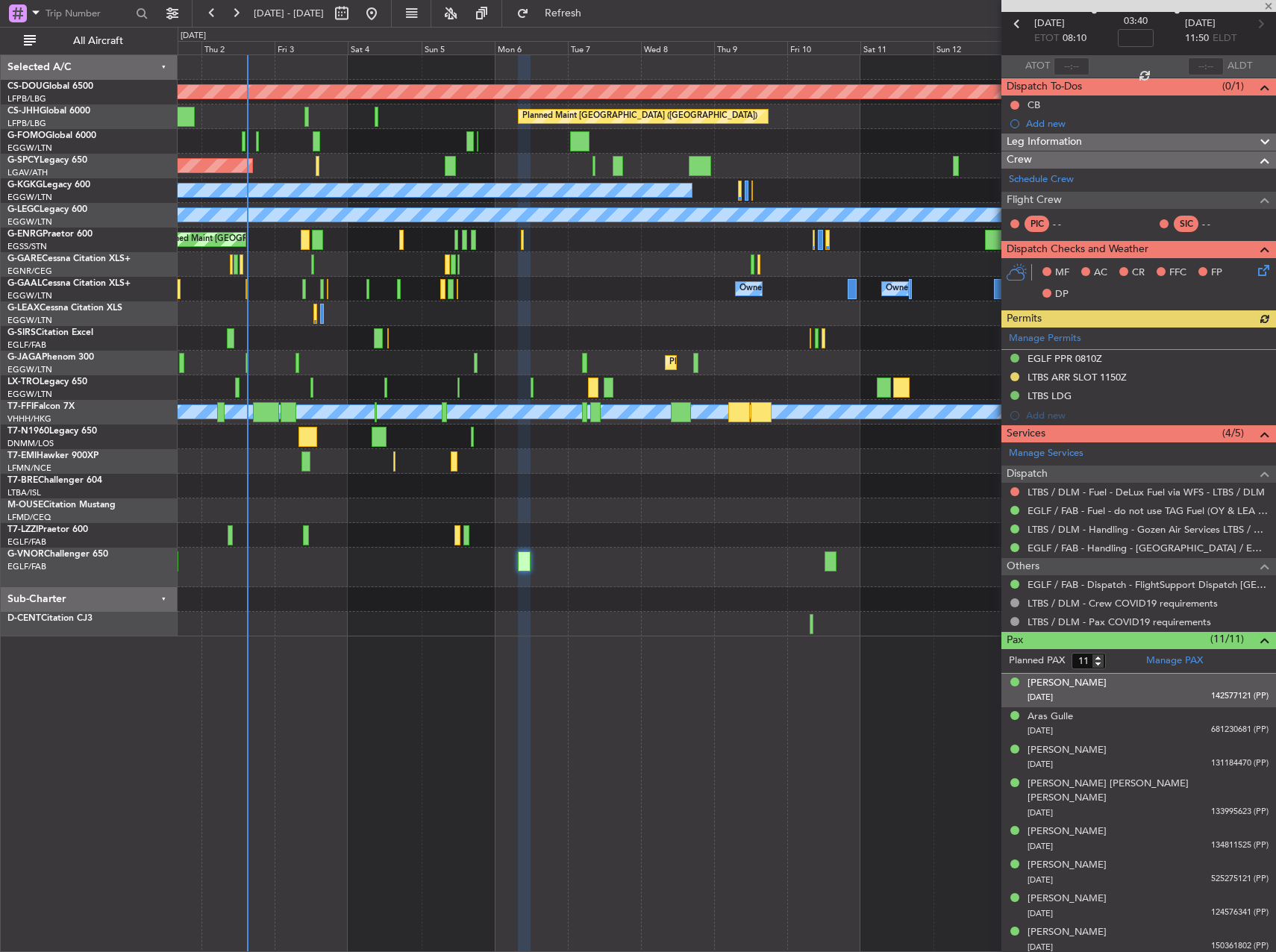
scroll to position [75, 0]
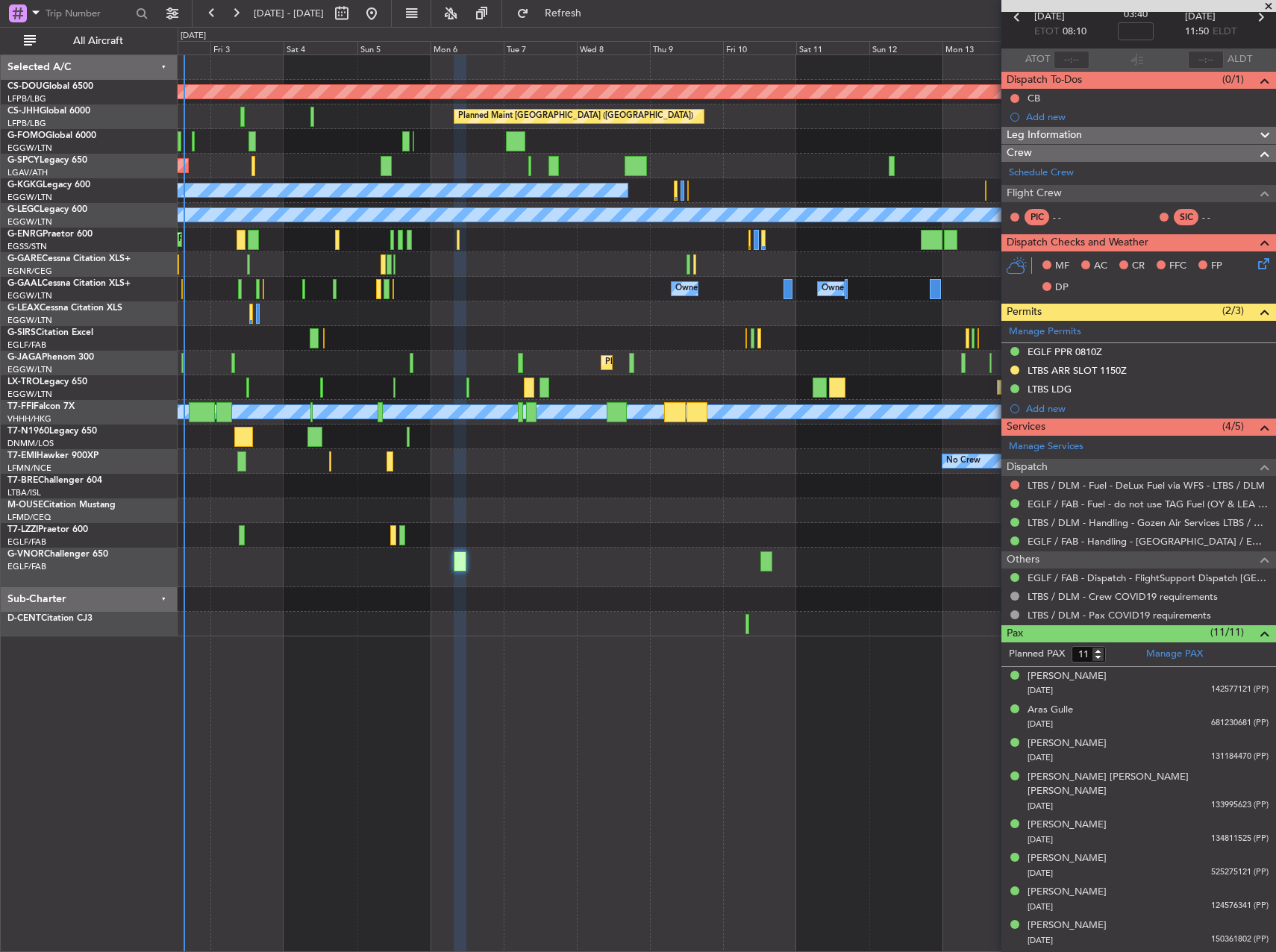
click at [425, 462] on div "No Crew" at bounding box center [727, 461] width 1097 height 25
click at [1083, 521] on link "LTBS / DLM - Handling - Gozen Air Services LTBS / DLM" at bounding box center [1148, 523] width 241 height 13
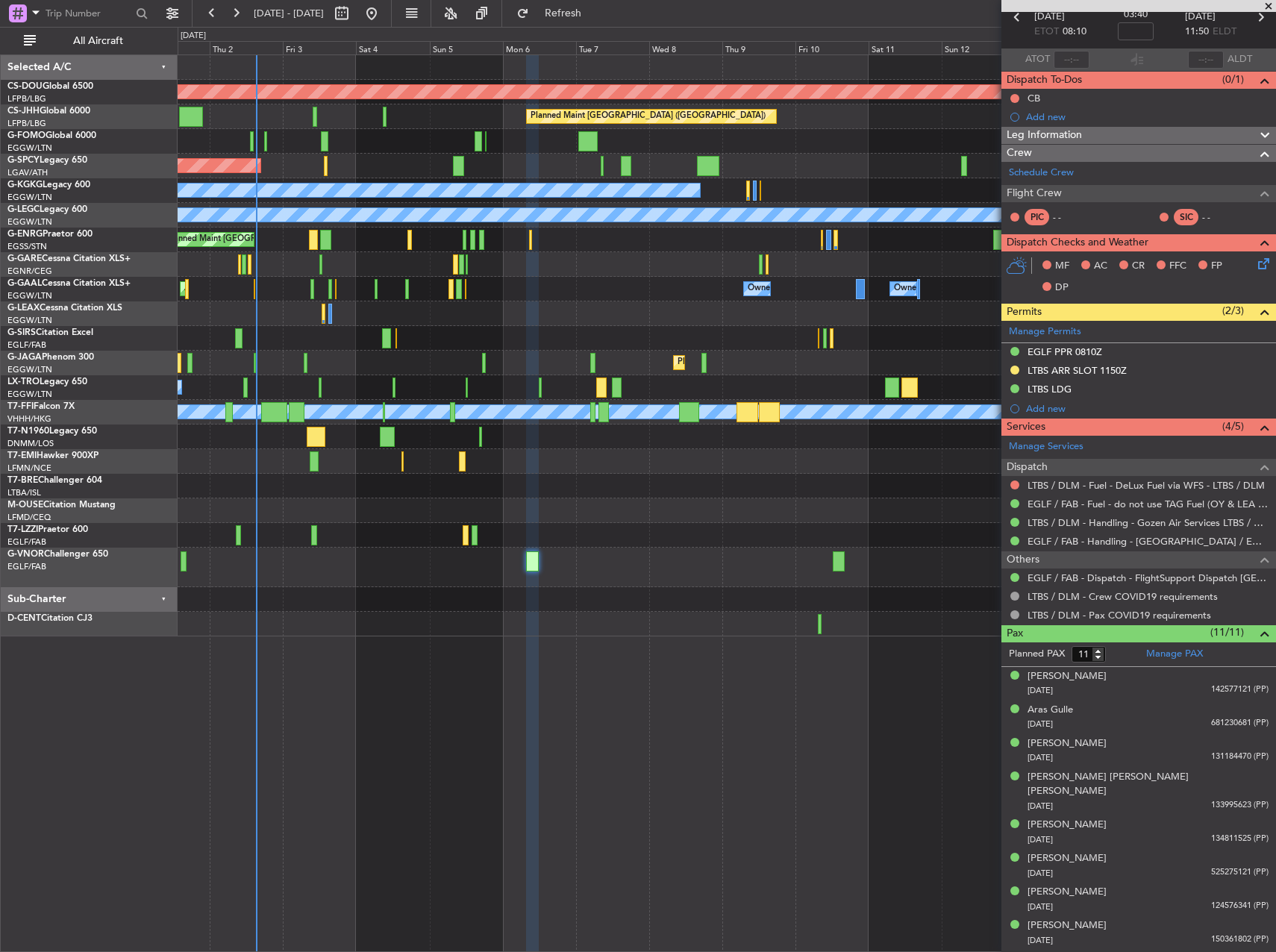
click at [478, 527] on div "A/C Unavailable [GEOGRAPHIC_DATA] ([GEOGRAPHIC_DATA])" at bounding box center [727, 535] width 1097 height 25
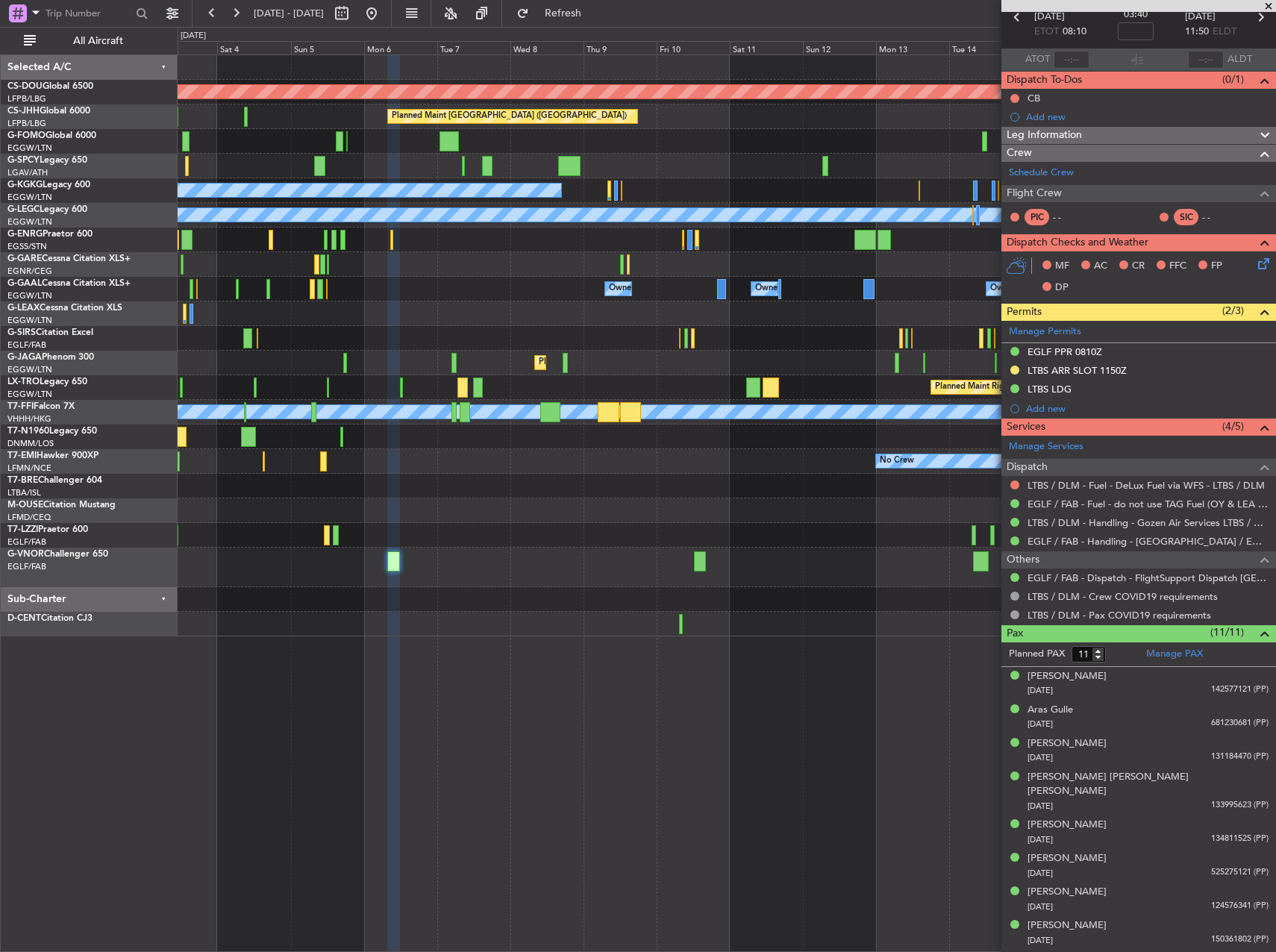
click at [315, 512] on div "Planned Maint London ([GEOGRAPHIC_DATA]) Planned Maint [GEOGRAPHIC_DATA] ([GEOG…" at bounding box center [727, 345] width 1097 height 581
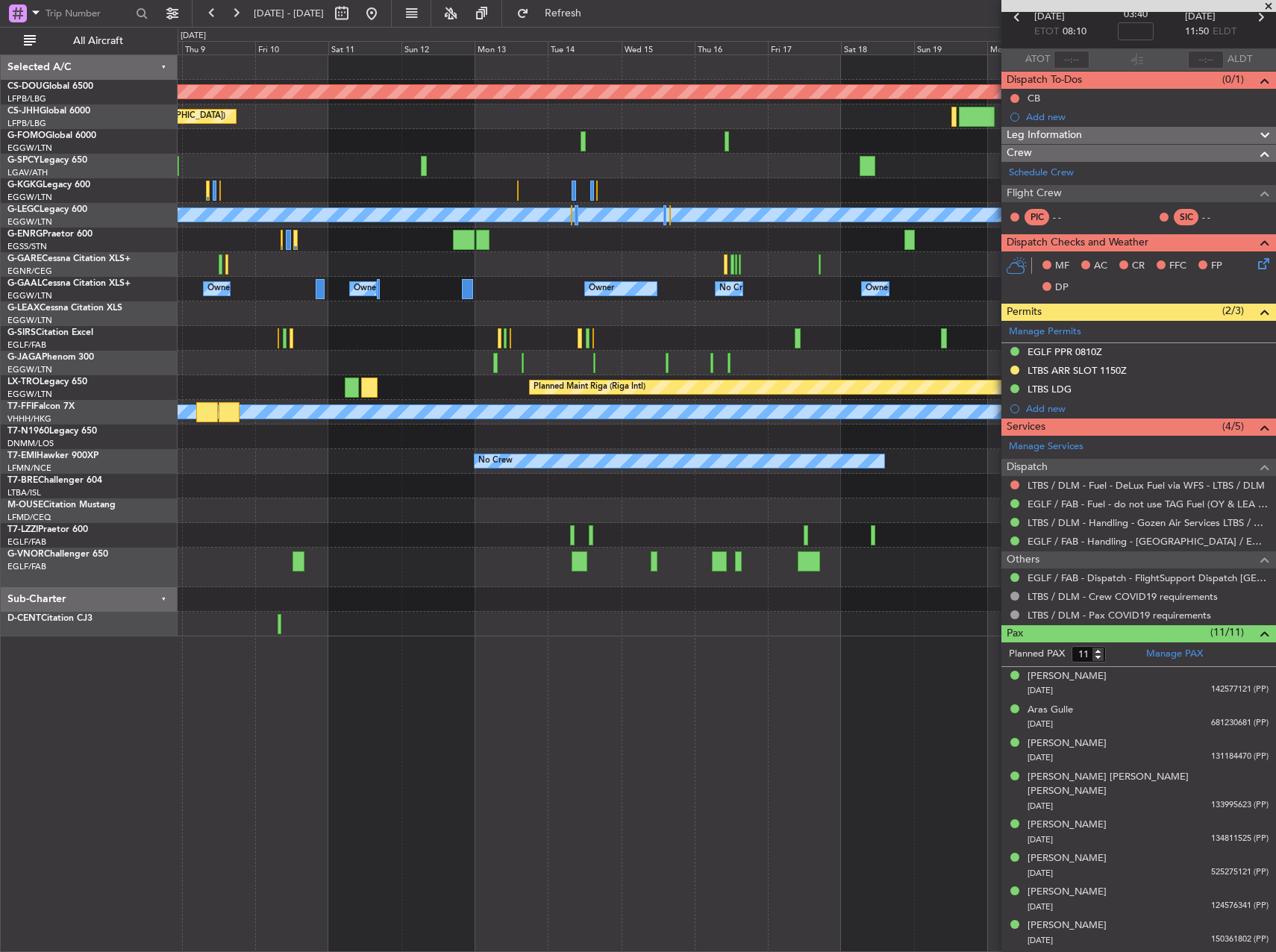
click at [230, 537] on div "Planned Maint London ([GEOGRAPHIC_DATA]) Planned Maint [GEOGRAPHIC_DATA] ([GEOG…" at bounding box center [727, 345] width 1097 height 581
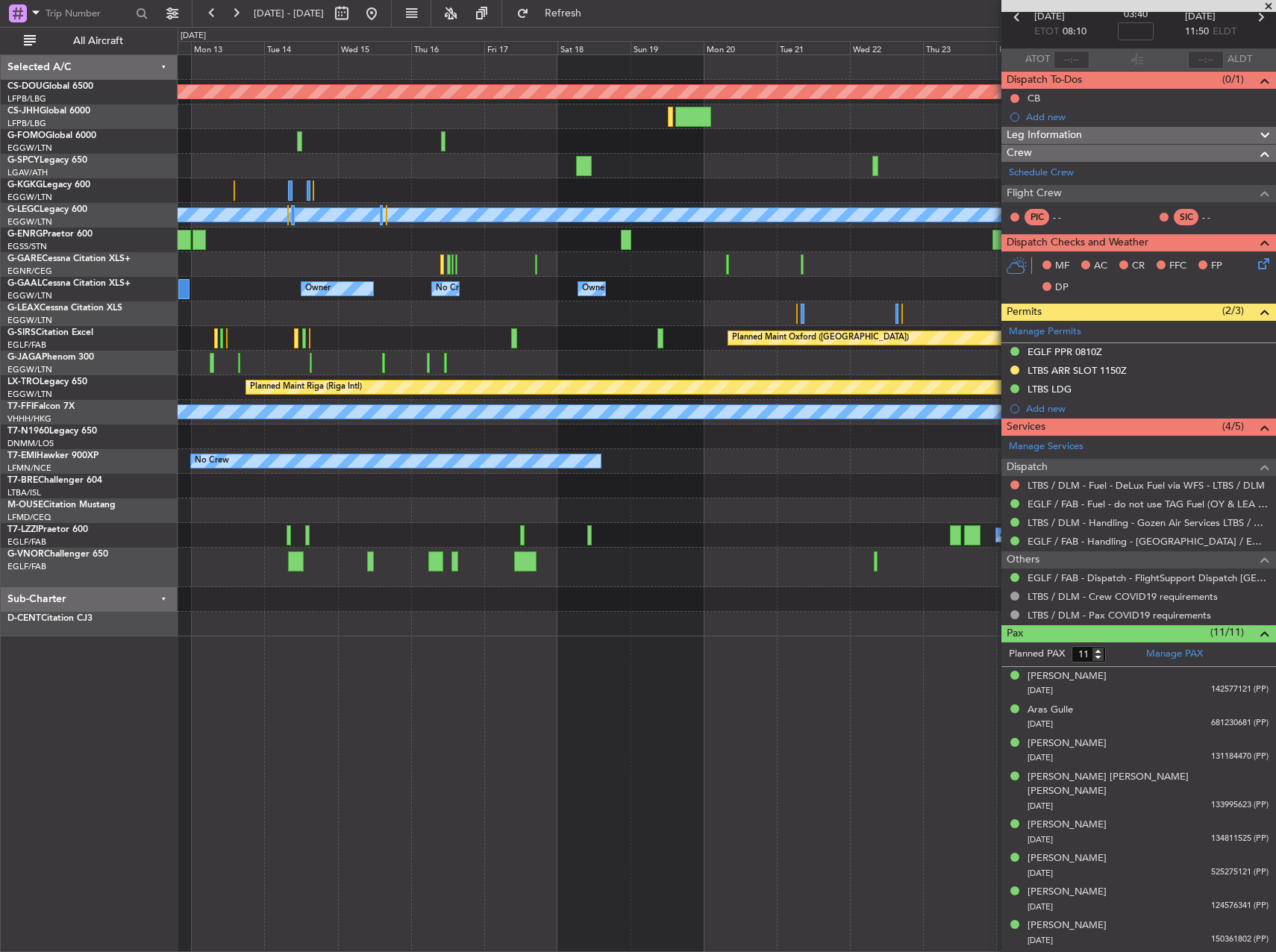
click at [482, 568] on div "Planned Maint London ([GEOGRAPHIC_DATA]) Planned Maint [GEOGRAPHIC_DATA] ([GEOG…" at bounding box center [727, 345] width 1097 height 581
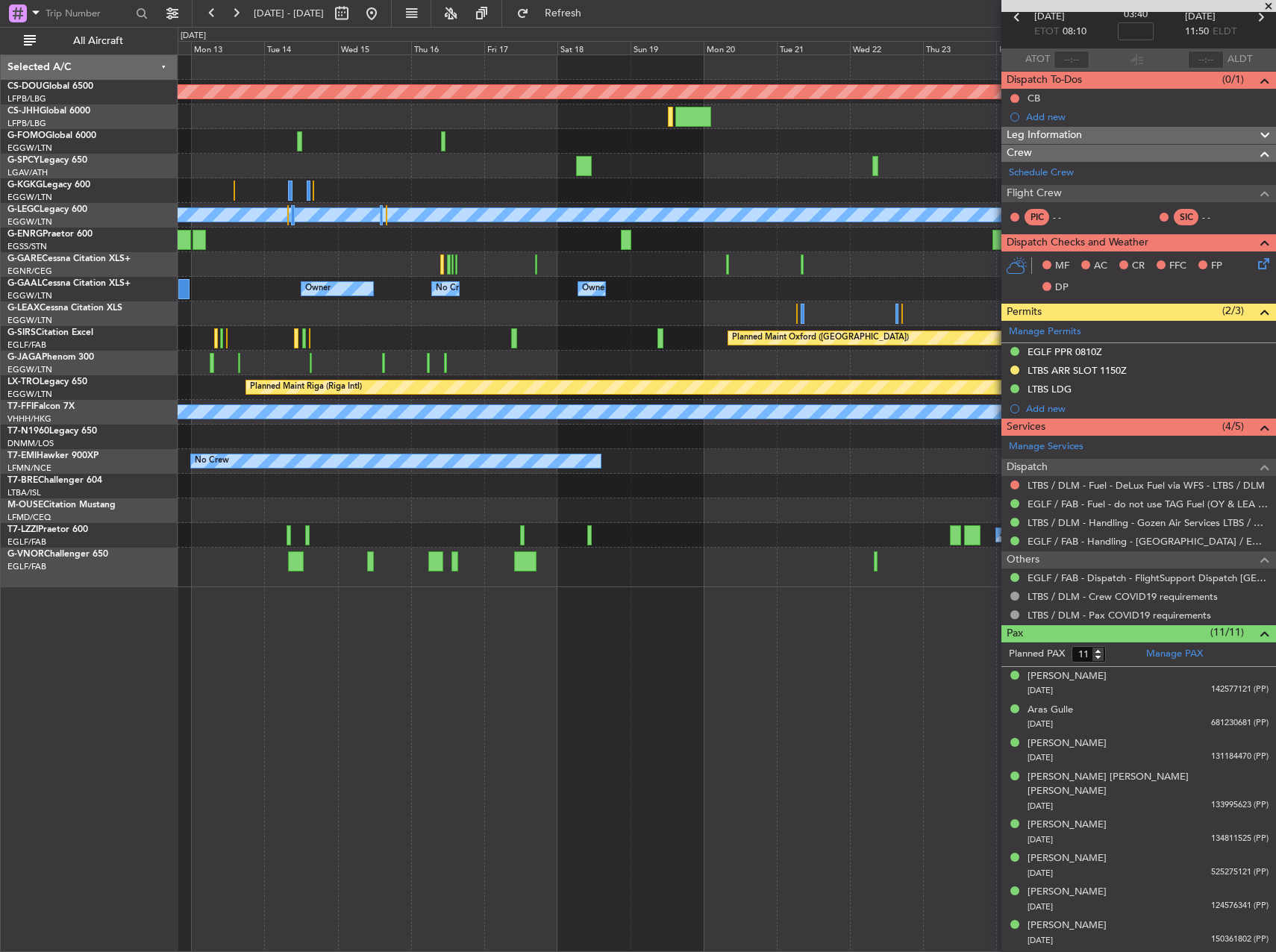
click at [865, 501] on div at bounding box center [727, 510] width 1097 height 25
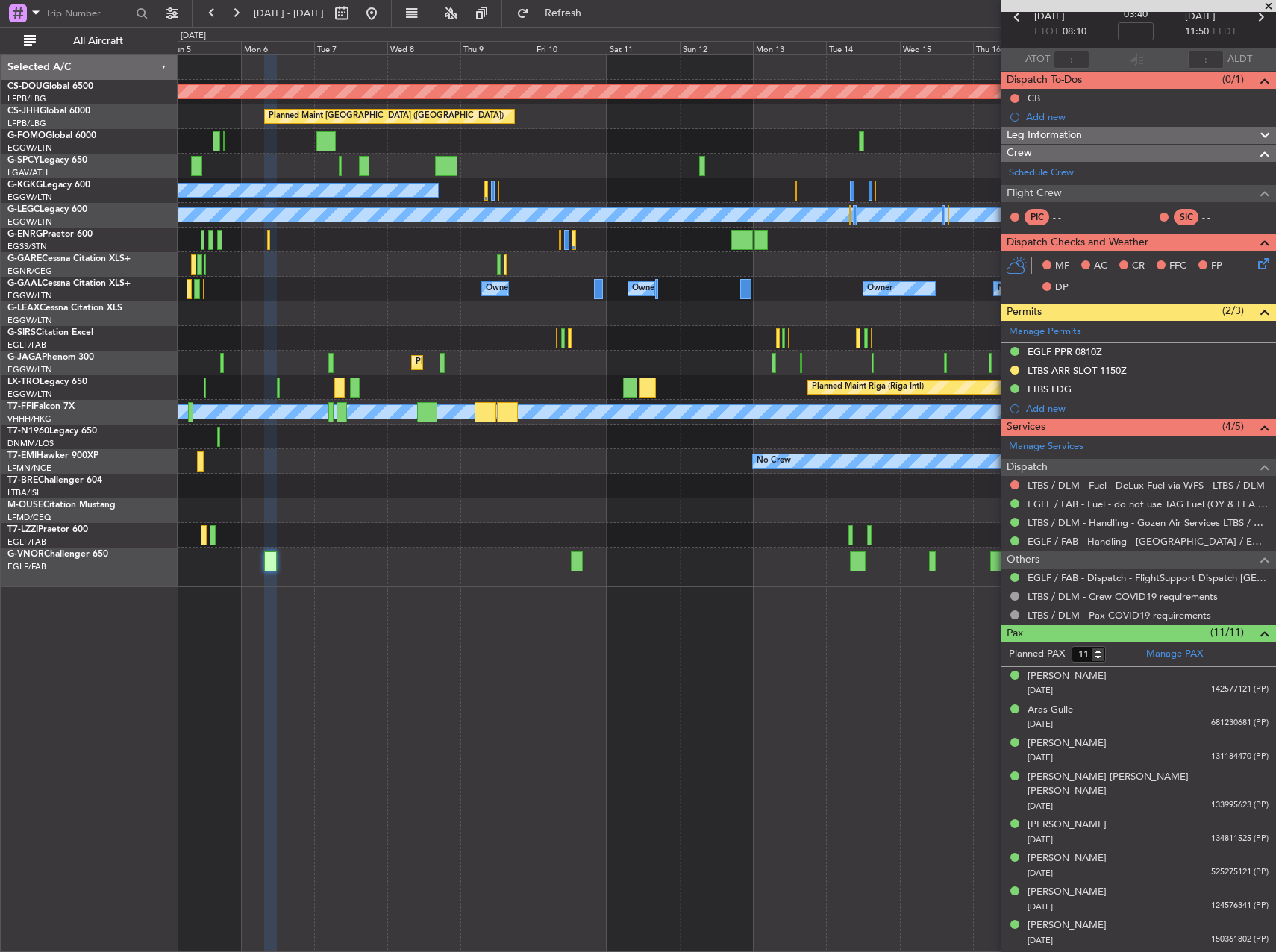
click at [430, 533] on div at bounding box center [727, 535] width 1097 height 25
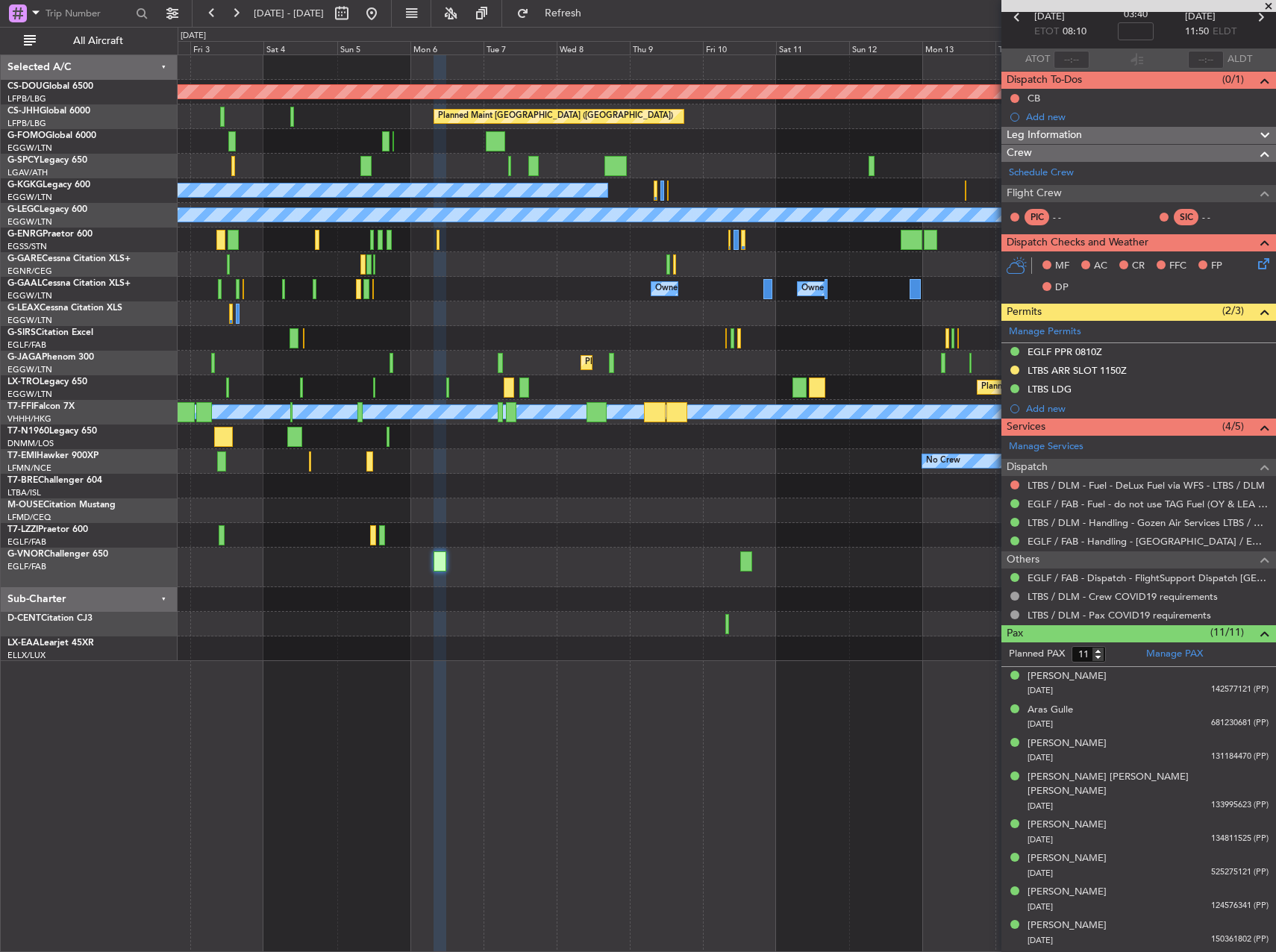
click at [422, 558] on div at bounding box center [727, 568] width 1097 height 40
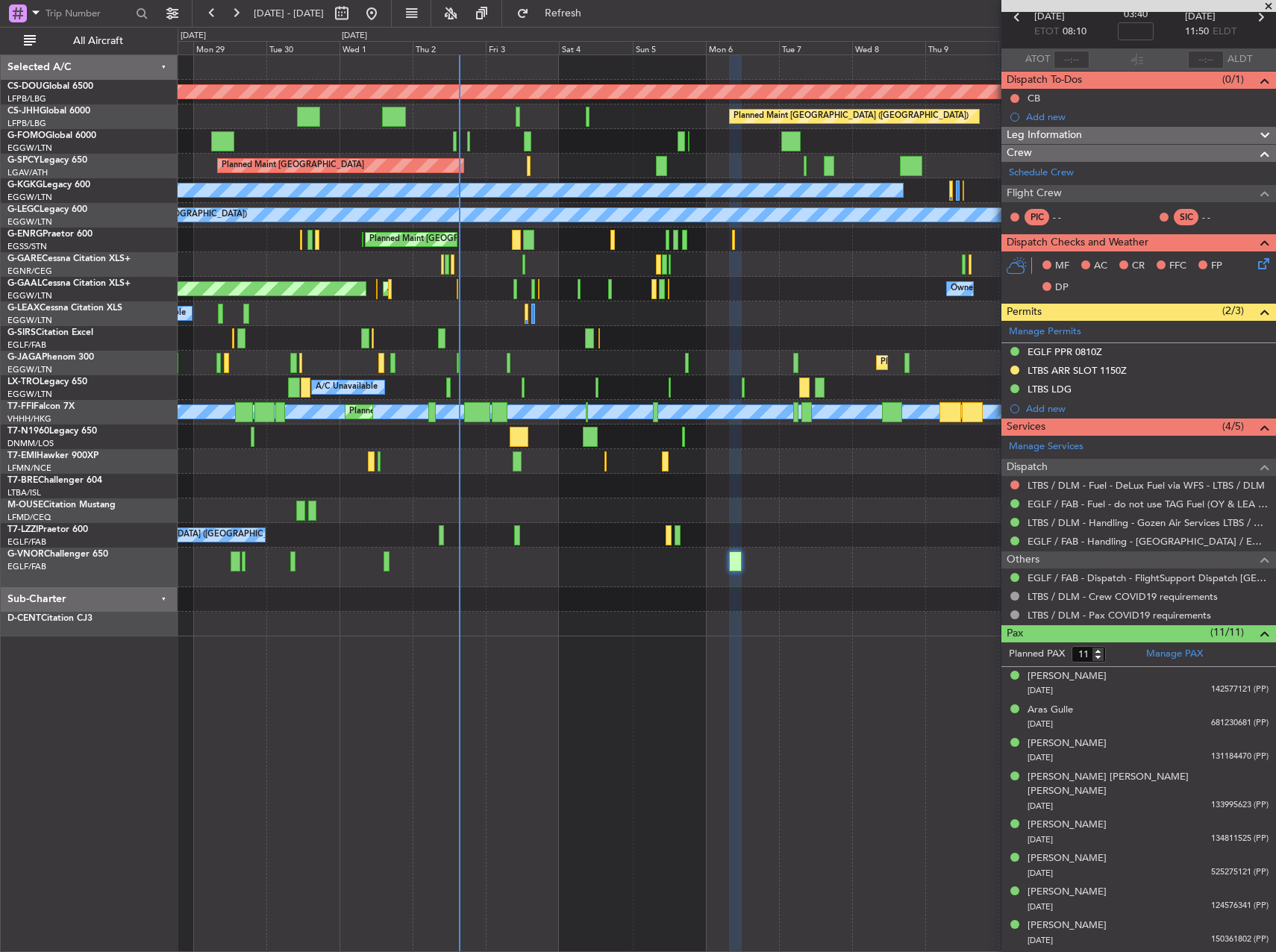
click at [719, 596] on div at bounding box center [727, 599] width 1097 height 25
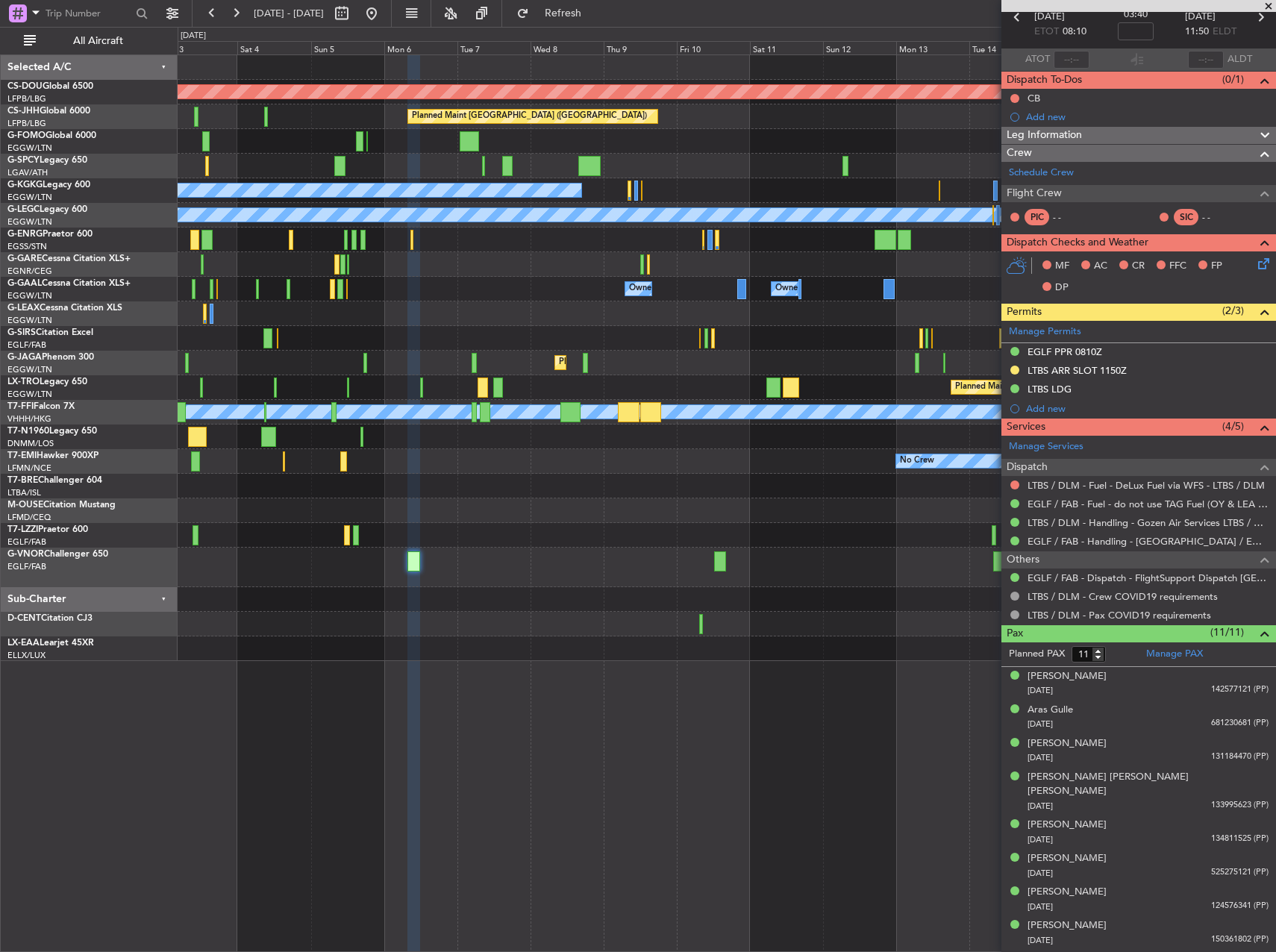
click at [333, 565] on div at bounding box center [727, 568] width 1097 height 40
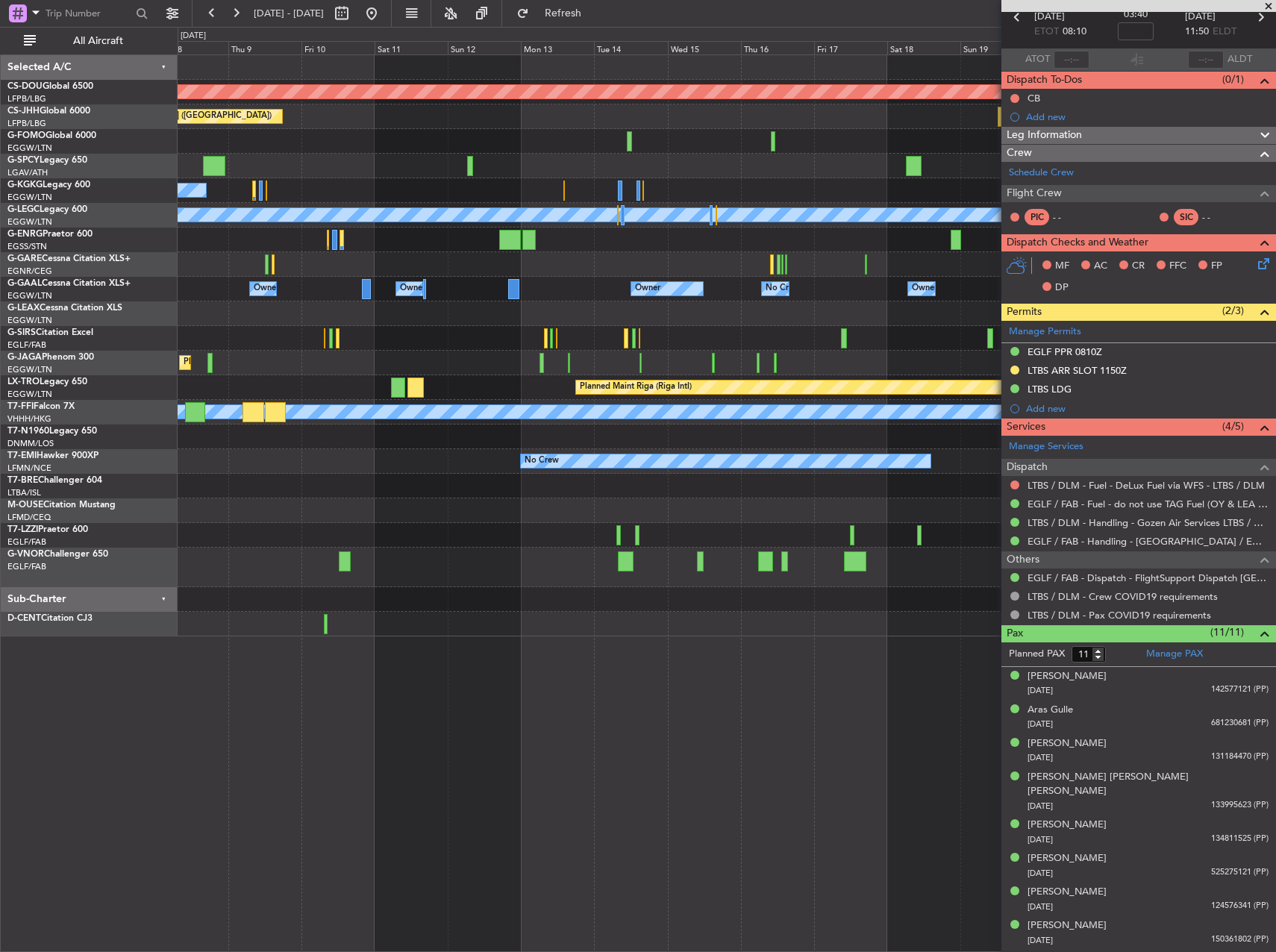
click at [352, 542] on div "Planned Maint London ([GEOGRAPHIC_DATA]) Planned Maint [GEOGRAPHIC_DATA] ([GEOG…" at bounding box center [727, 345] width 1097 height 581
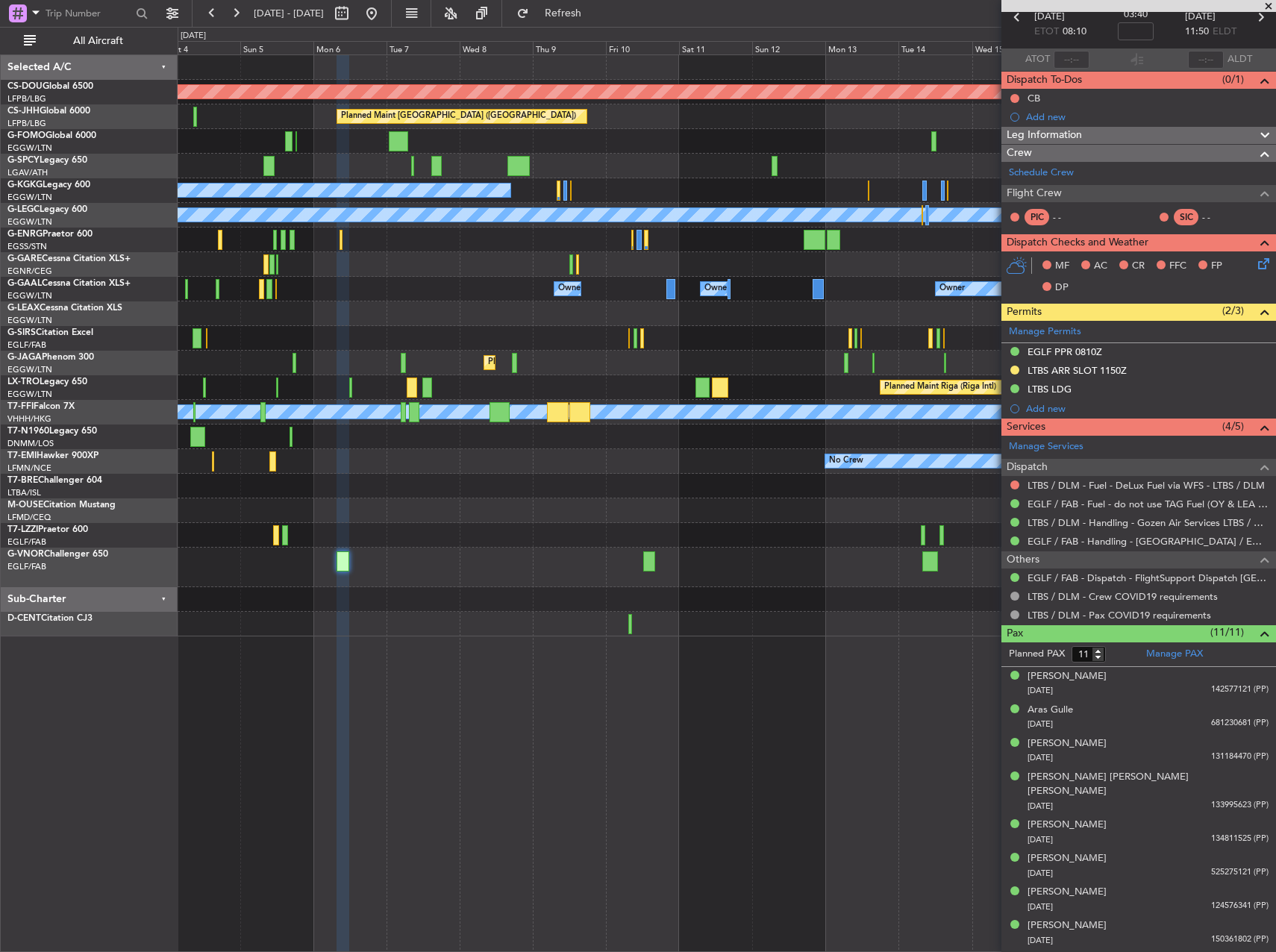
click at [699, 550] on div at bounding box center [727, 568] width 1097 height 40
click at [671, 529] on div at bounding box center [727, 535] width 1097 height 25
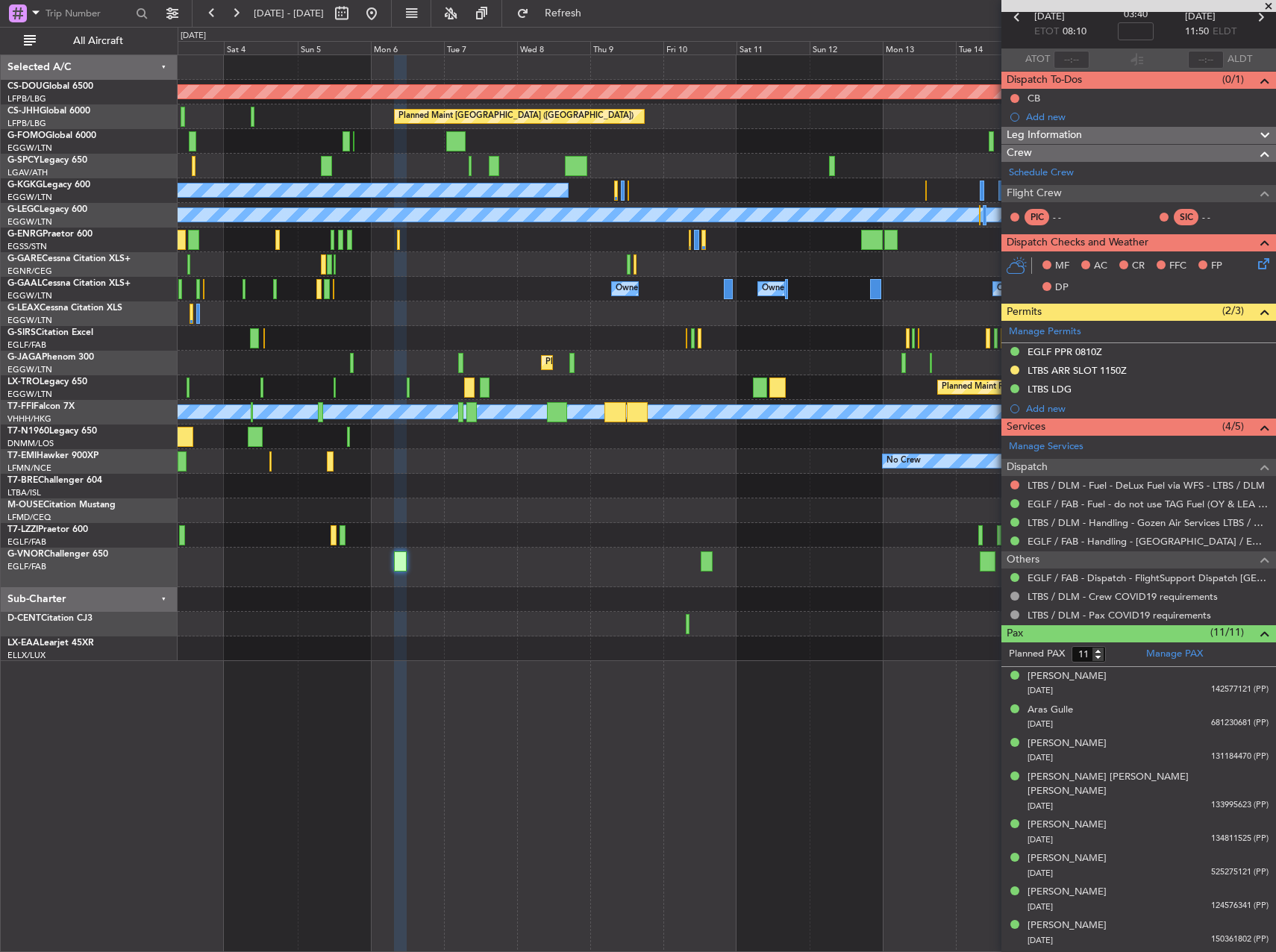
click at [408, 484] on div "Planned Maint London ([GEOGRAPHIC_DATA]) Planned Maint [GEOGRAPHIC_DATA] ([GEOG…" at bounding box center [727, 358] width 1097 height 606
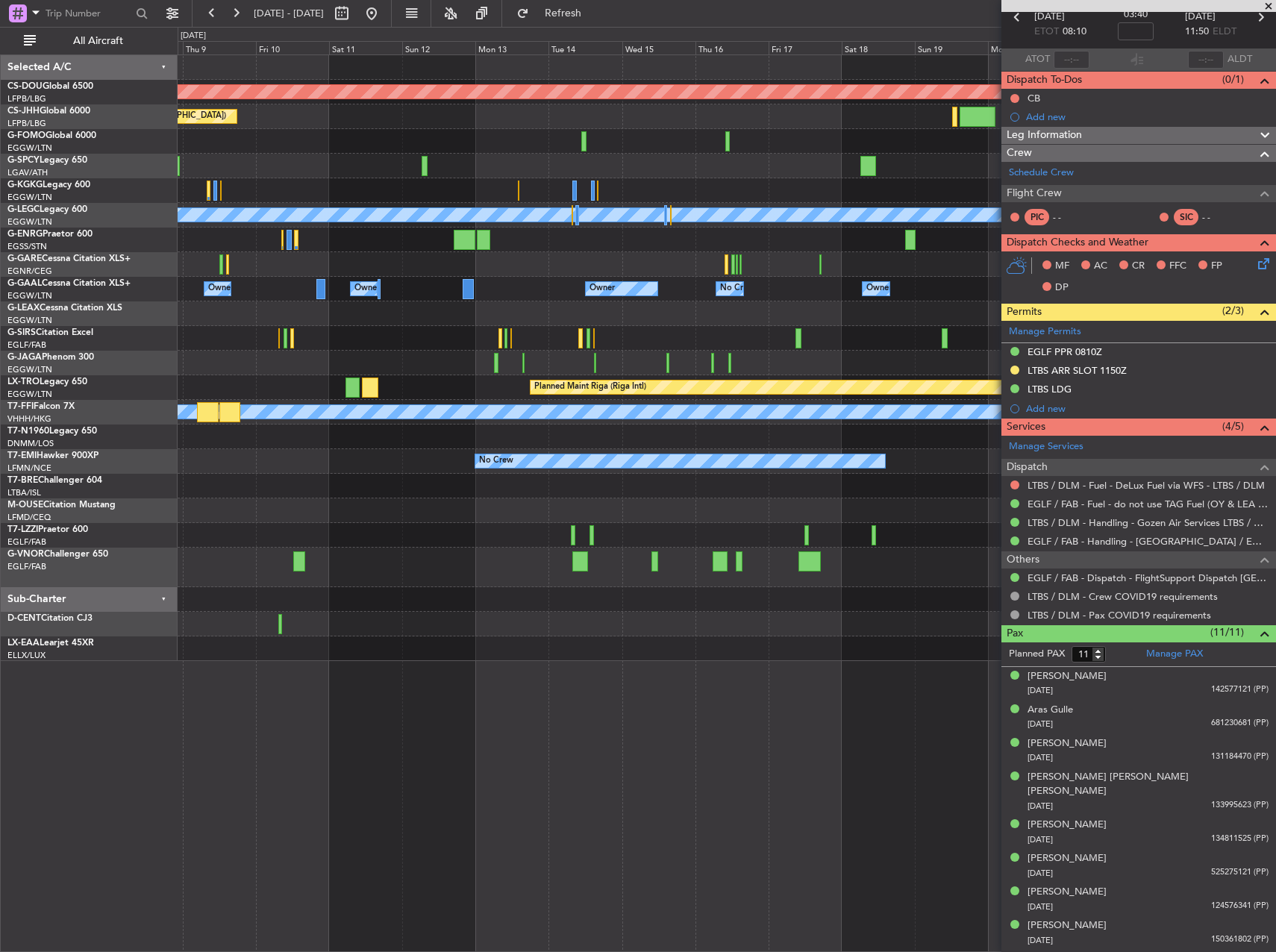
click at [272, 490] on div "Planned Maint London ([GEOGRAPHIC_DATA]) Planned Maint [GEOGRAPHIC_DATA] ([GEOG…" at bounding box center [727, 358] width 1097 height 606
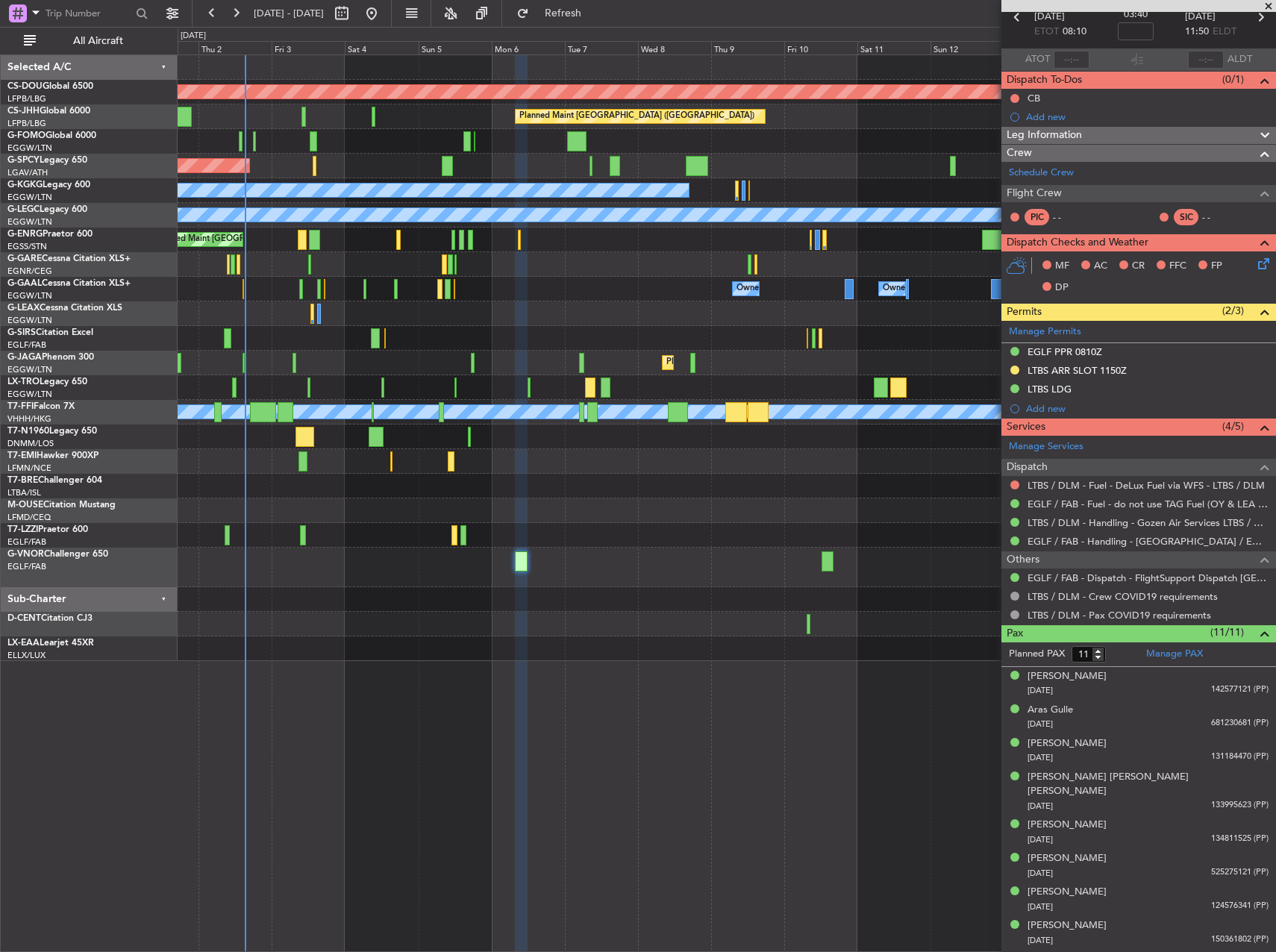
click at [773, 437] on div "Planned Maint London ([GEOGRAPHIC_DATA]) Planned Maint [GEOGRAPHIC_DATA] ([GEOG…" at bounding box center [727, 358] width 1097 height 606
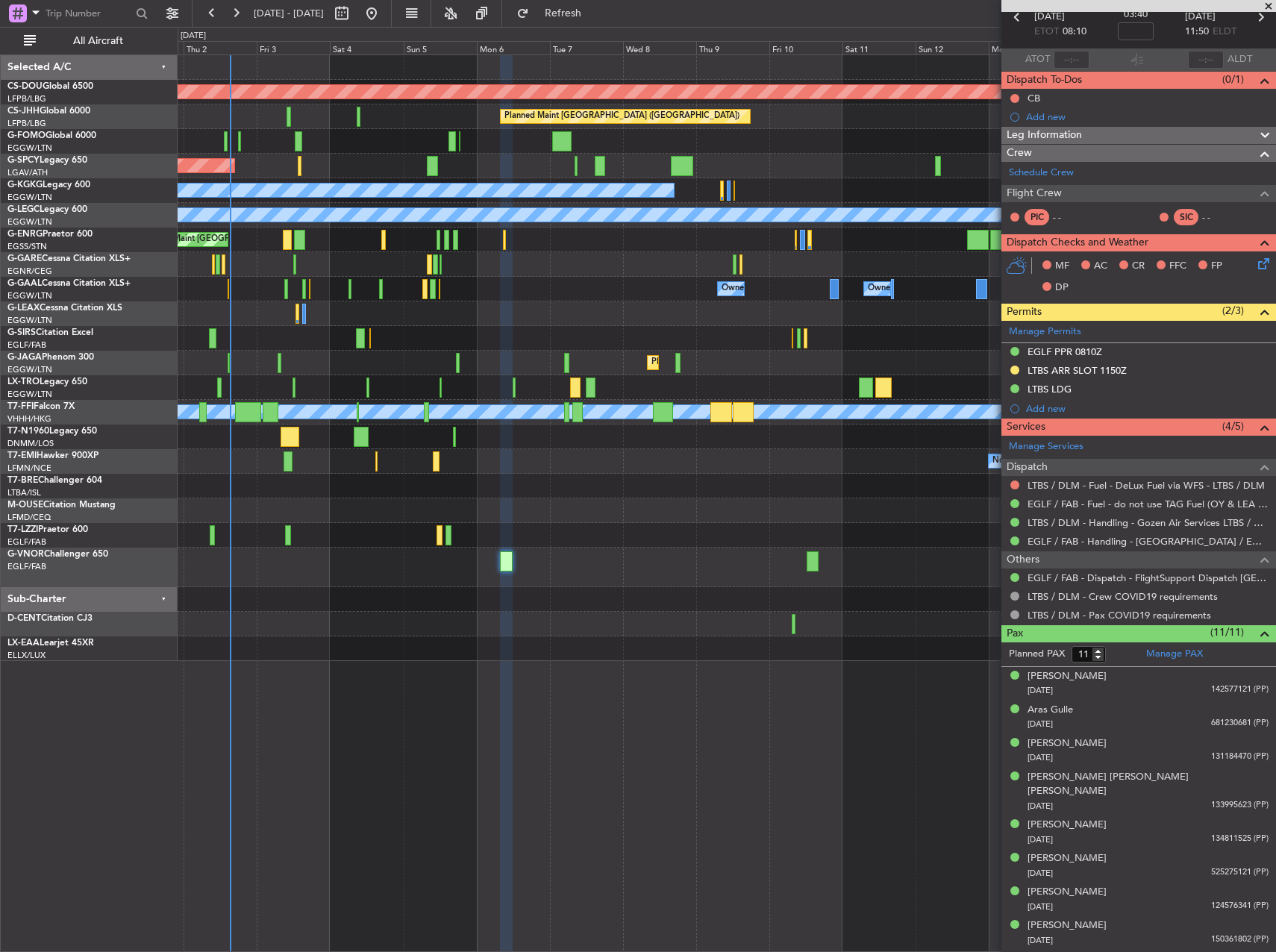
click at [561, 497] on div "Planned Maint London ([GEOGRAPHIC_DATA]) Planned Maint [GEOGRAPHIC_DATA] ([GEOG…" at bounding box center [727, 358] width 1097 height 606
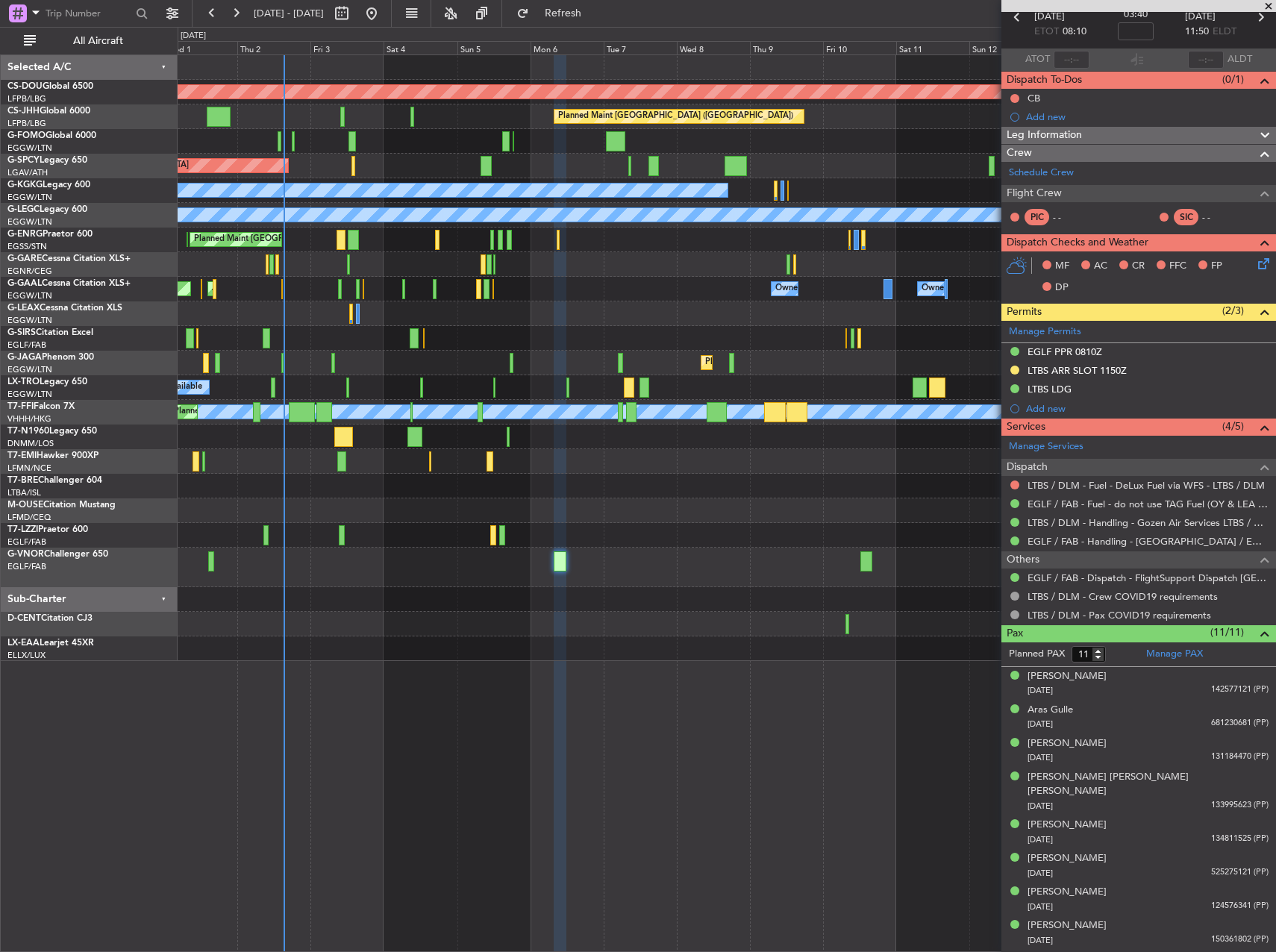
click at [533, 456] on div "No Crew" at bounding box center [727, 461] width 1097 height 25
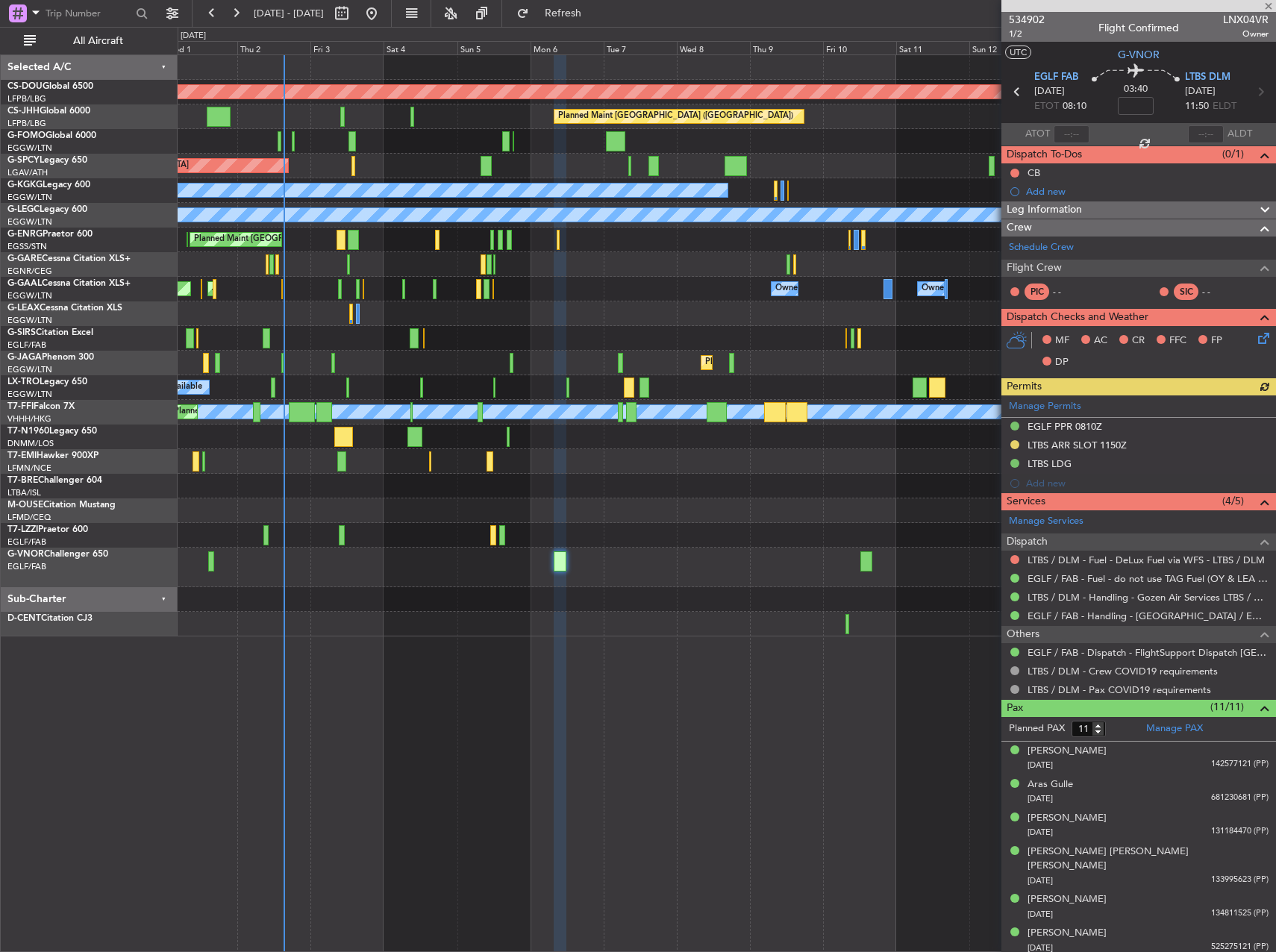
scroll to position [75, 0]
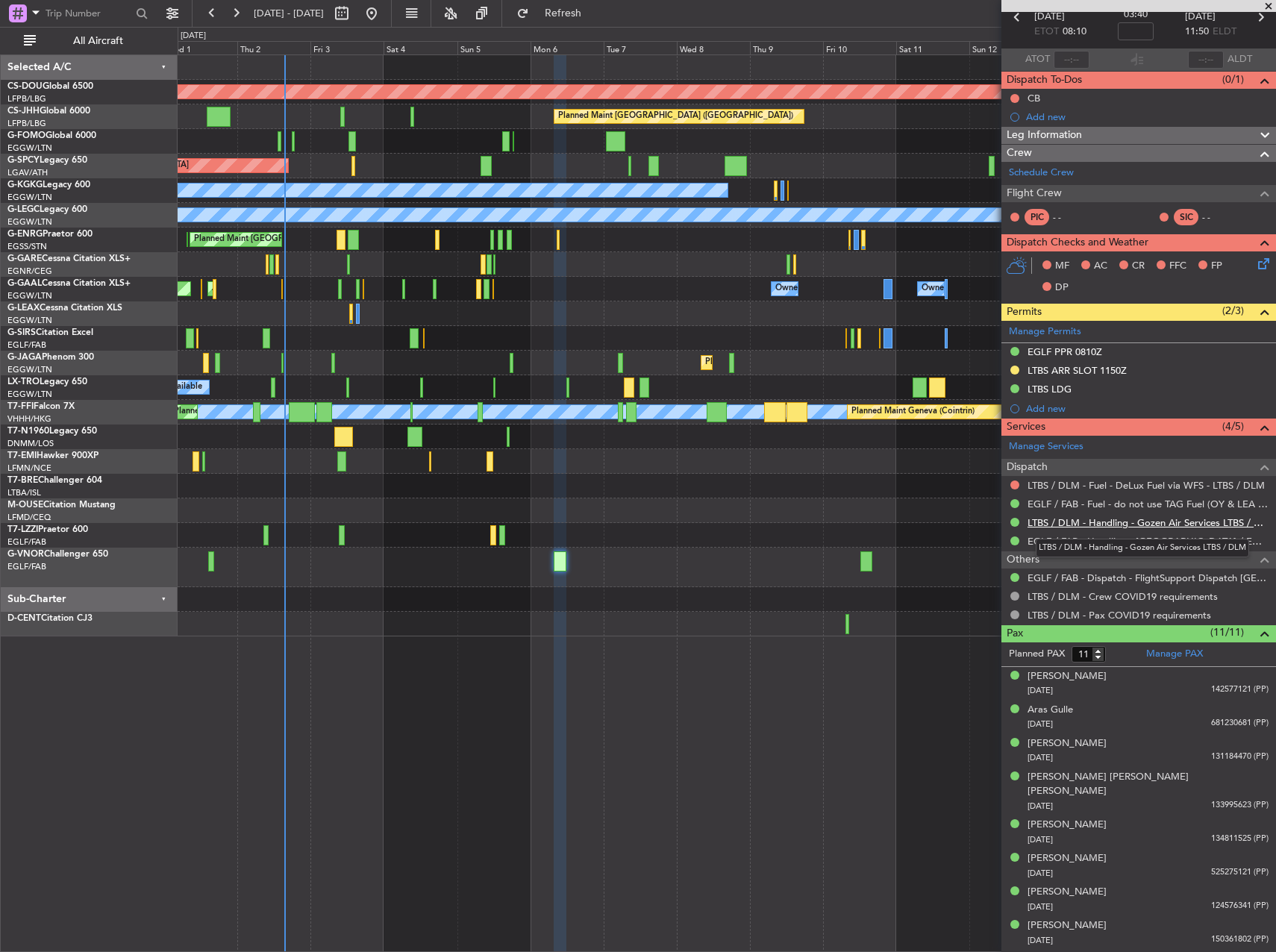
click at [1080, 527] on link "LTBS / DLM - Handling - Gozen Air Services LTBS / DLM" at bounding box center [1148, 523] width 241 height 13
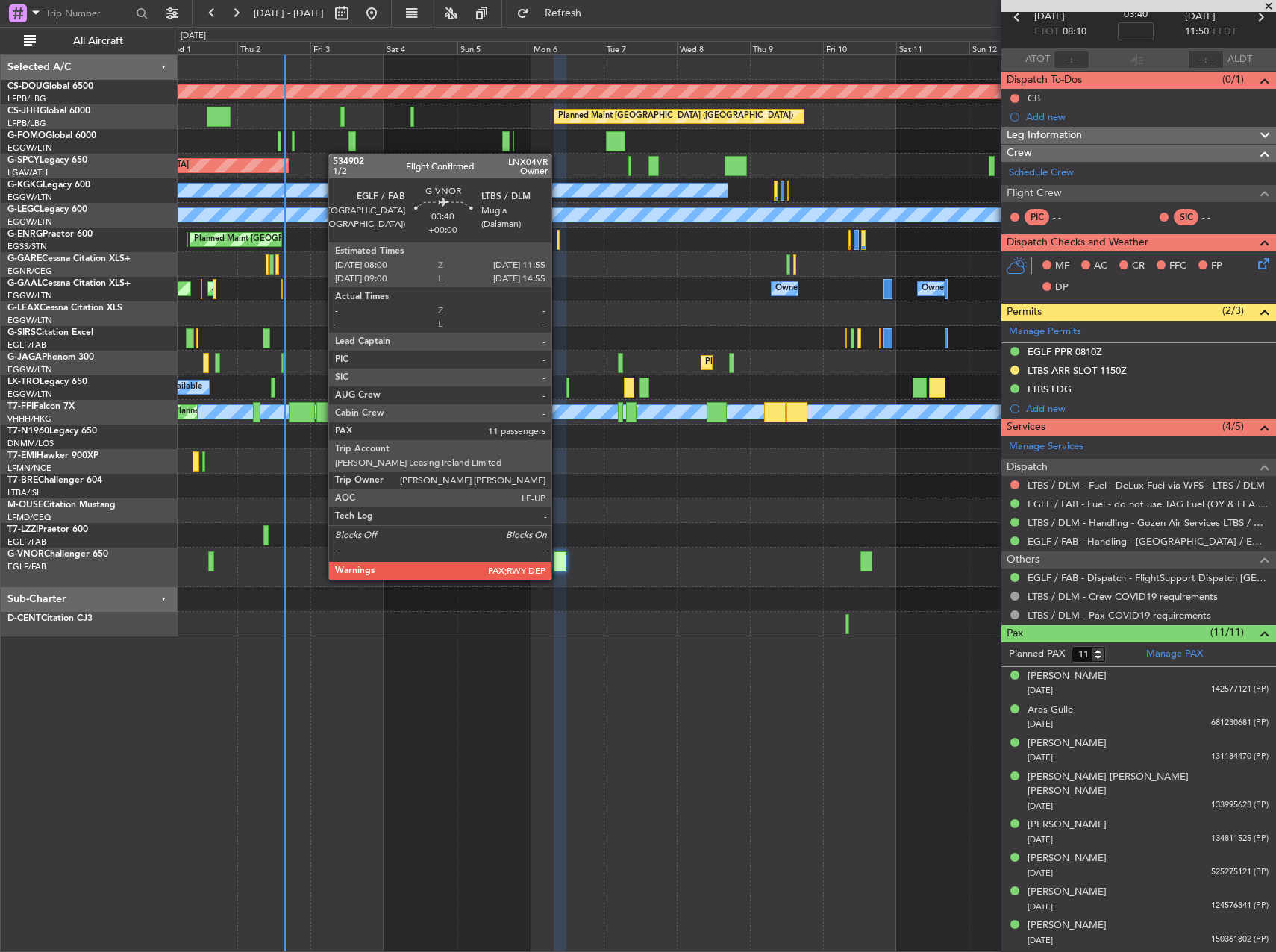
click at [559, 563] on div at bounding box center [560, 561] width 13 height 20
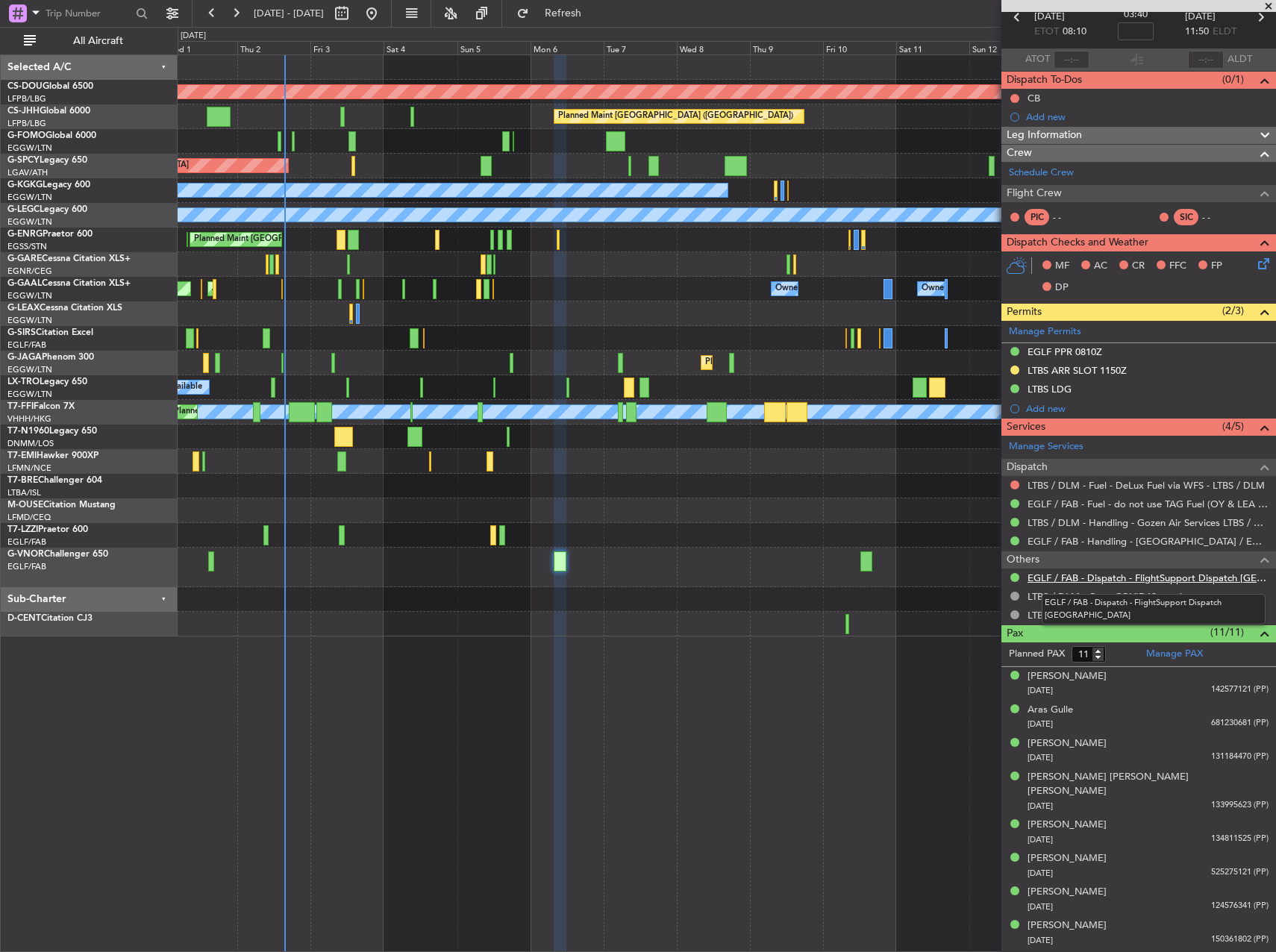
click at [1092, 577] on link "EGLF / FAB - Dispatch - FlightSupport Dispatch [GEOGRAPHIC_DATA]" at bounding box center [1148, 578] width 241 height 13
click at [581, 13] on span "Refresh" at bounding box center [563, 13] width 63 height 10
click at [595, 18] on span "Refresh" at bounding box center [563, 13] width 63 height 10
click at [1159, 659] on link "Manage PAX" at bounding box center [1174, 654] width 57 height 15
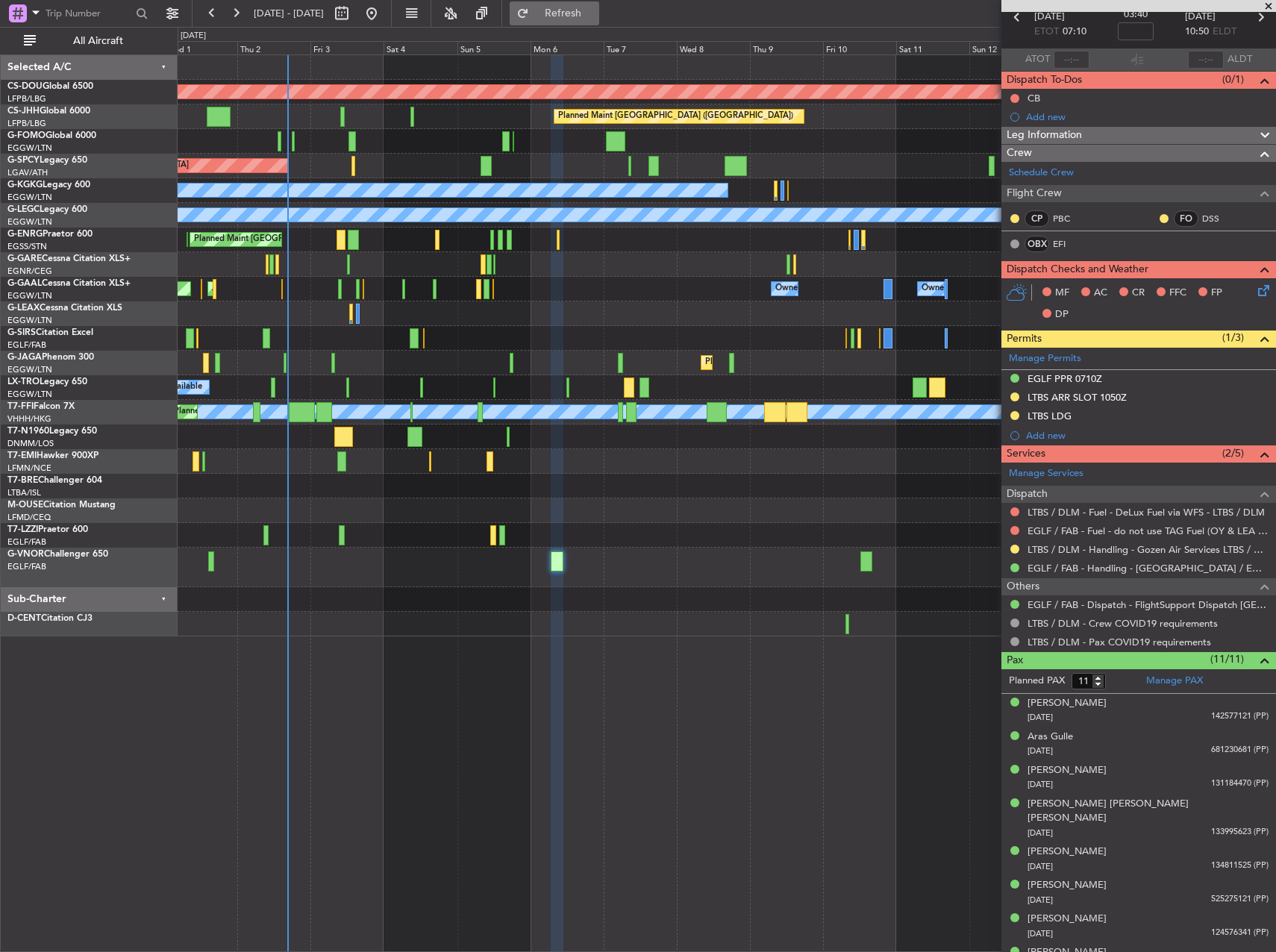
click at [595, 18] on span "Refresh" at bounding box center [563, 13] width 63 height 10
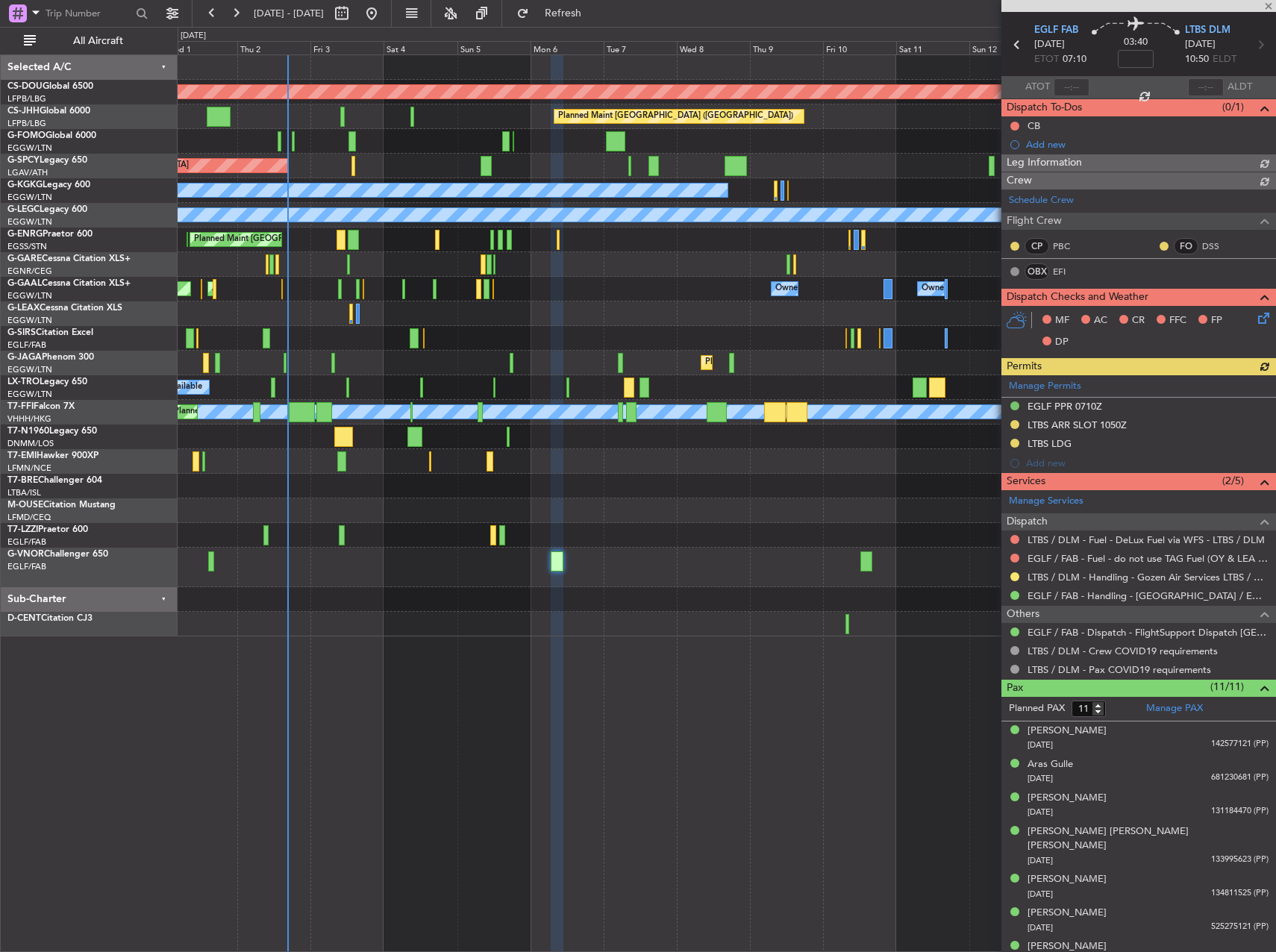
scroll to position [0, 0]
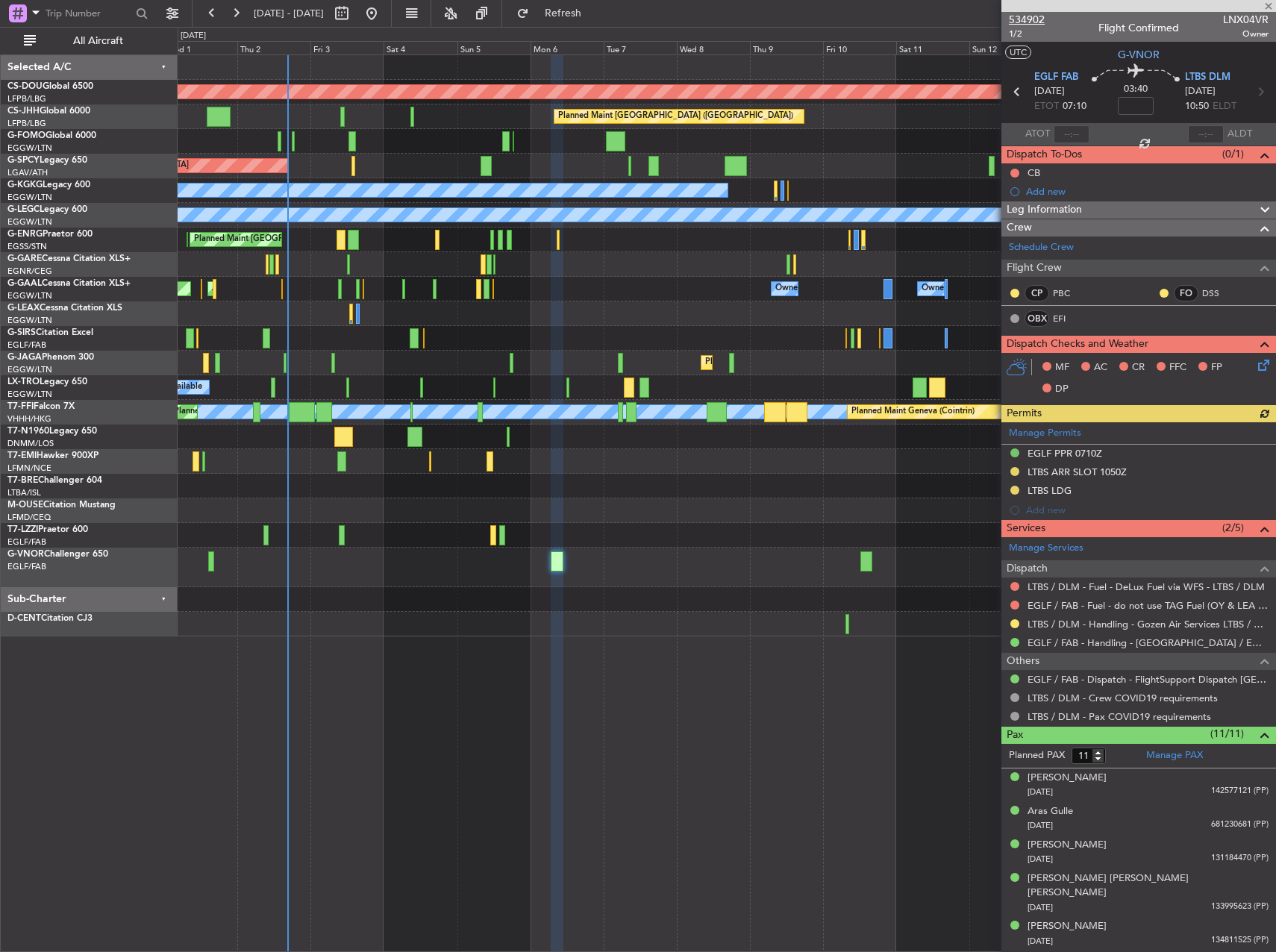
click at [1027, 15] on span "534902" at bounding box center [1026, 20] width 36 height 16
